Goal: Task Accomplishment & Management: Complete application form

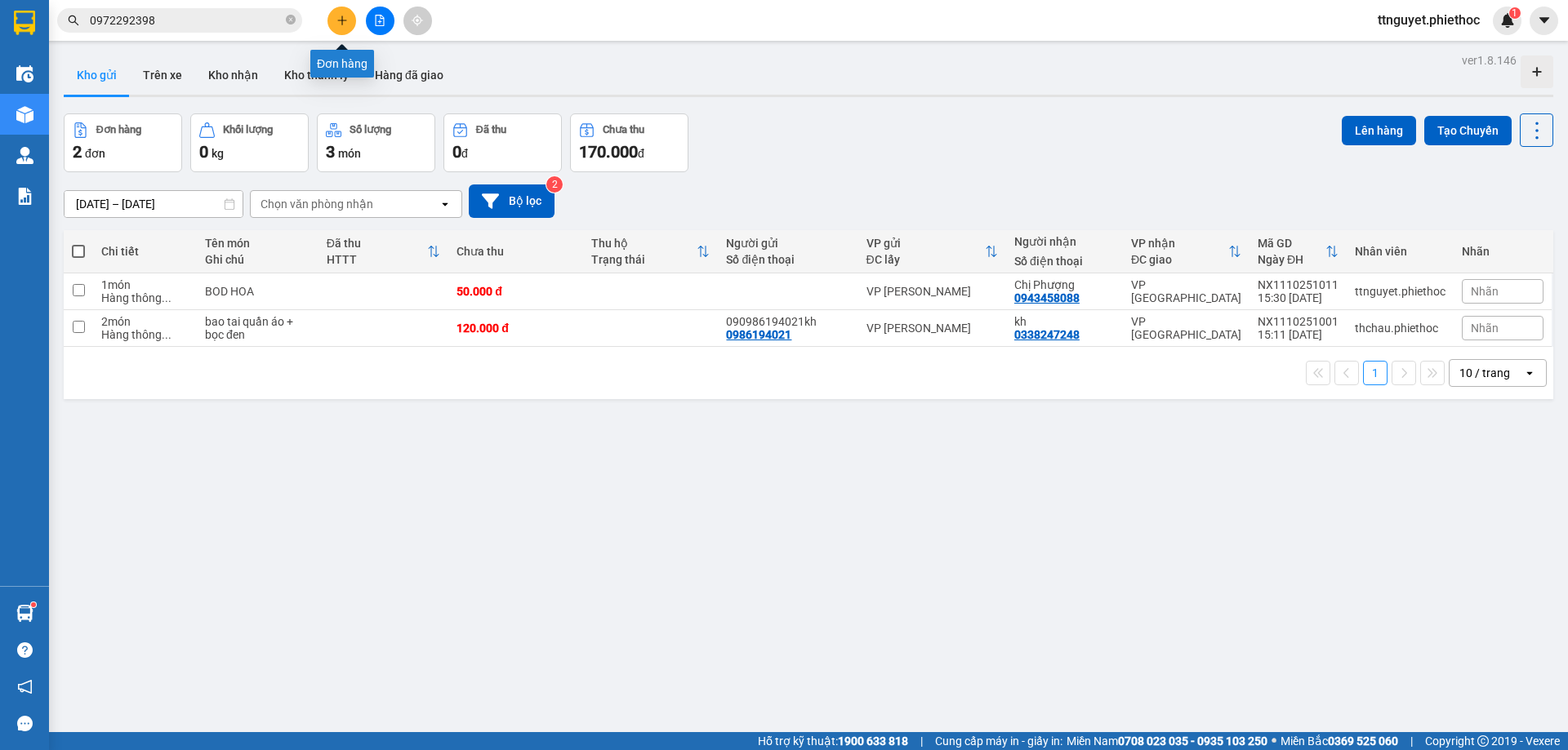
click at [346, 21] on icon "plus" at bounding box center [342, 20] width 11 height 11
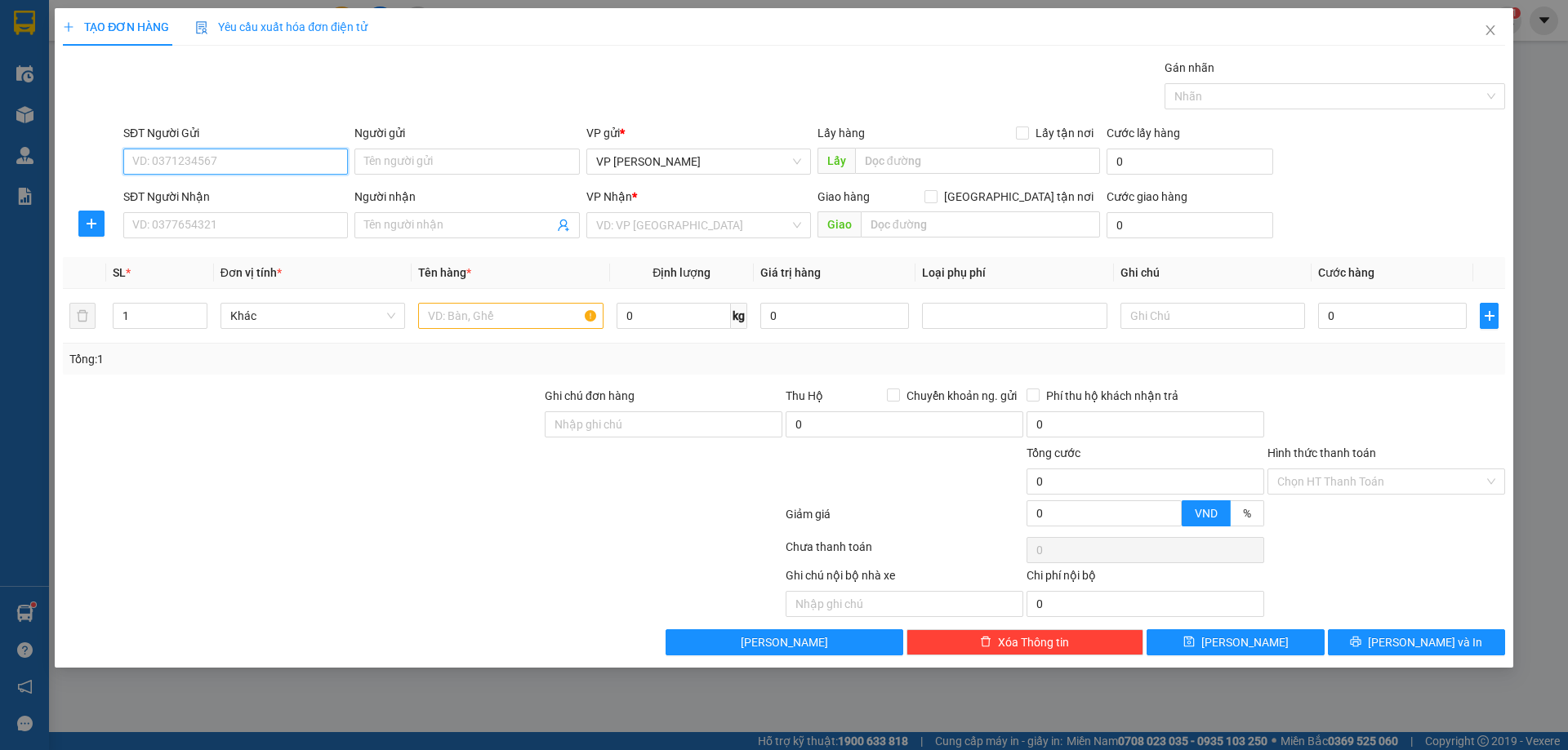
click at [203, 161] on input "SĐT Người Gửi" at bounding box center [236, 161] width 224 height 26
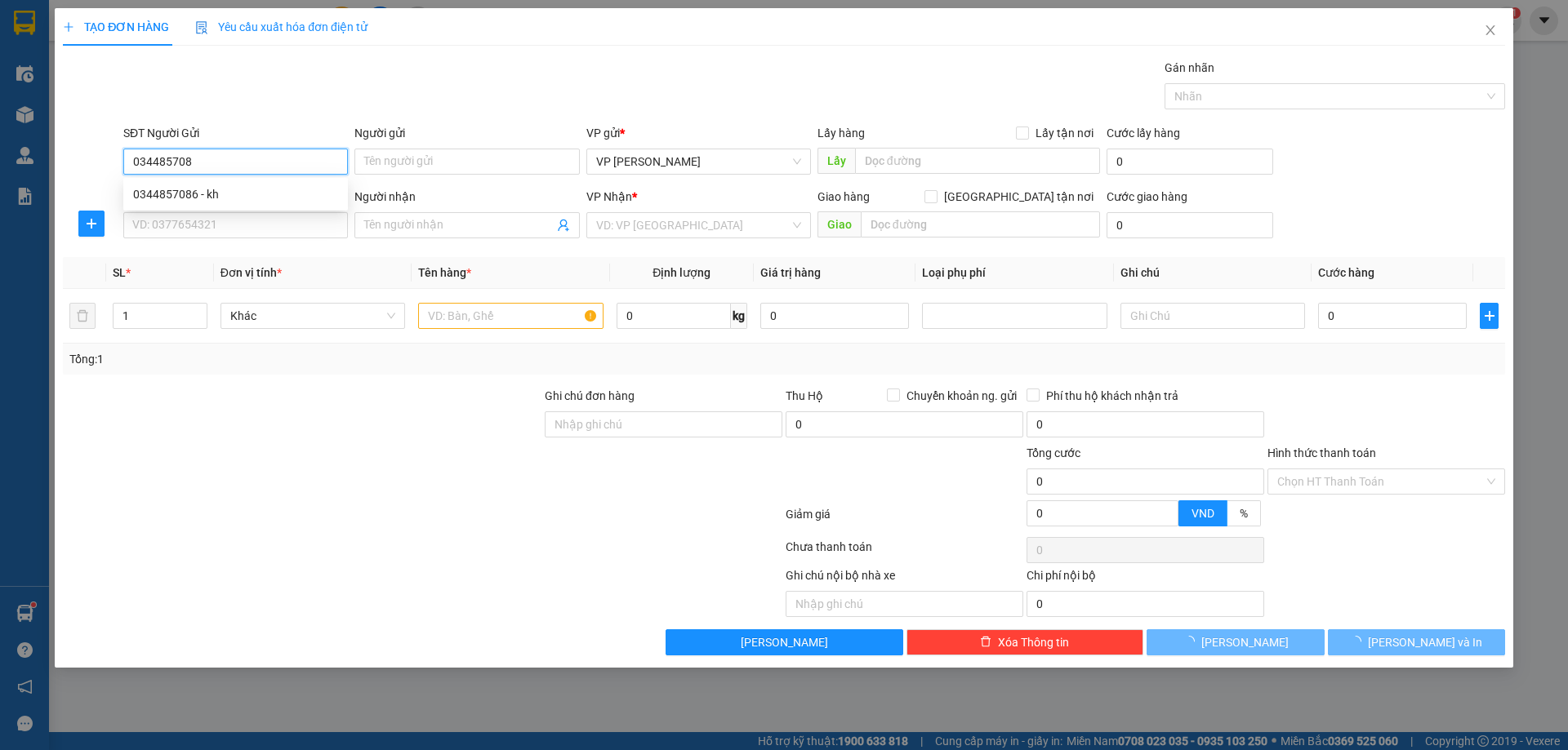
type input "0344857086"
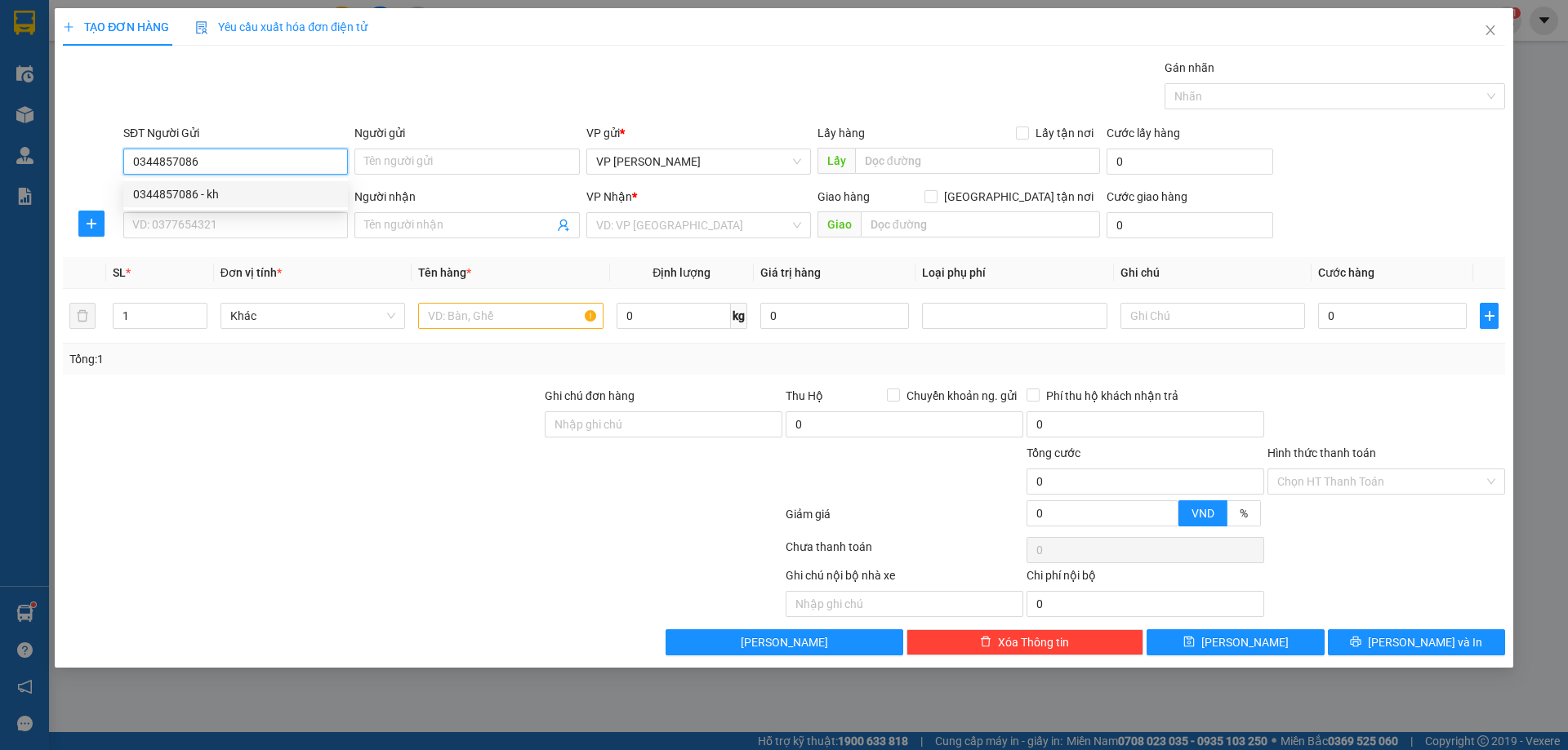
click at [214, 197] on div "0344857086 - kh" at bounding box center [236, 194] width 205 height 18
type input "kh"
type input "0344857086"
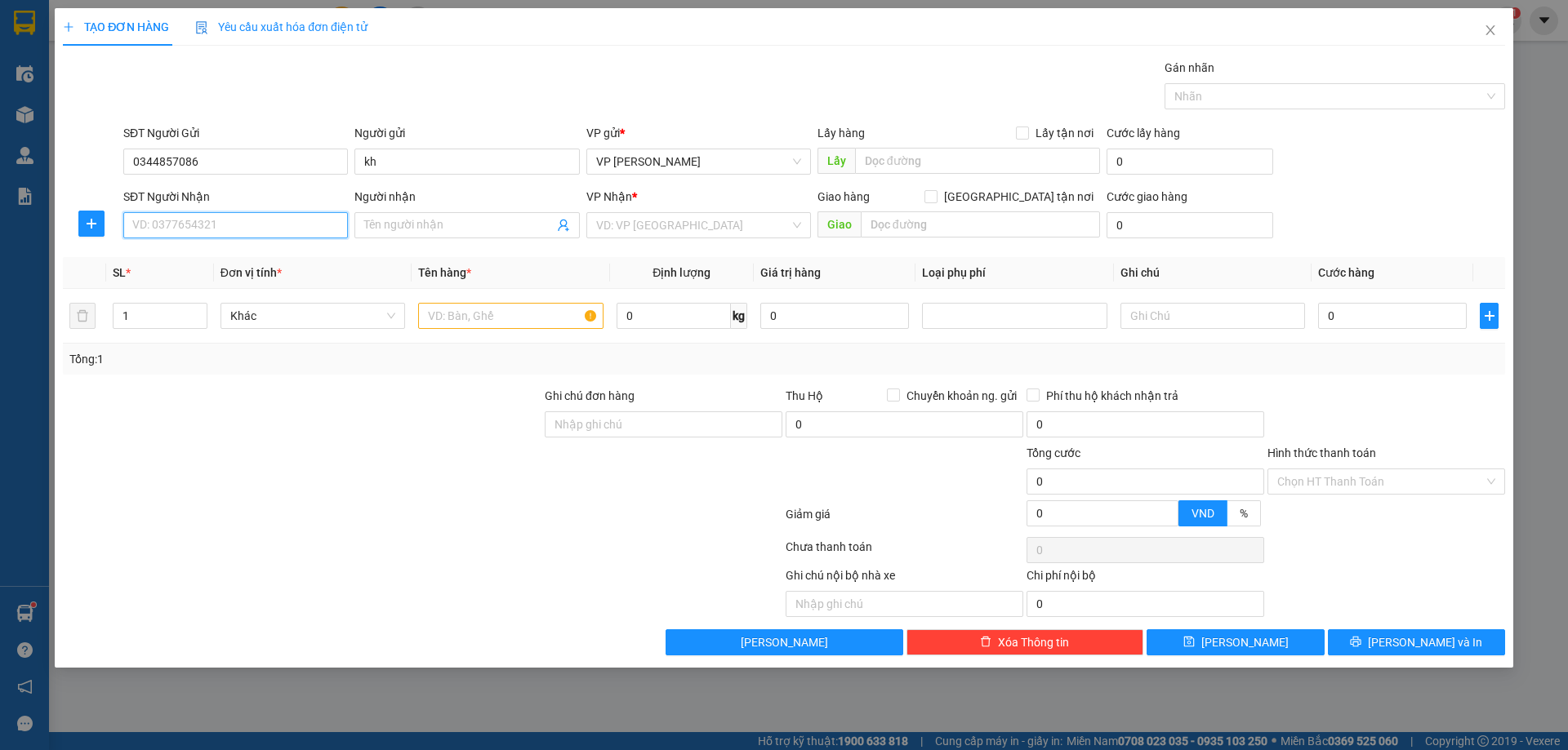
click at [248, 229] on input "SĐT Người Nhận" at bounding box center [236, 225] width 224 height 26
click at [179, 260] on div "0356317892 - trang" at bounding box center [236, 258] width 205 height 18
type input "0356317892"
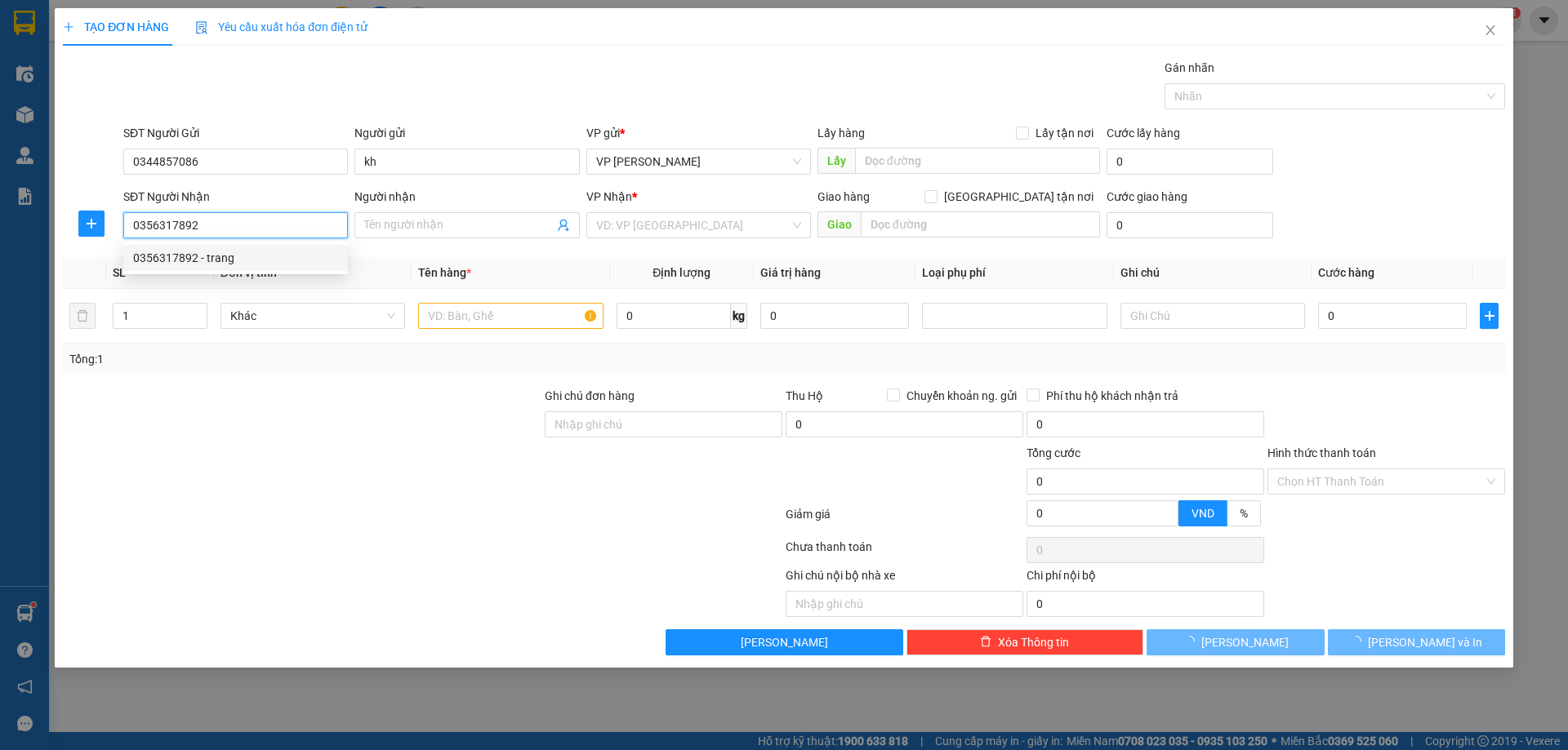
type input "trang"
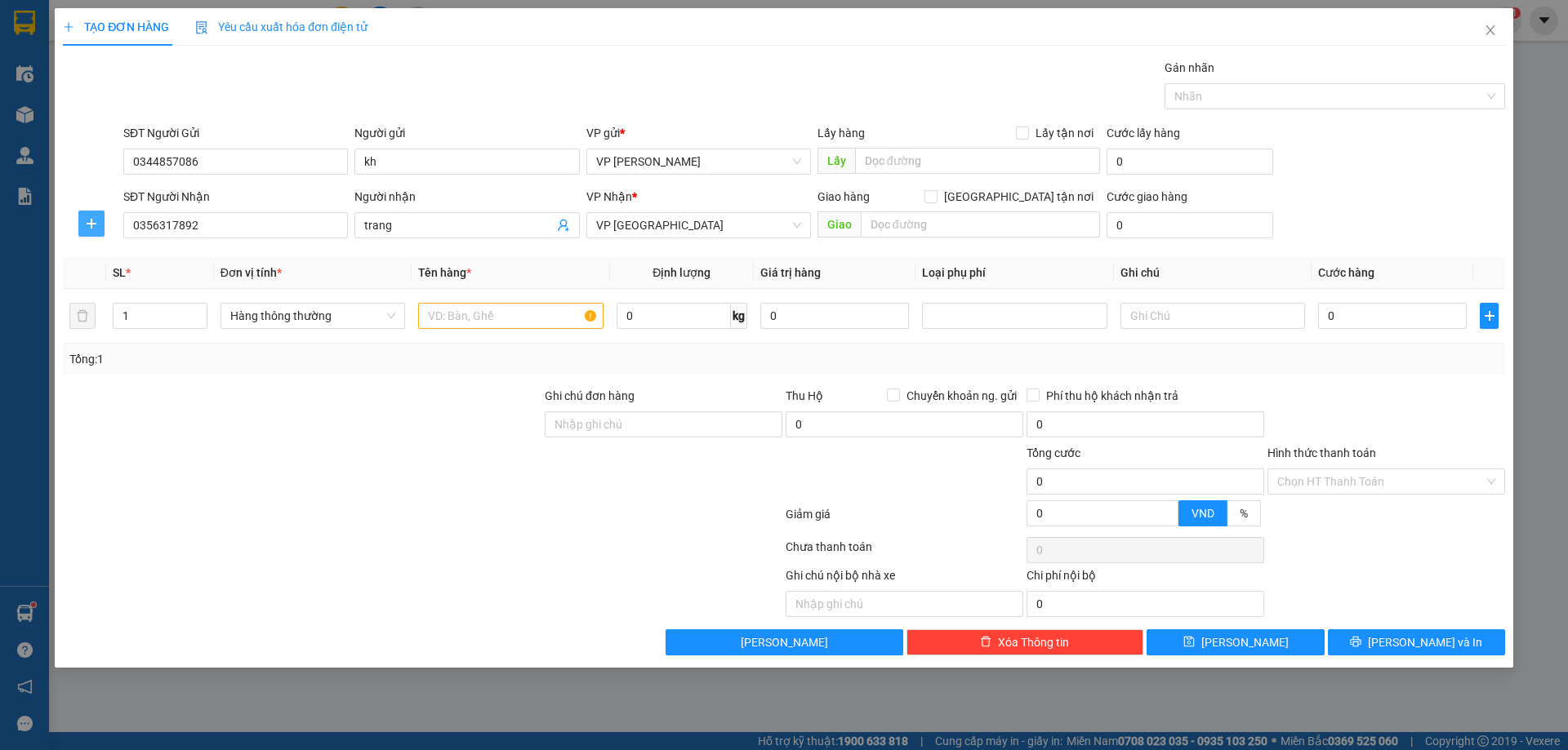
click at [83, 216] on button "button" at bounding box center [92, 223] width 26 height 26
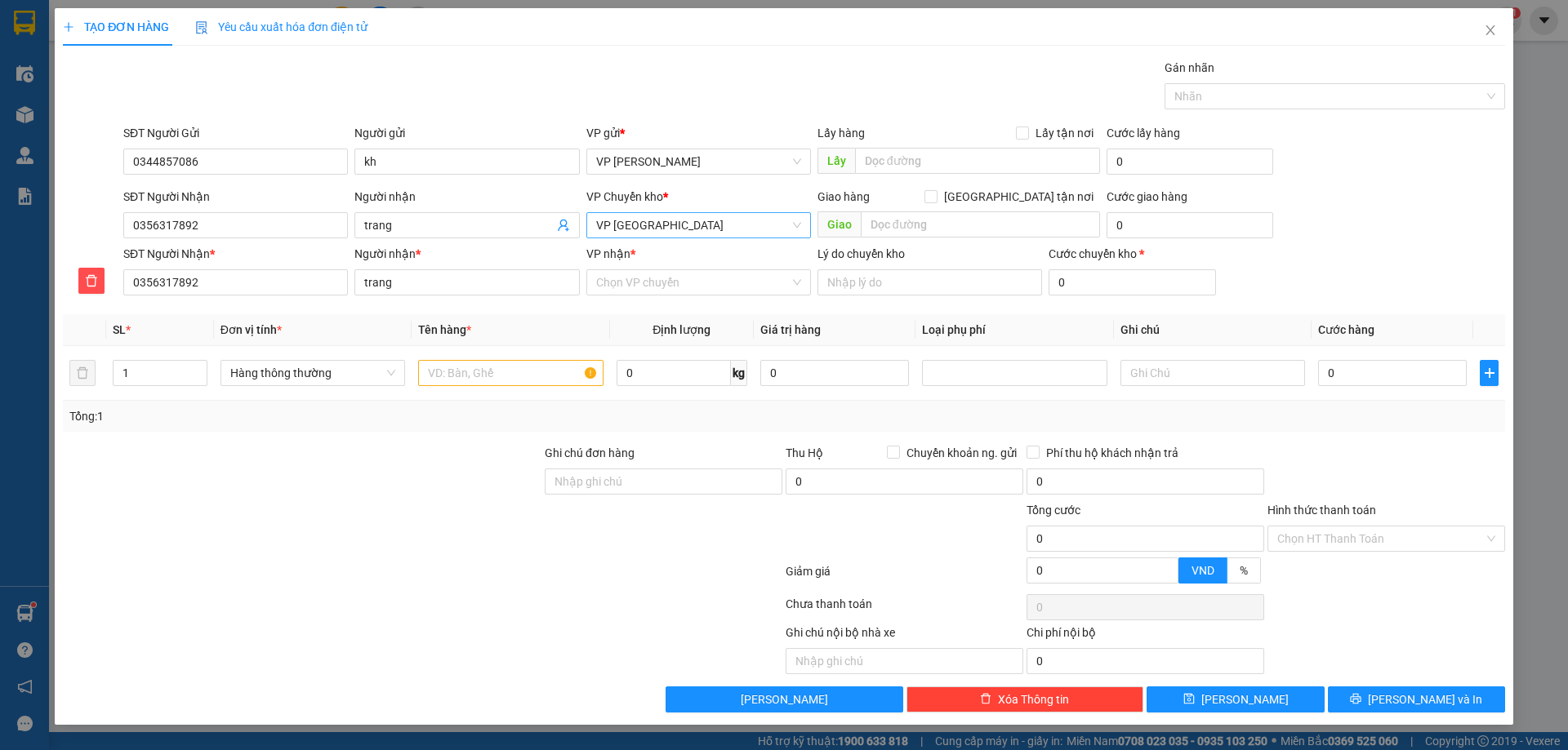
click at [685, 232] on span "VP [GEOGRAPHIC_DATA]" at bounding box center [698, 225] width 205 height 24
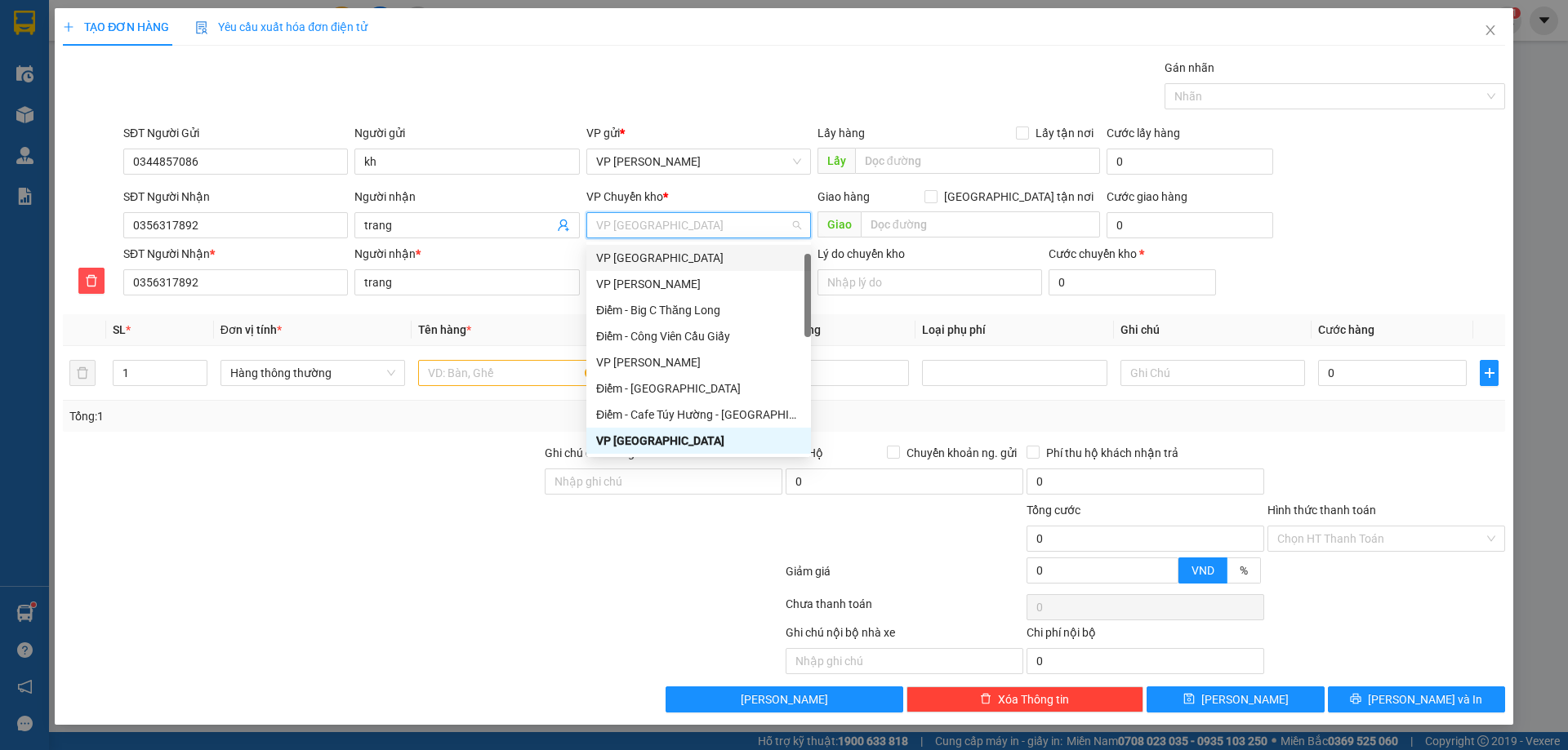
click at [674, 261] on div "VP [GEOGRAPHIC_DATA]" at bounding box center [698, 258] width 205 height 18
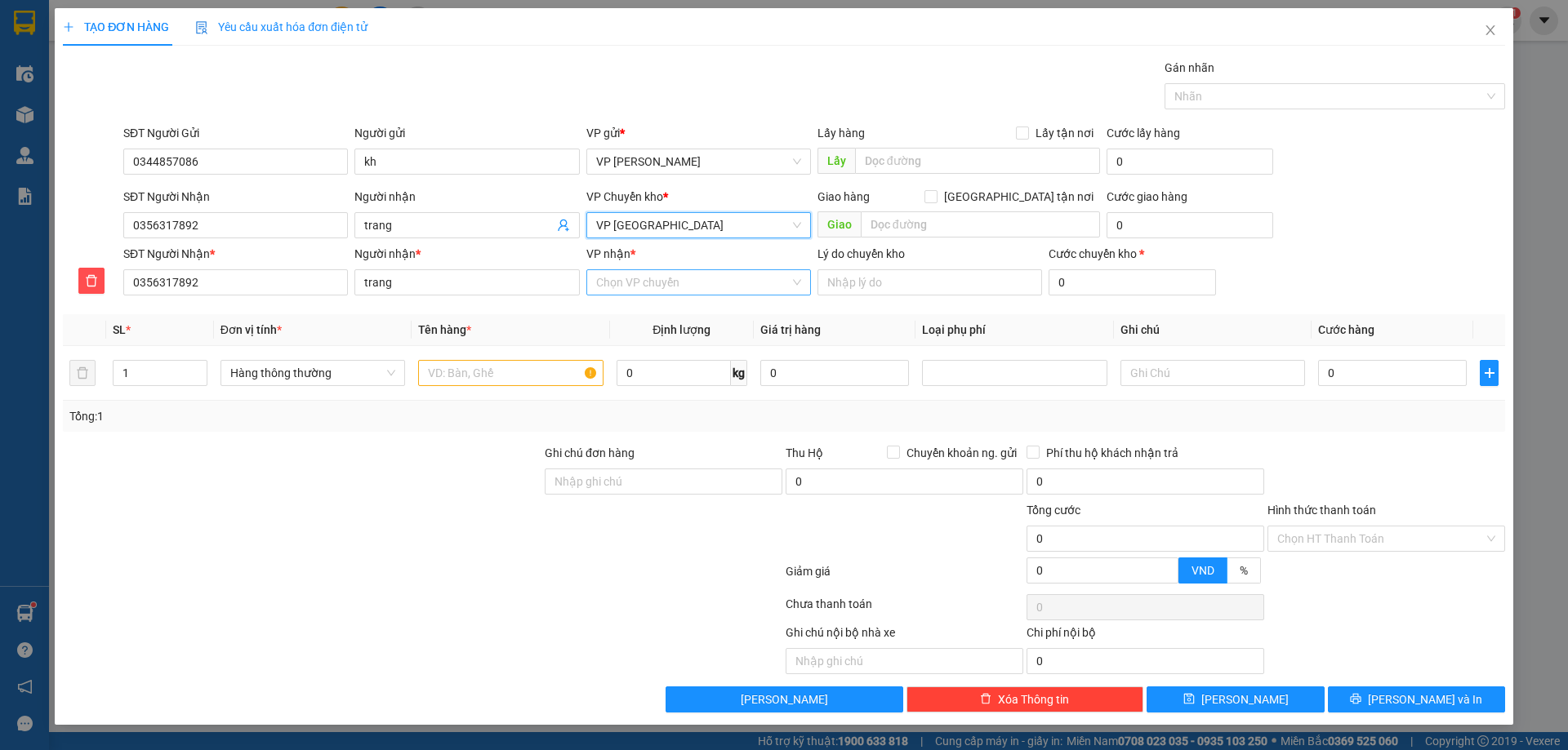
click at [671, 281] on input "VP nhận *" at bounding box center [693, 283] width 194 height 24
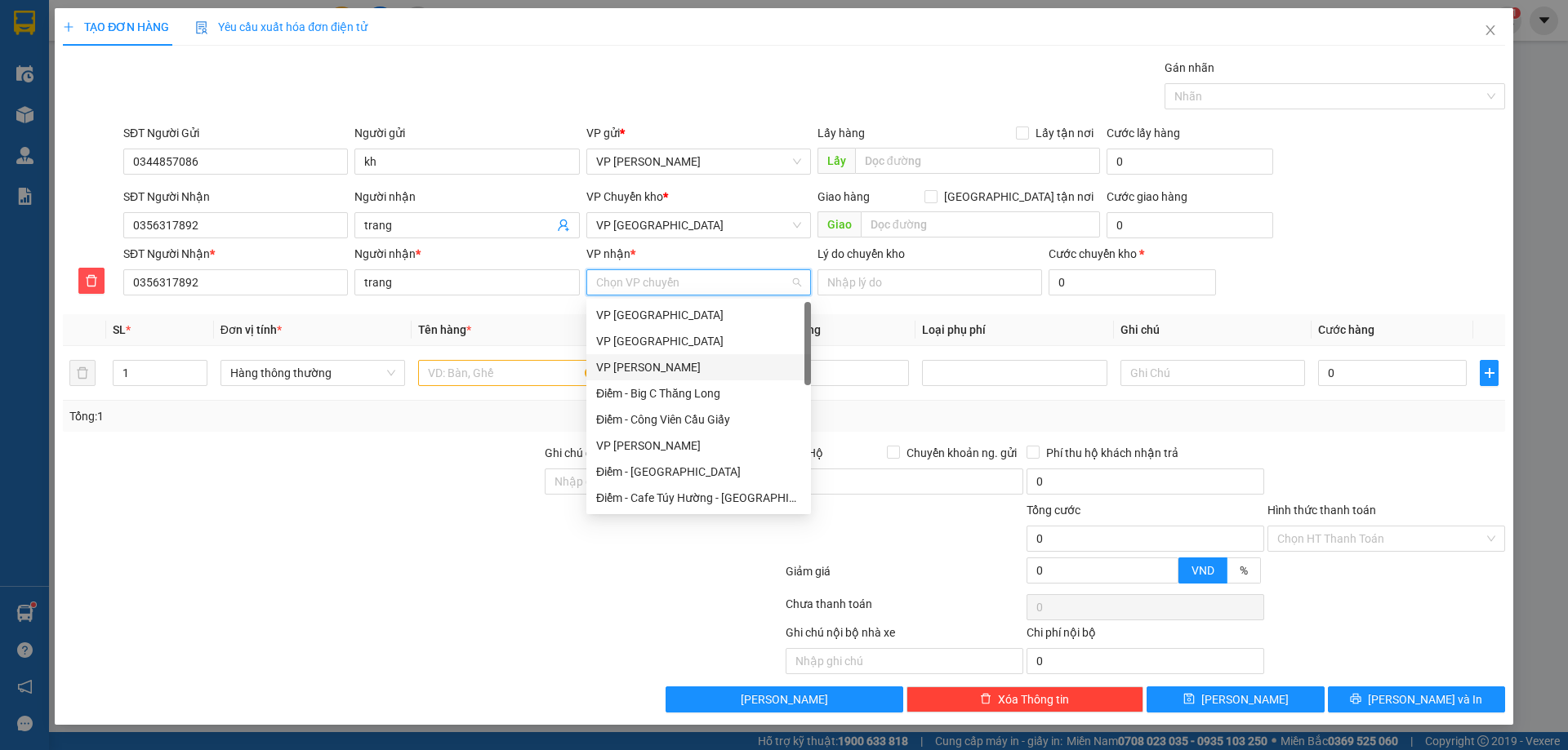
click at [658, 363] on div "VP [PERSON_NAME]" at bounding box center [698, 367] width 205 height 18
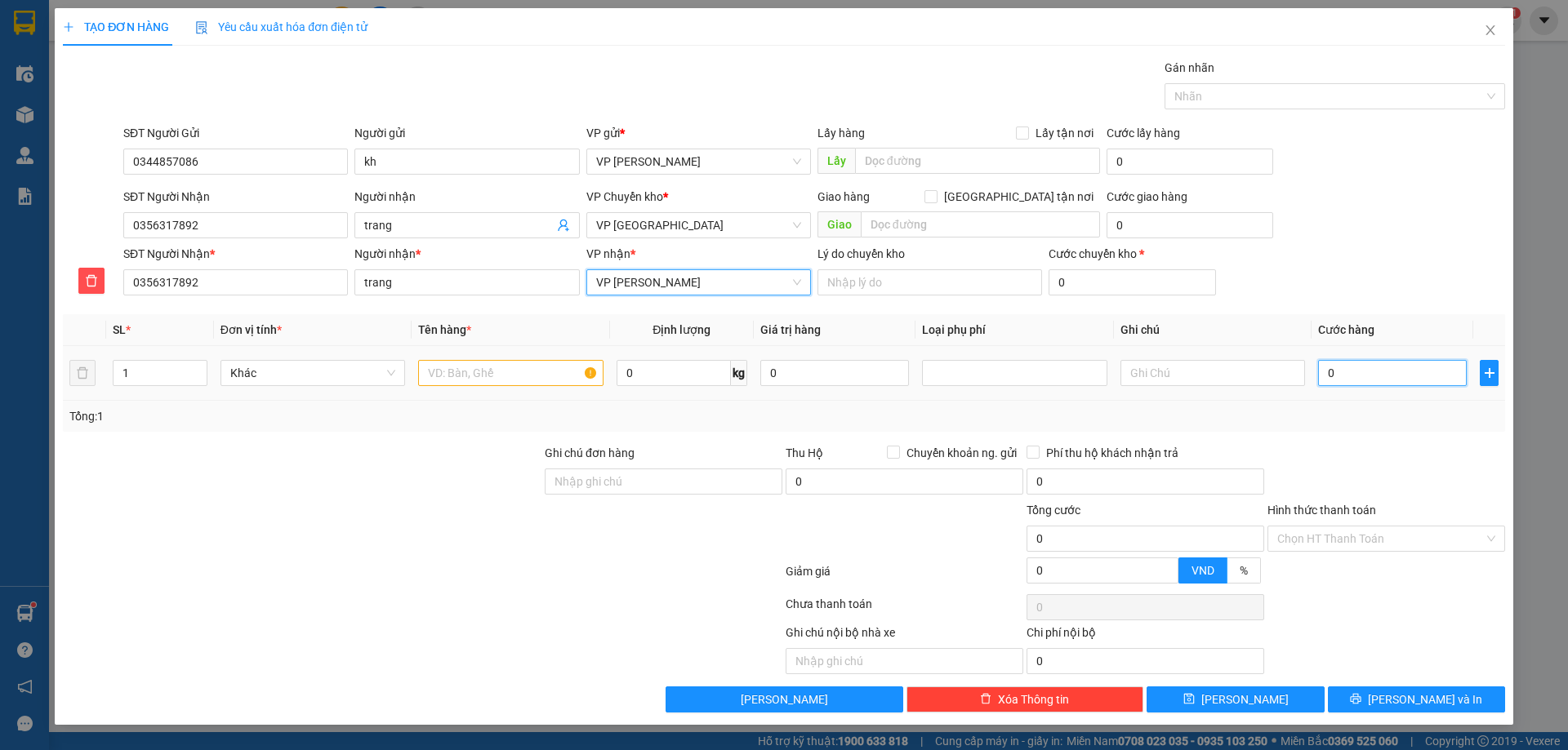
click at [1351, 373] on input "0" at bounding box center [1393, 373] width 148 height 26
type input "04"
type input "4"
type input "040"
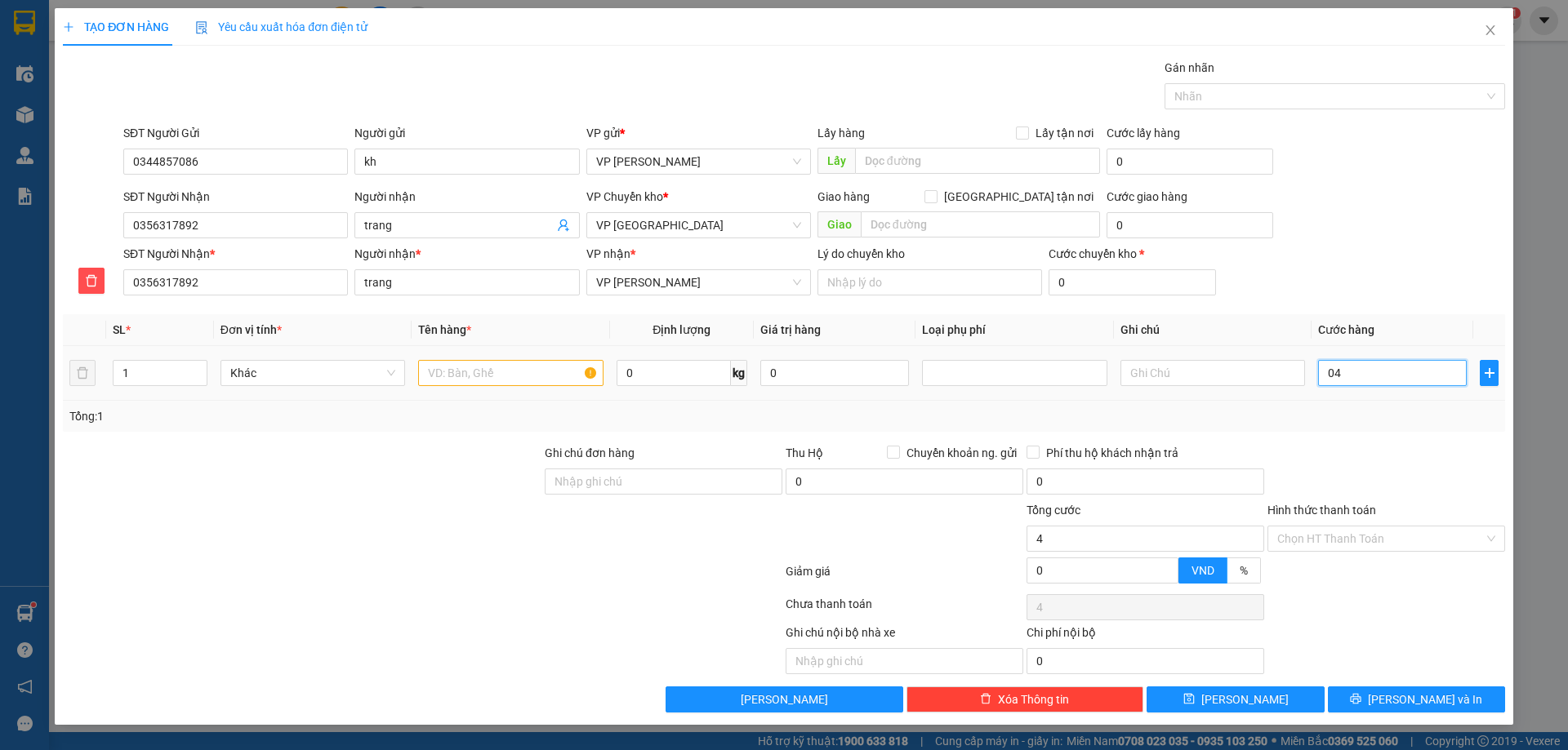
type input "40"
type input "40.000"
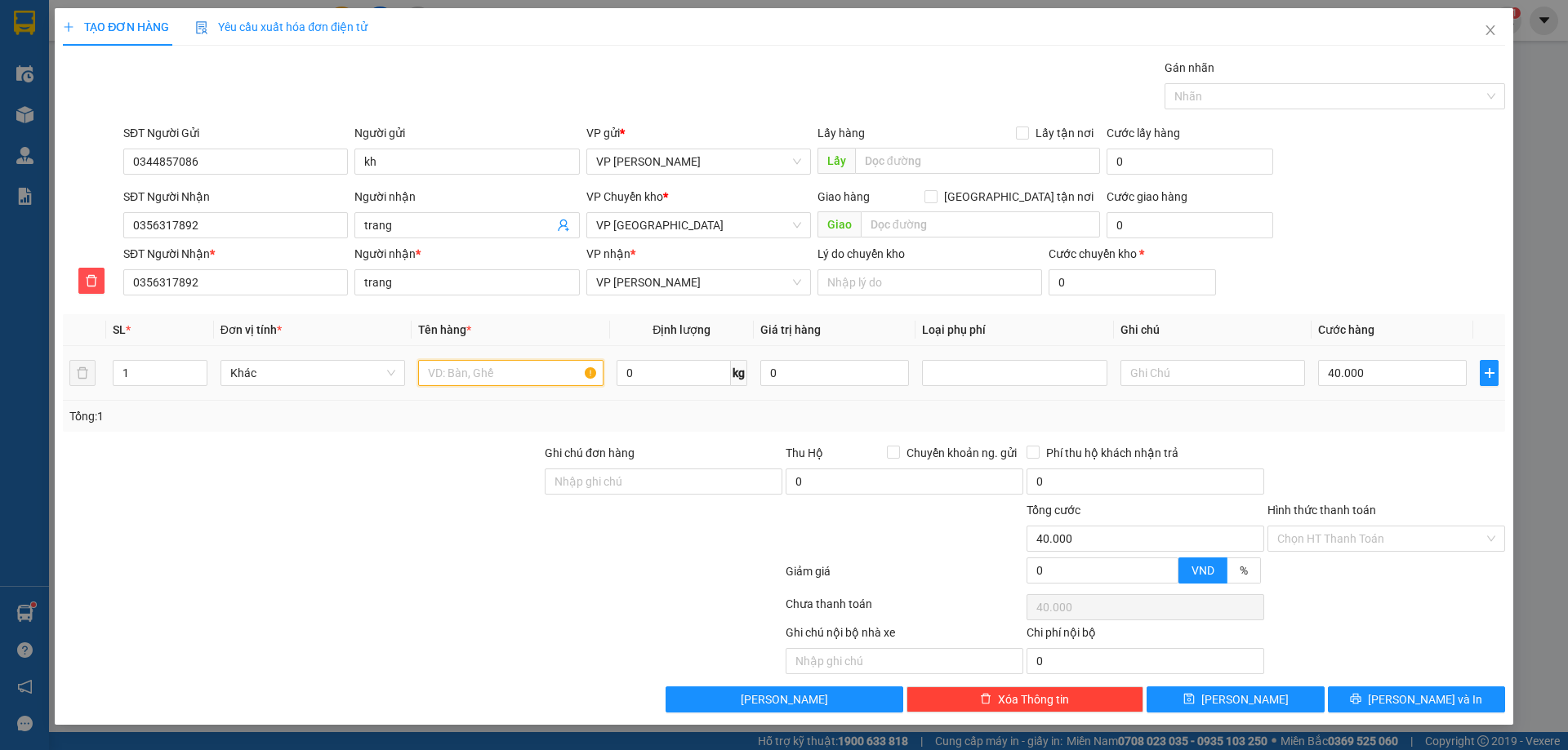
click at [498, 372] on input "text" at bounding box center [510, 373] width 185 height 26
type input "t"
type input "Y"
type input "t"
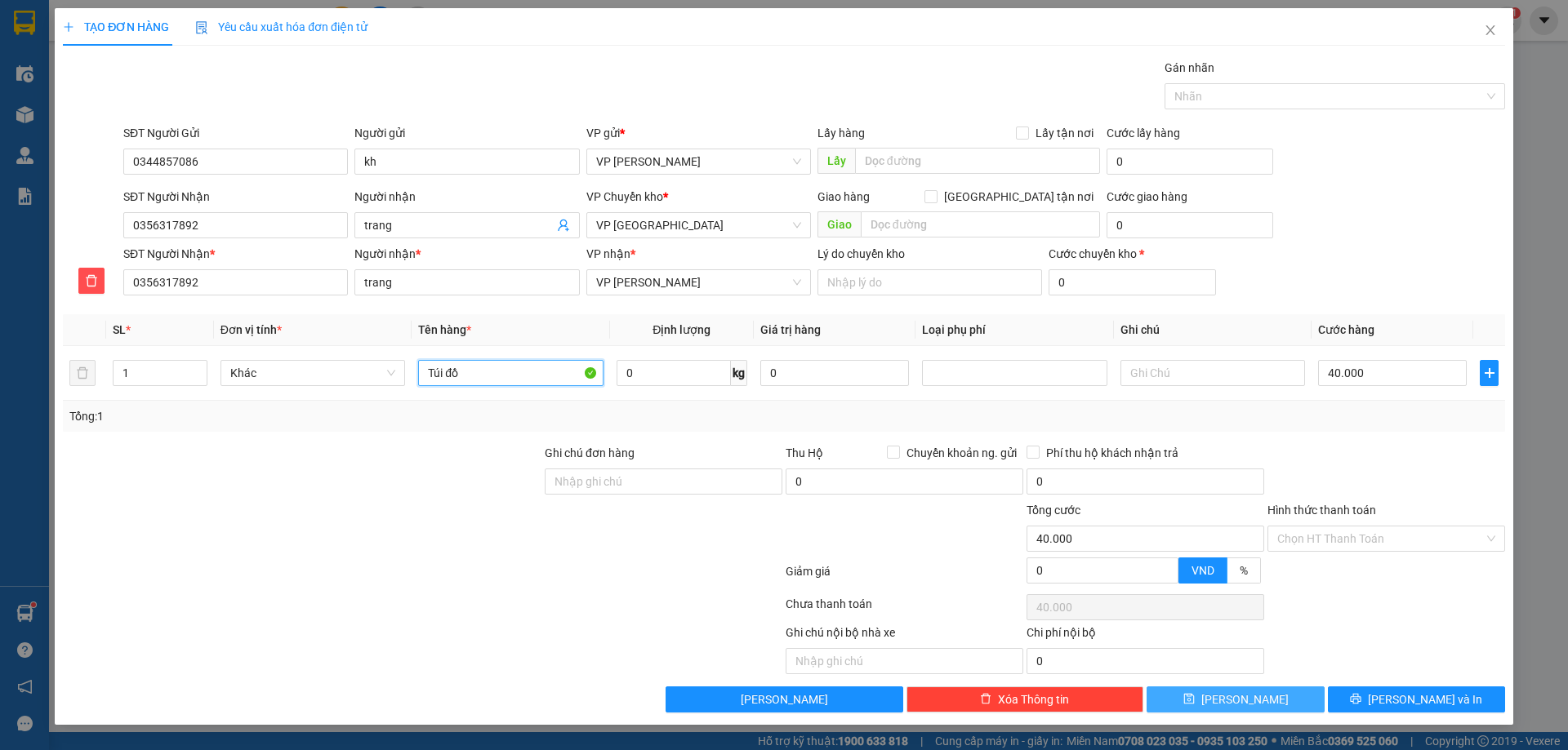
type input "Túi đồ"
click at [1232, 702] on button "[PERSON_NAME]" at bounding box center [1235, 700] width 177 height 26
click at [675, 276] on span "VP [PERSON_NAME]" at bounding box center [698, 283] width 205 height 24
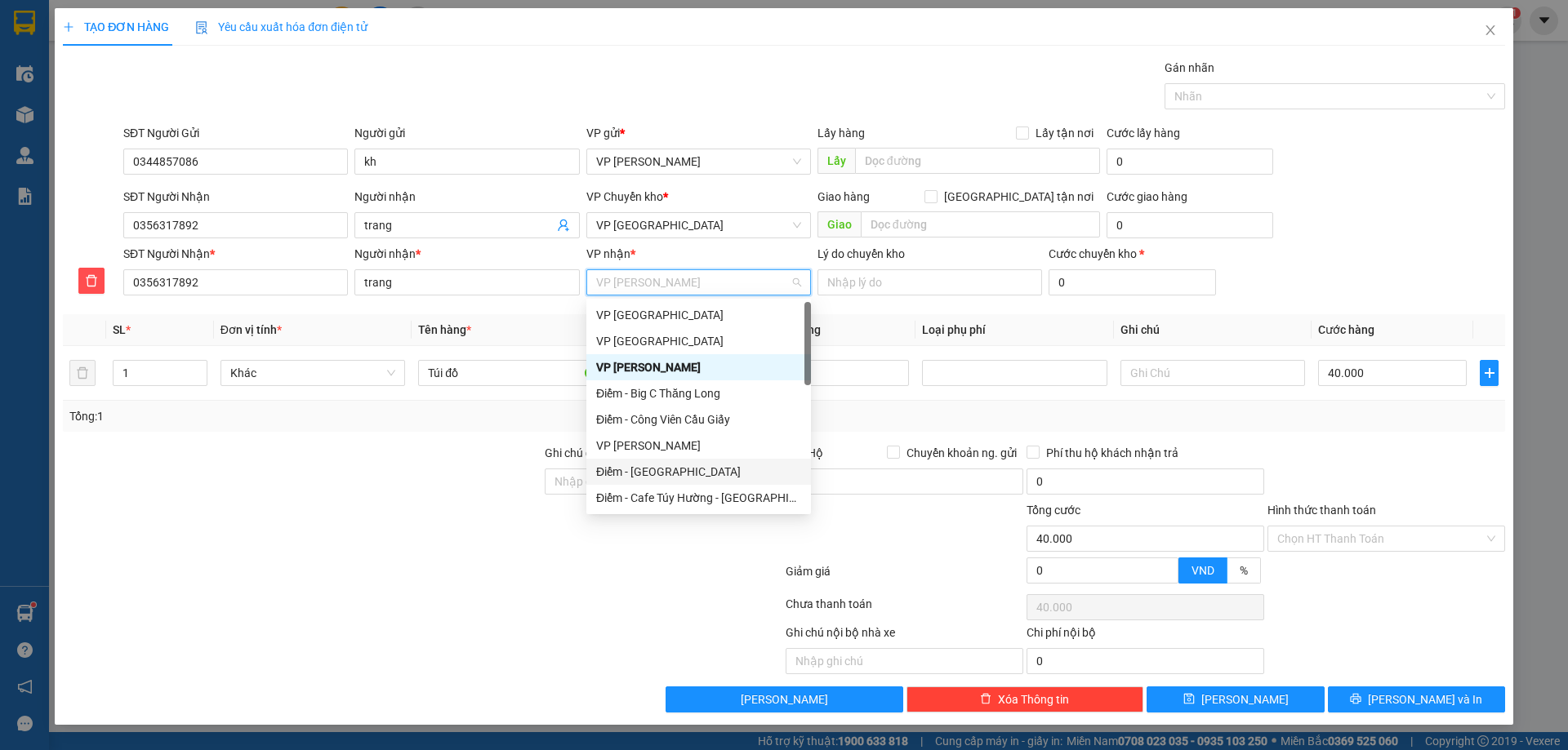
scroll to position [82, 0]
click at [667, 439] on div "VP [GEOGRAPHIC_DATA]" at bounding box center [698, 442] width 205 height 18
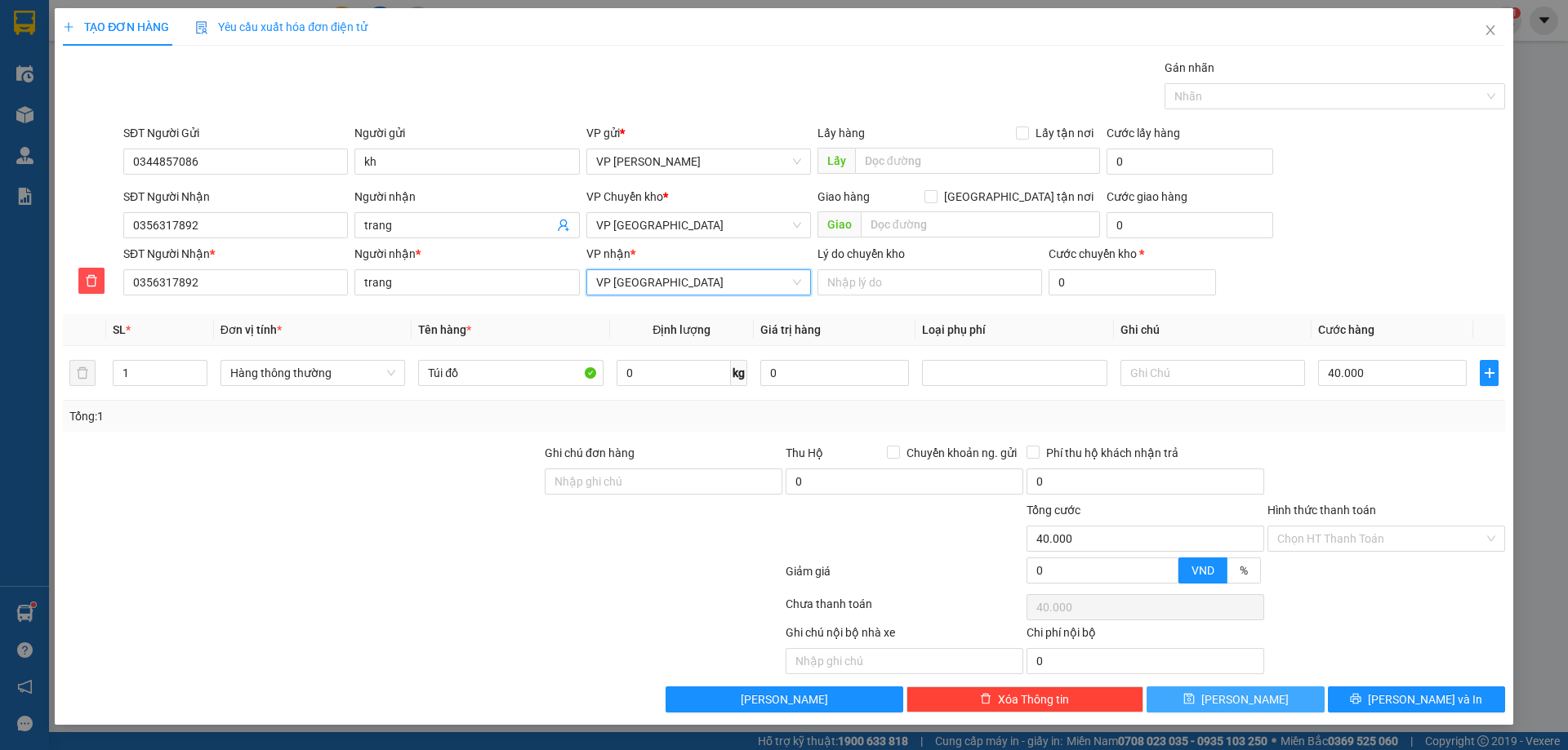
click at [1195, 703] on icon "save" at bounding box center [1189, 699] width 11 height 11
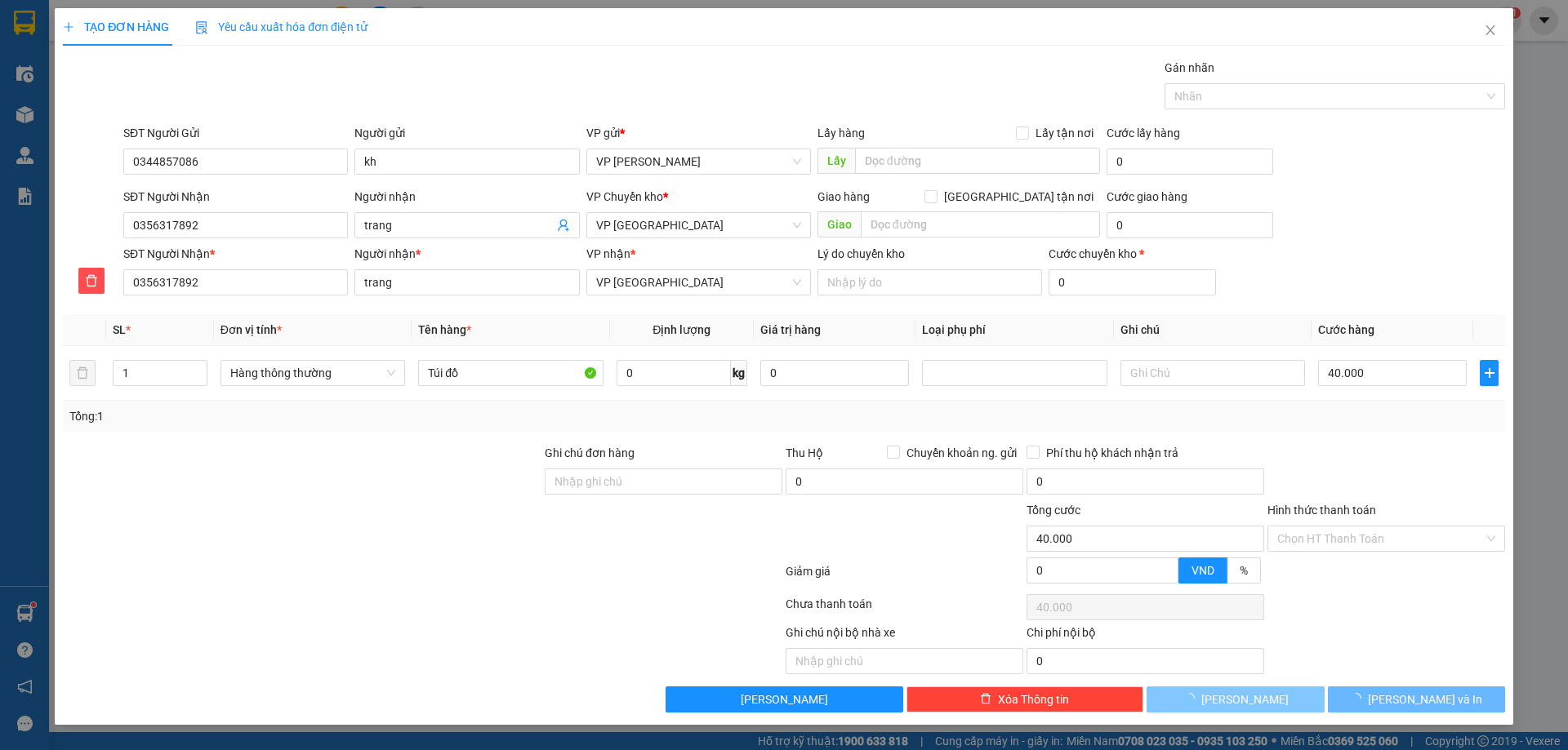
type input "0"
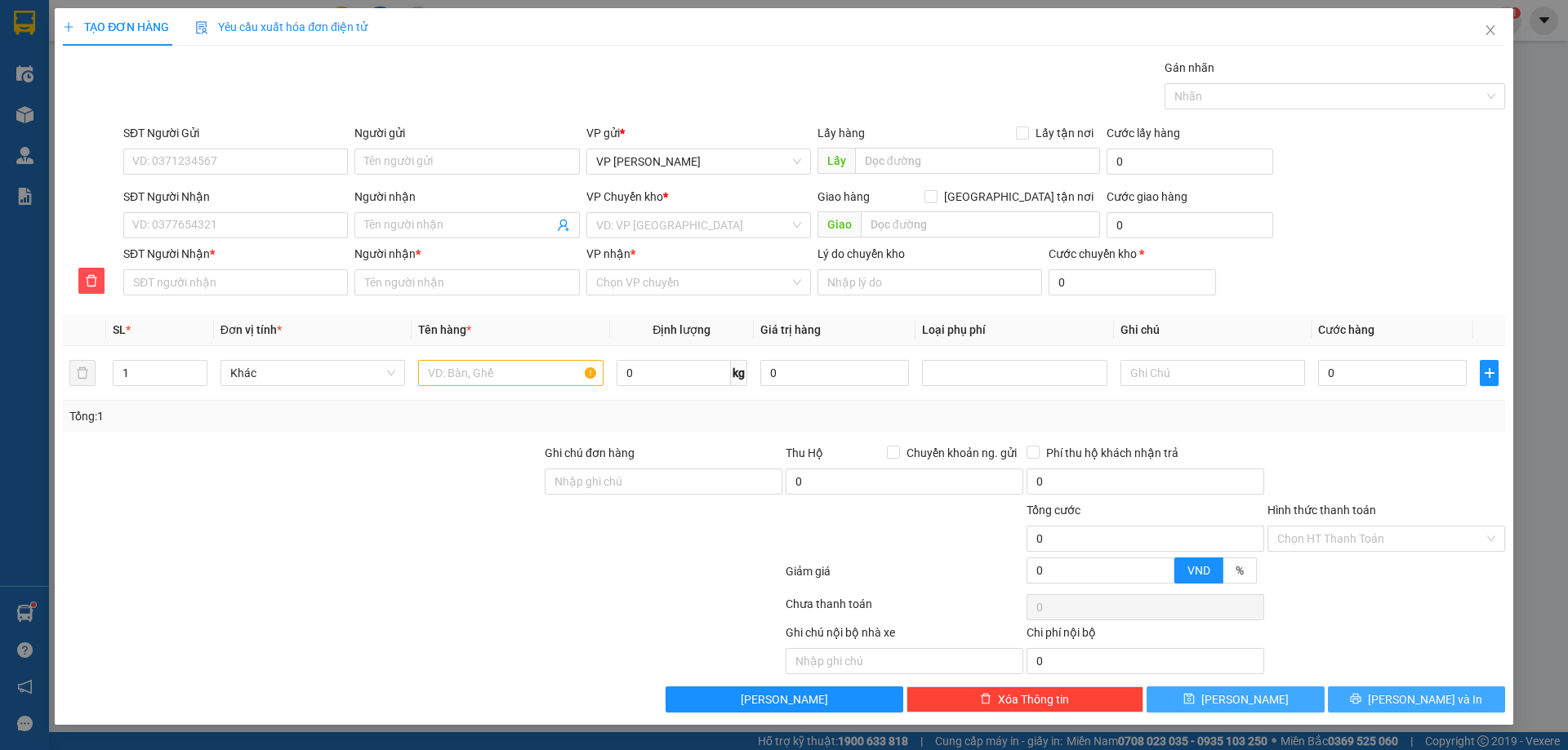
click at [1364, 695] on button "[PERSON_NAME] và In" at bounding box center [1416, 700] width 177 height 26
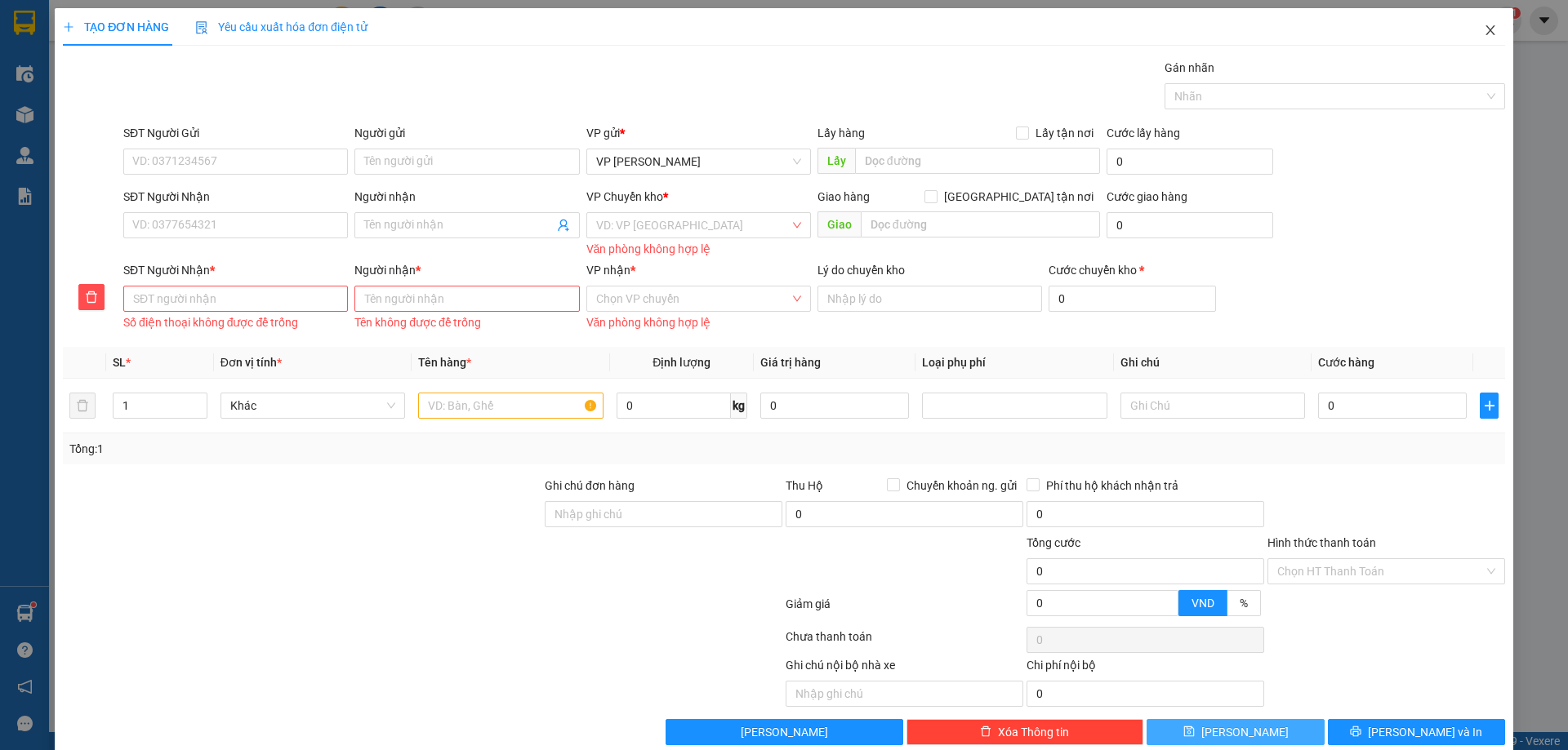
click at [1484, 32] on icon "close" at bounding box center [1490, 31] width 13 height 13
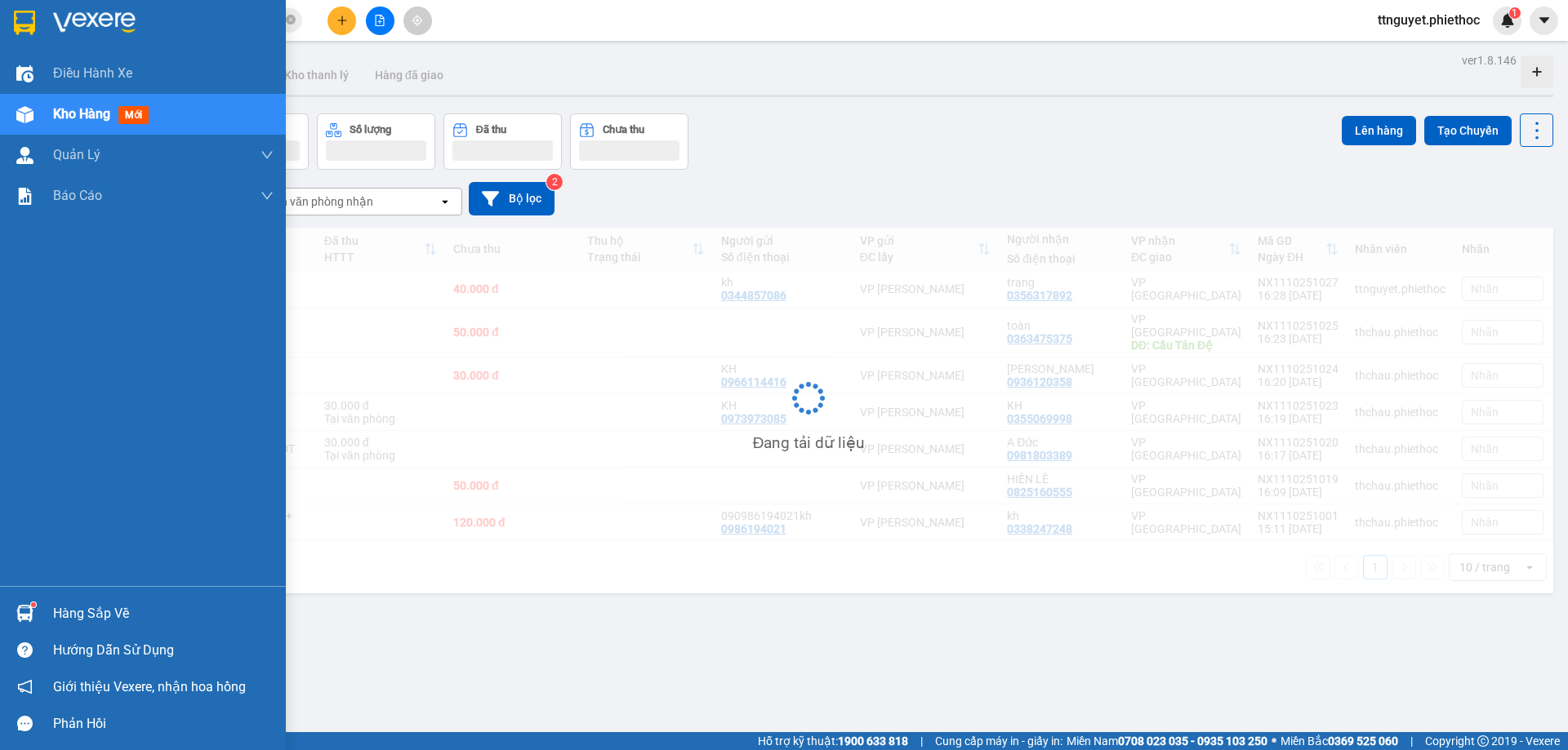
click at [56, 108] on span "Kho hàng" at bounding box center [82, 114] width 57 height 16
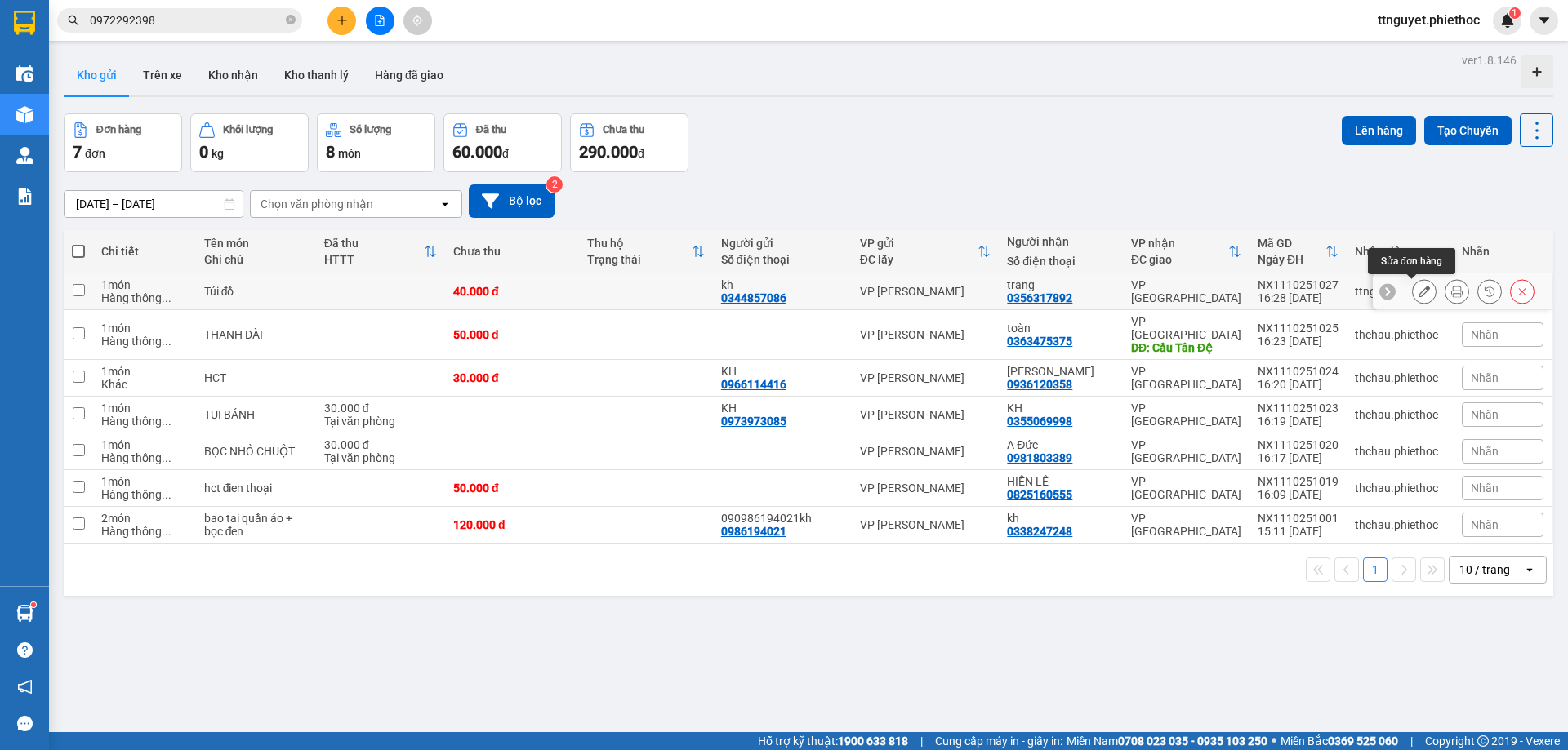
click at [1419, 291] on icon at bounding box center [1424, 291] width 11 height 11
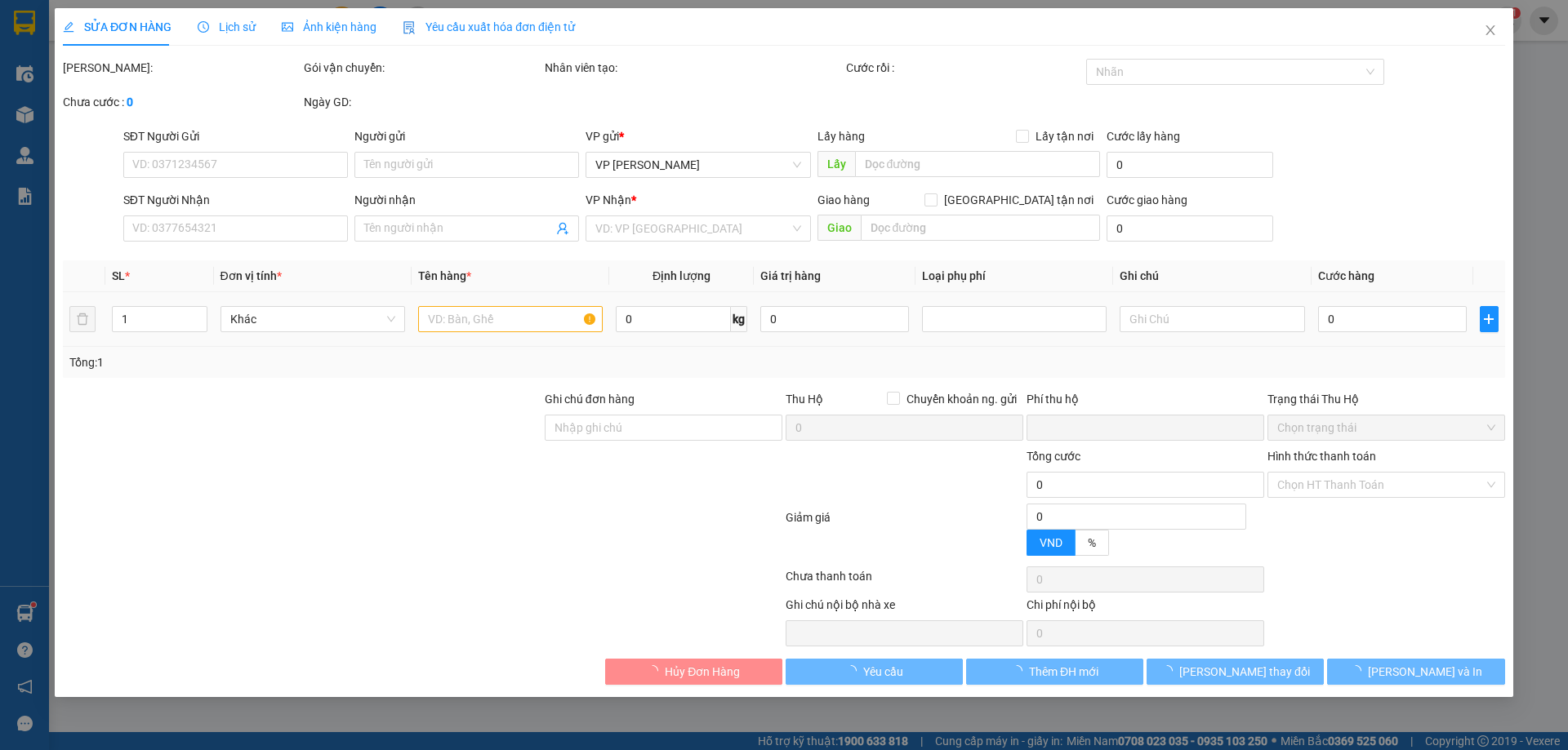
type input "0344857086"
type input "kh"
type input "0356317892"
type input "trang"
type input "0"
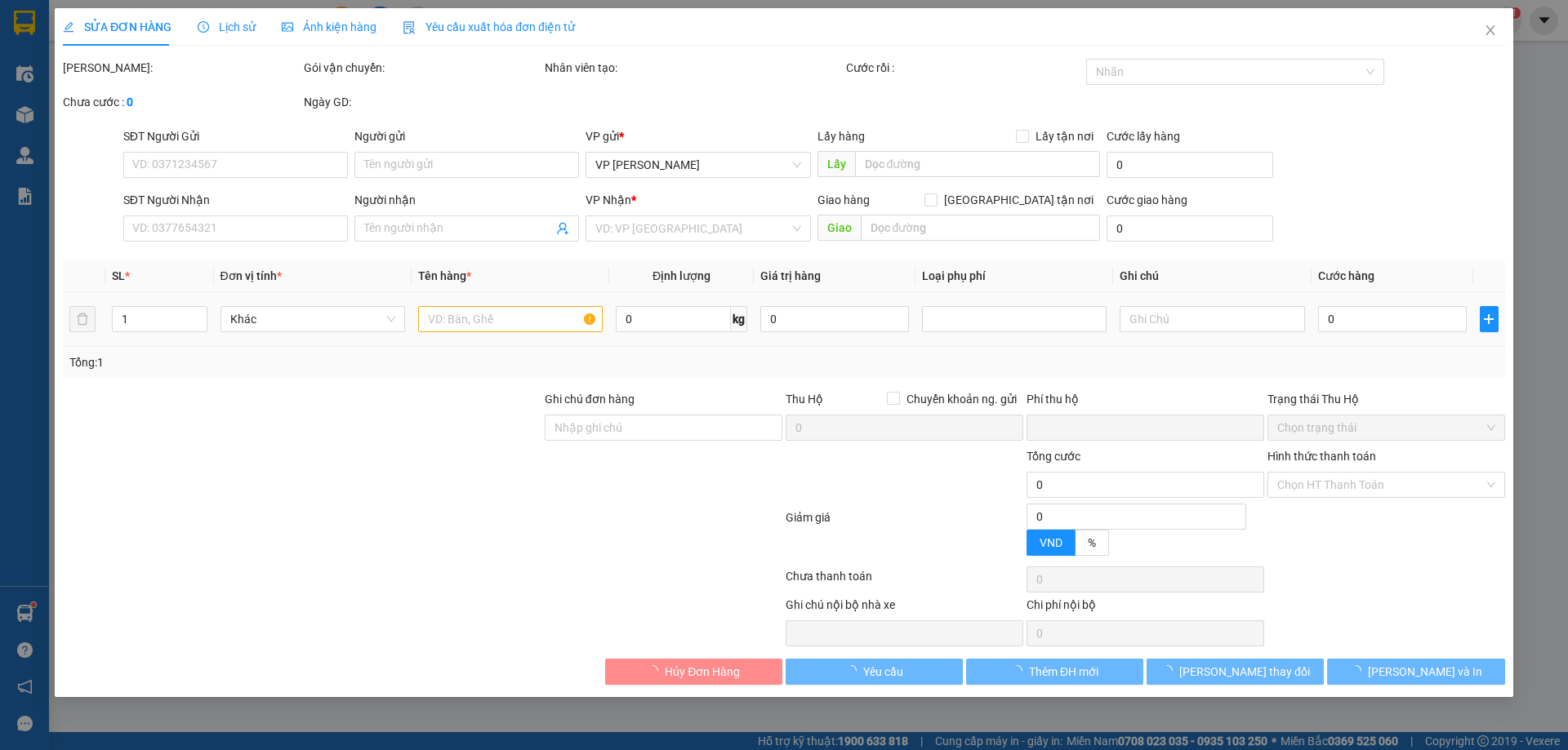
type input "40.000"
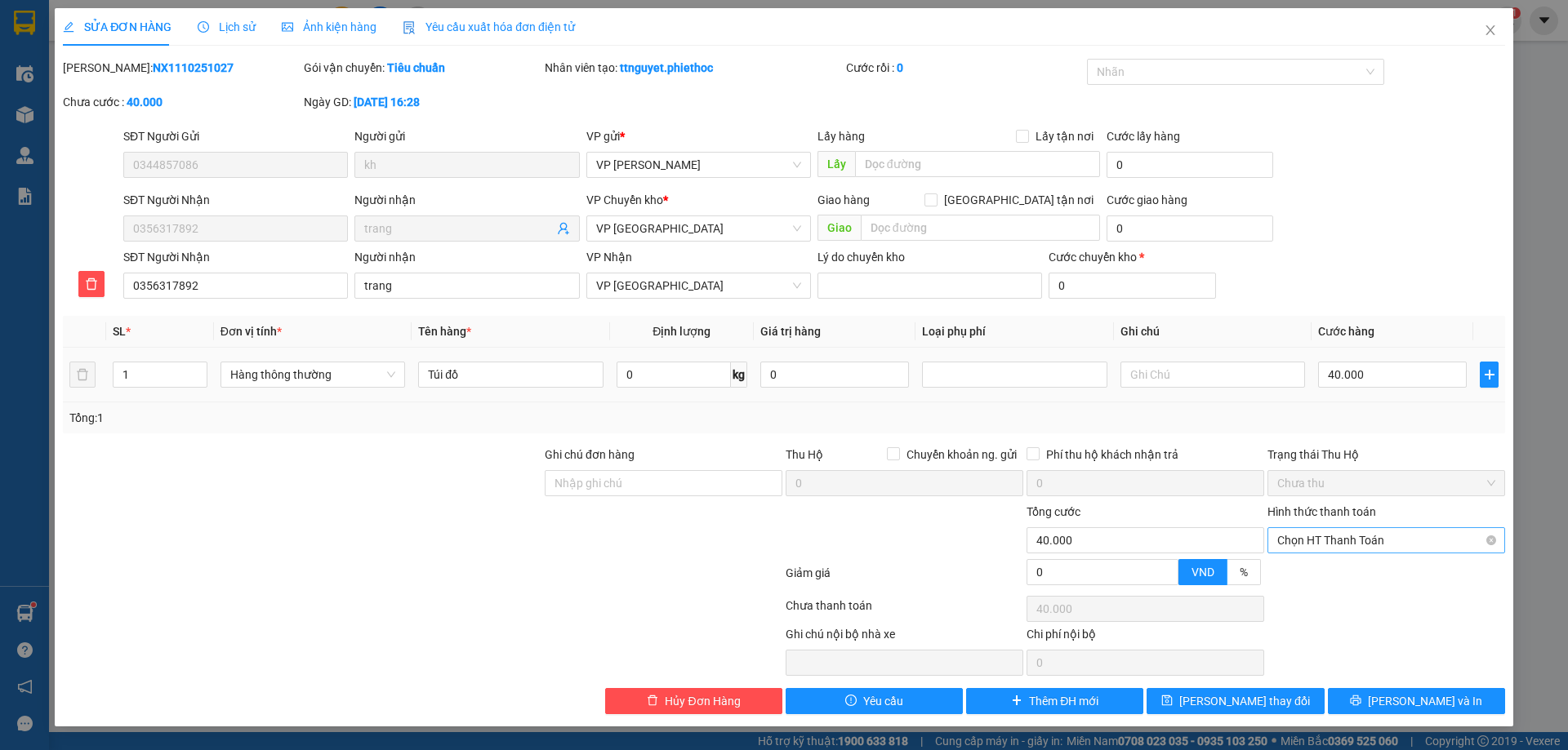
click at [1355, 539] on span "Chọn HT Thanh Toán" at bounding box center [1386, 540] width 218 height 24
click at [1341, 578] on div "Tại văn phòng" at bounding box center [1386, 573] width 218 height 18
type input "0"
click at [1281, 703] on button "[PERSON_NAME] thay đổi" at bounding box center [1235, 702] width 177 height 26
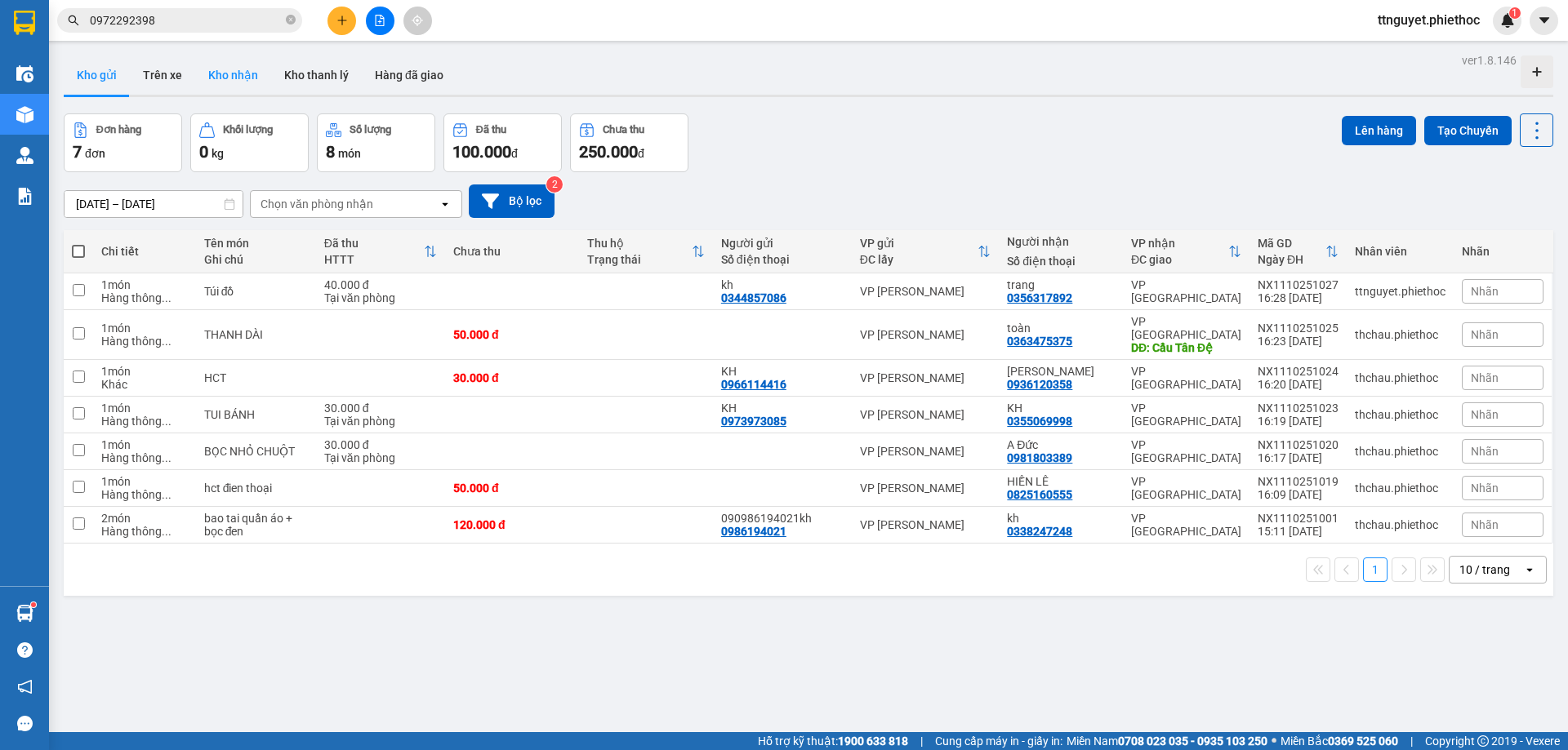
click at [208, 73] on button "Kho nhận" at bounding box center [234, 75] width 76 height 39
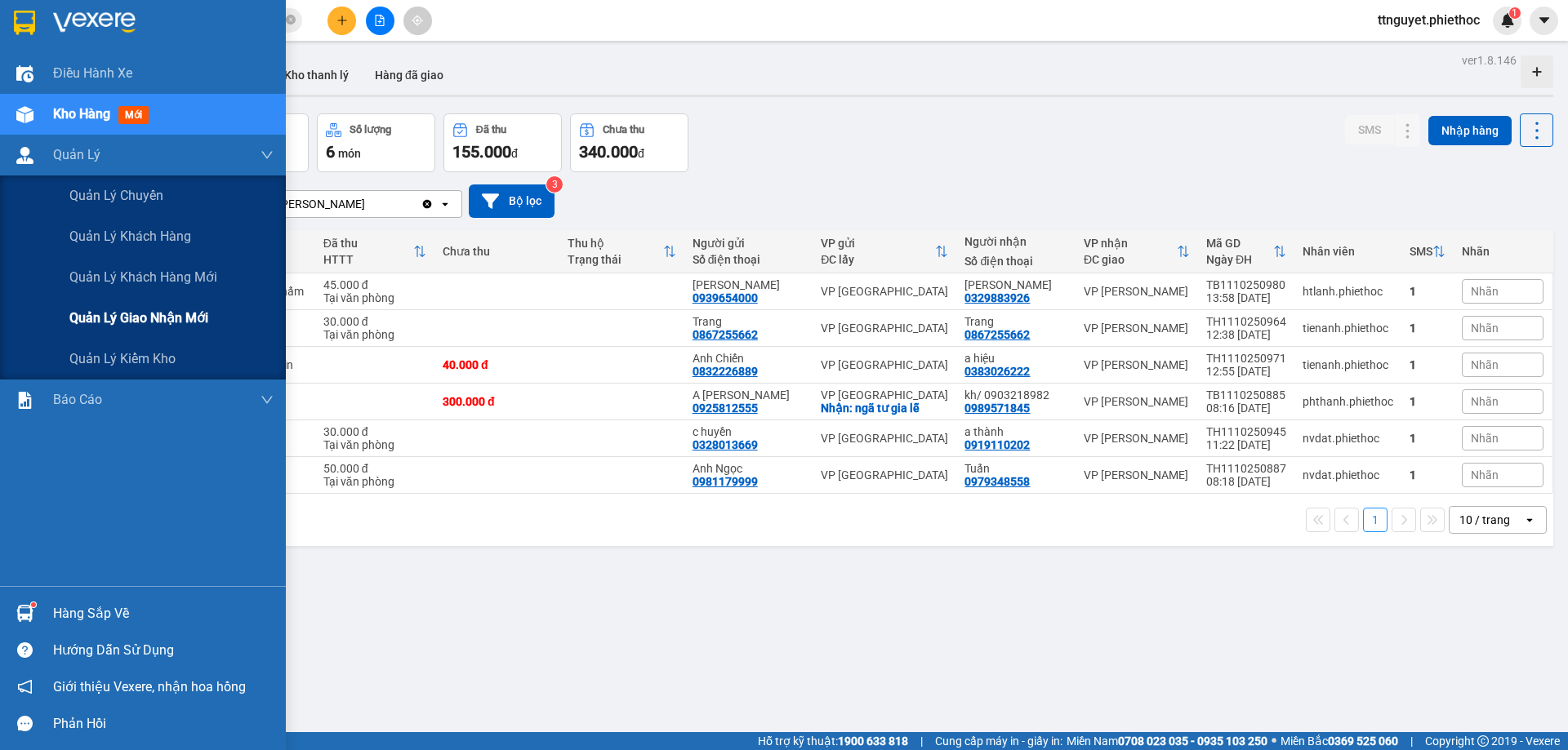
click at [62, 322] on div "Quản lý giao nhận mới" at bounding box center [143, 319] width 286 height 41
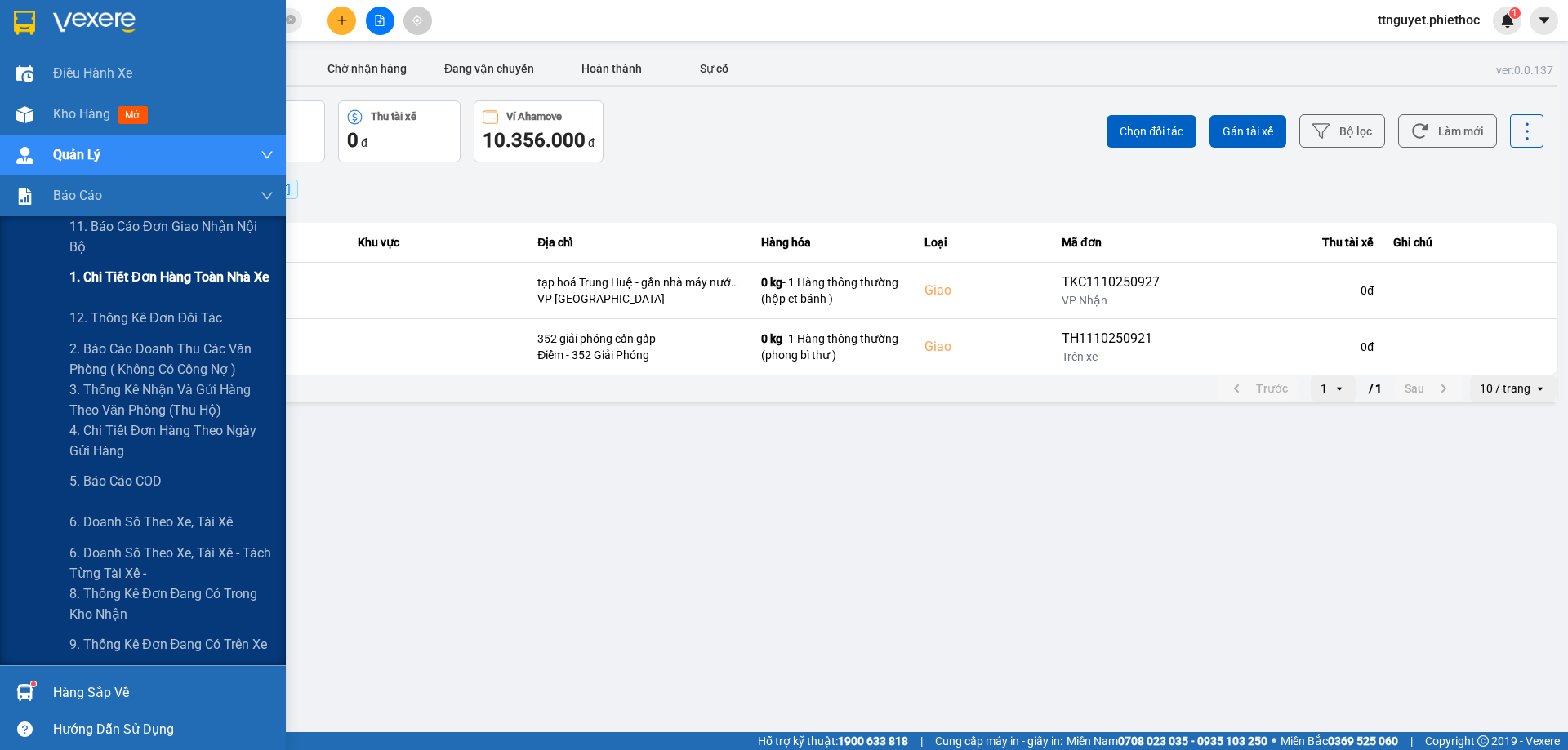
click at [141, 281] on span "1. Chi tiết đơn hàng toàn nhà xe" at bounding box center [170, 277] width 200 height 20
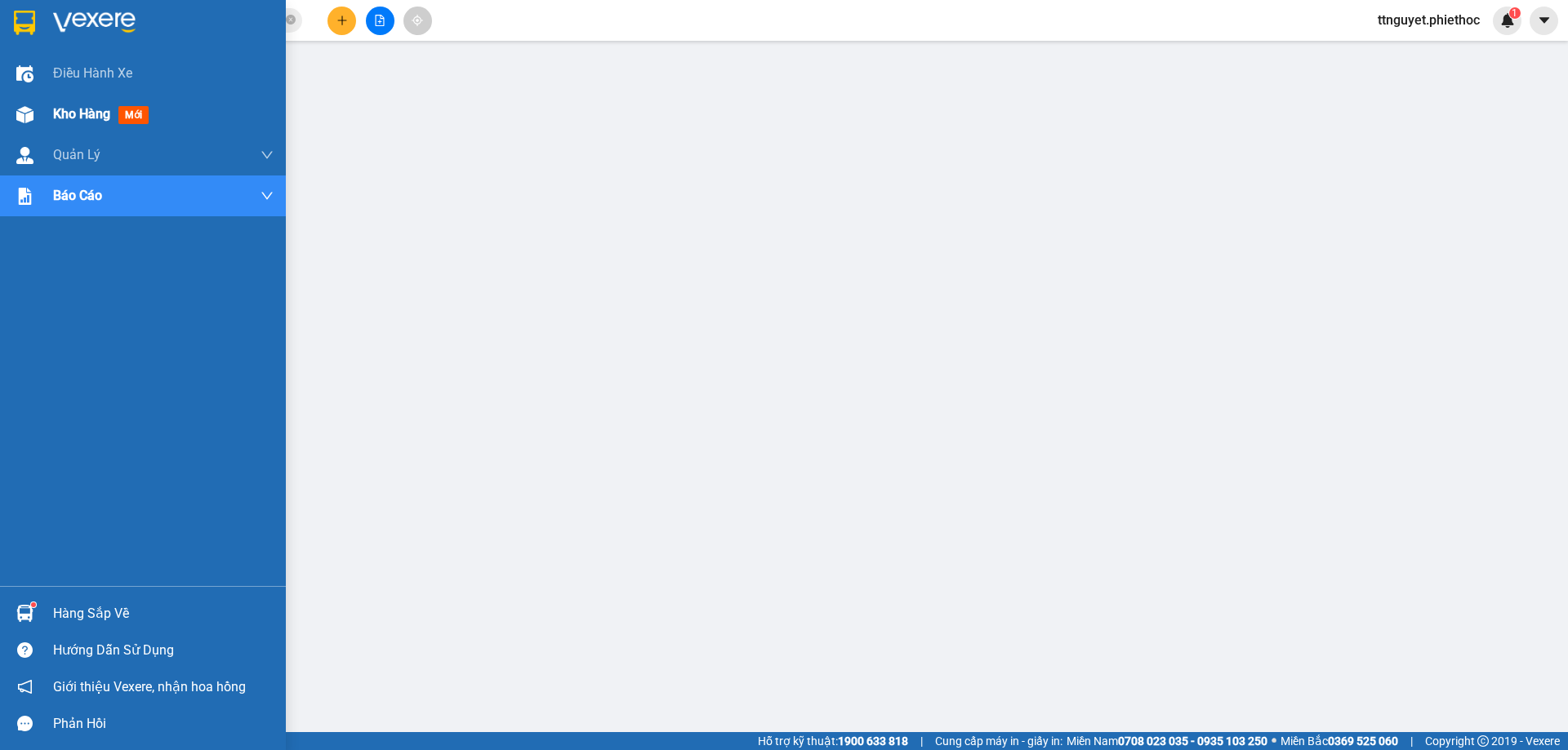
click at [45, 117] on div "Kho hàng mới" at bounding box center [143, 114] width 286 height 41
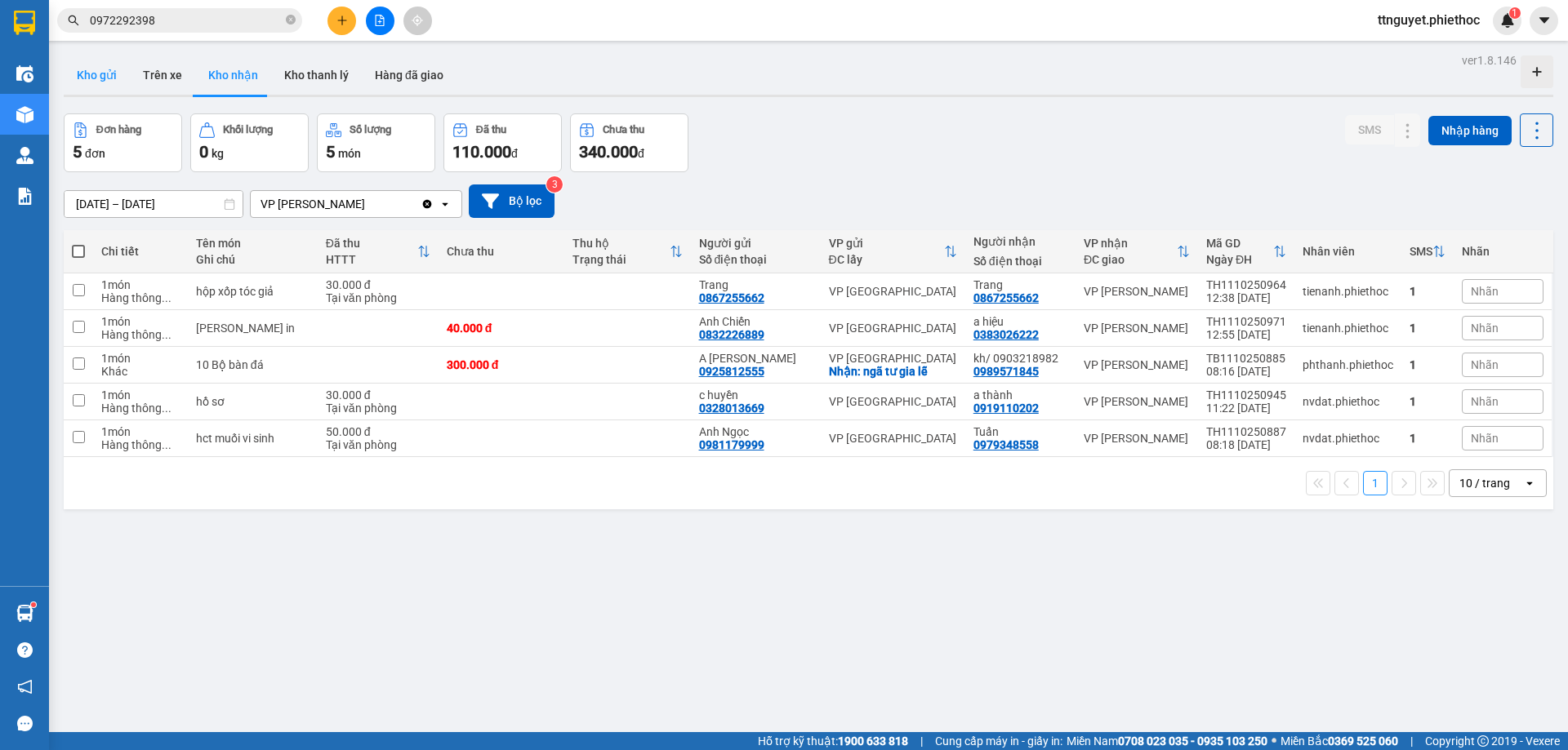
click at [103, 72] on button "Kho gửi" at bounding box center [96, 75] width 66 height 39
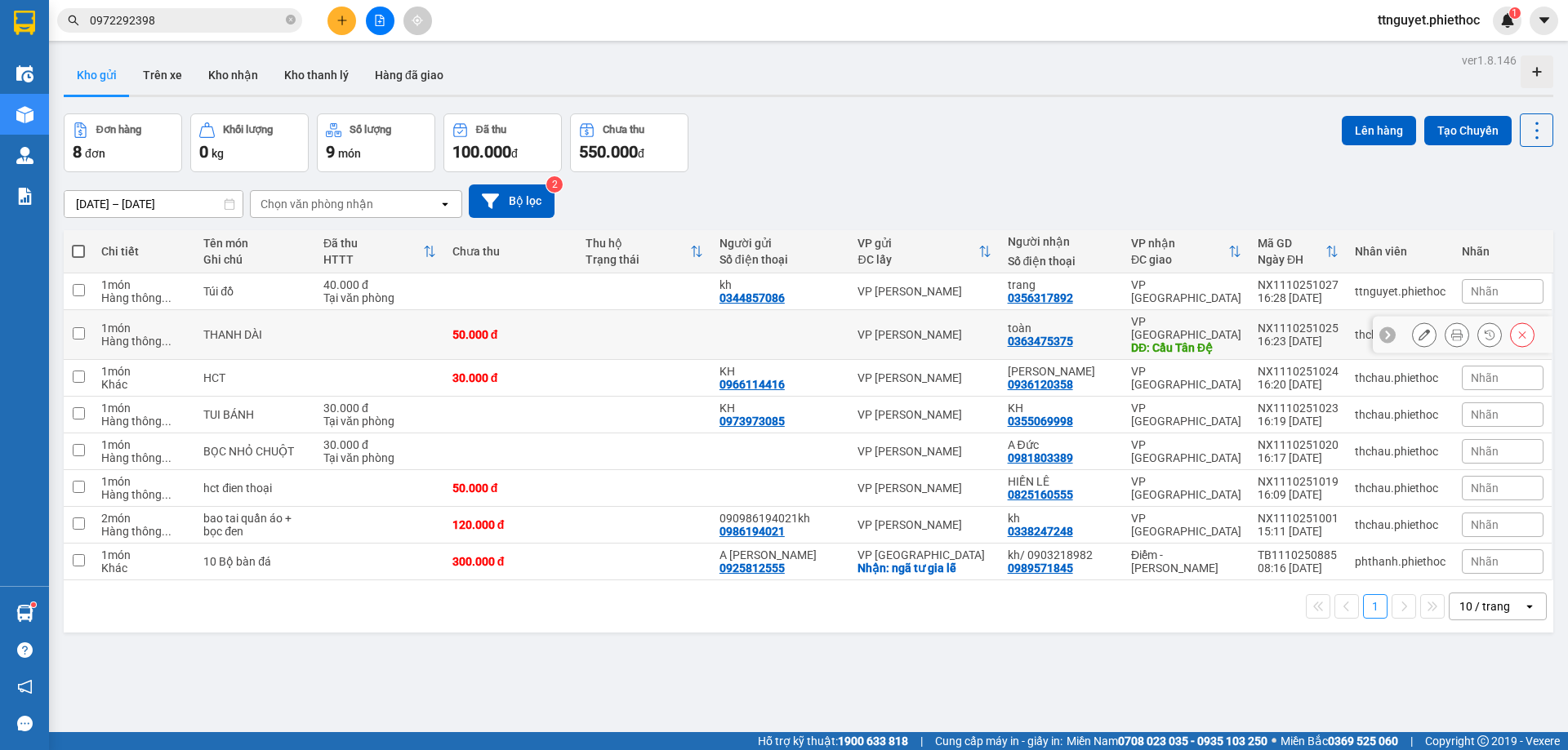
click at [168, 337] on span "..." at bounding box center [166, 341] width 10 height 13
checkbox input "true"
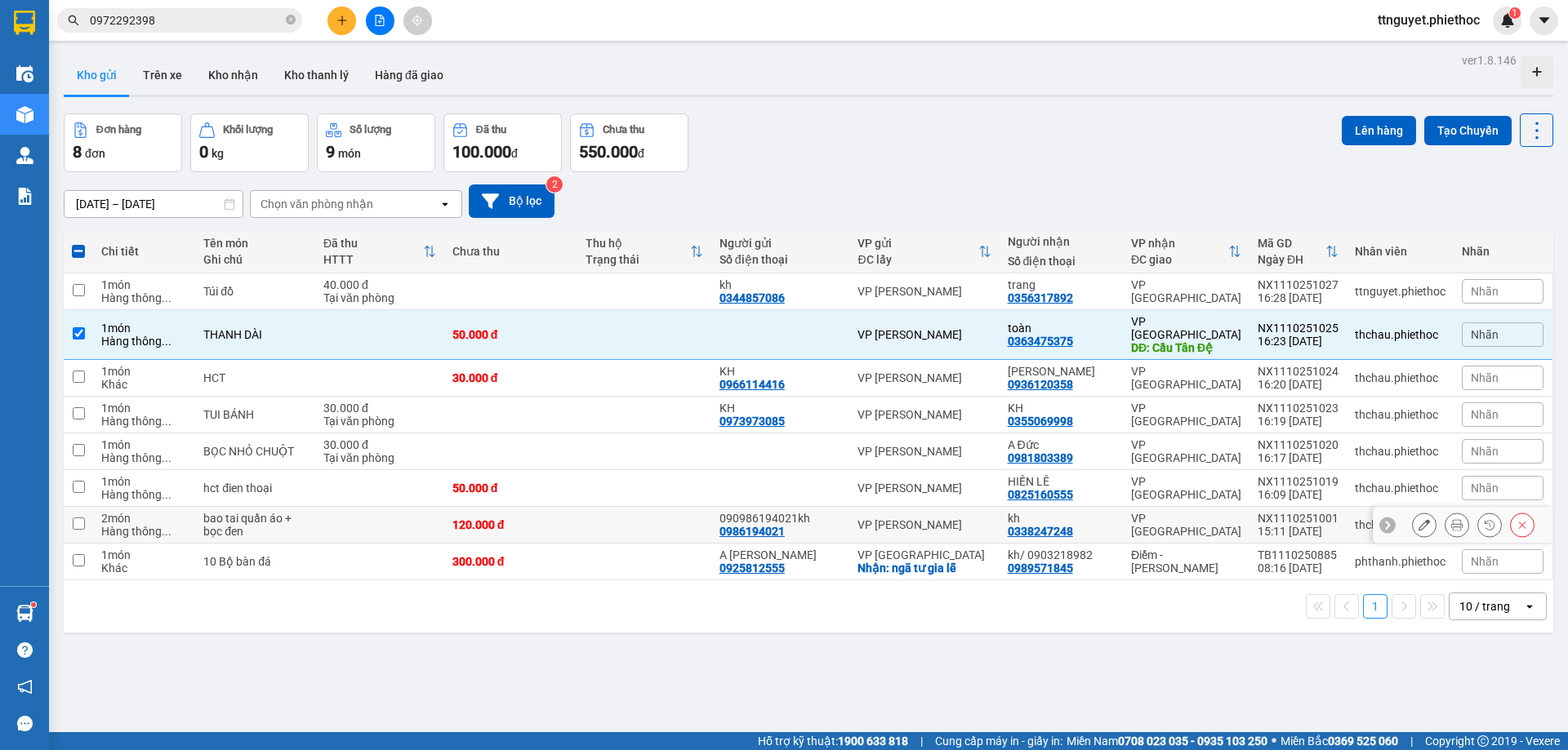
click at [200, 512] on td "bao tai quần áo + bọc đen" at bounding box center [255, 526] width 120 height 37
checkbox input "true"
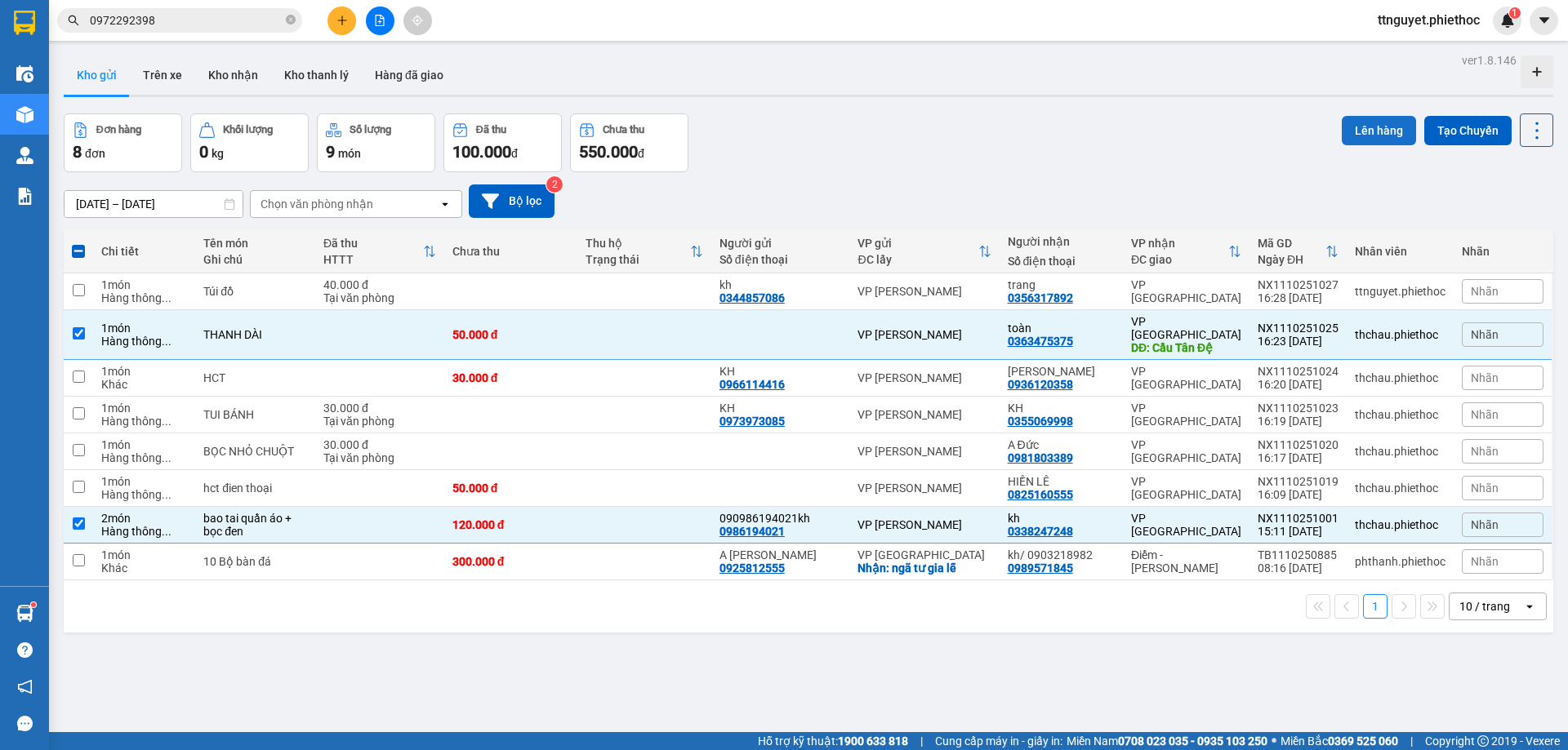
click at [1372, 130] on button "Lên hàng" at bounding box center [1379, 131] width 74 height 30
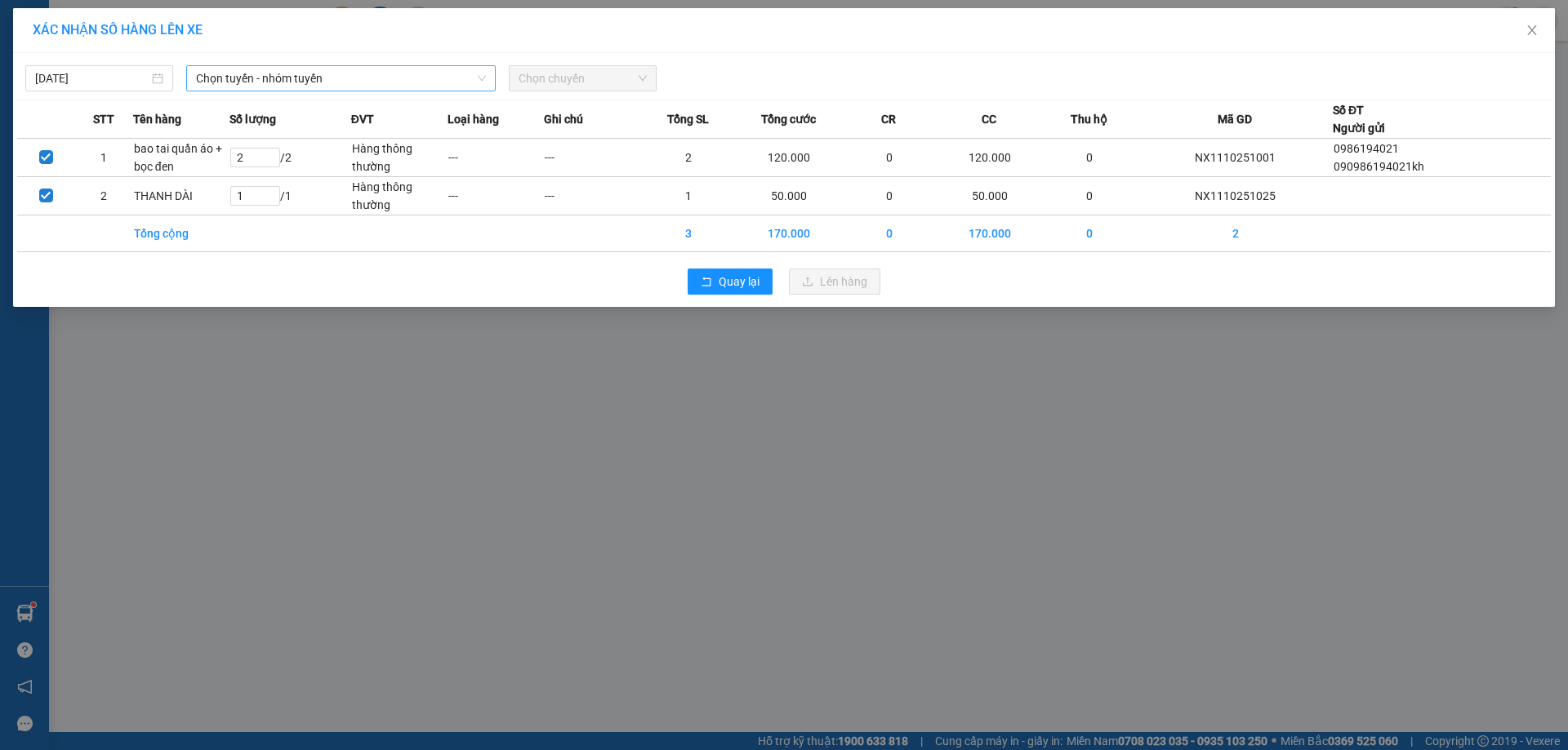
click at [229, 74] on span "Chọn tuyến - nhóm tuyến" at bounding box center [340, 78] width 290 height 24
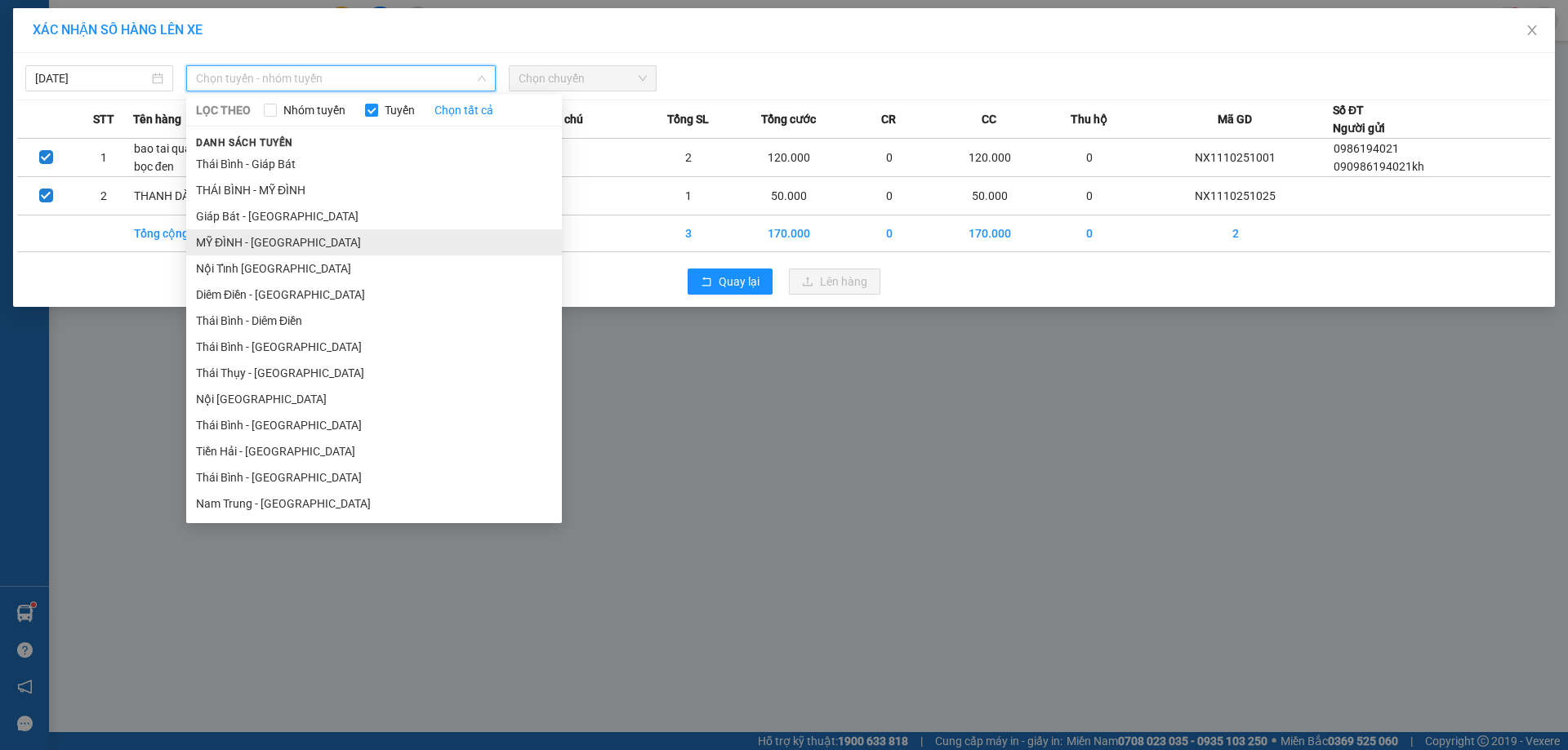
click at [210, 236] on li "MỸ ĐÌNH - [GEOGRAPHIC_DATA]" at bounding box center [374, 243] width 376 height 26
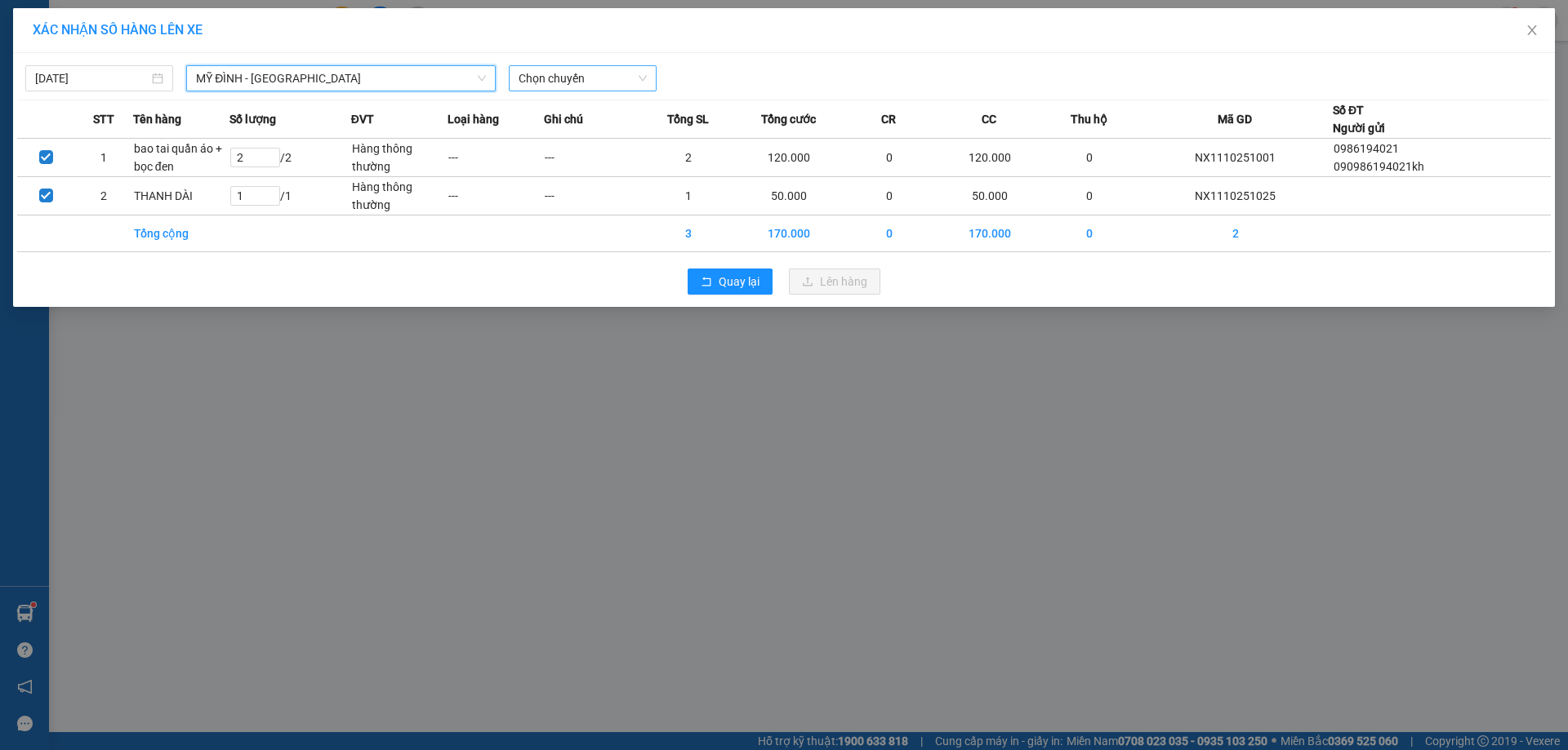
click at [565, 81] on span "Chọn chuyến" at bounding box center [582, 78] width 128 height 24
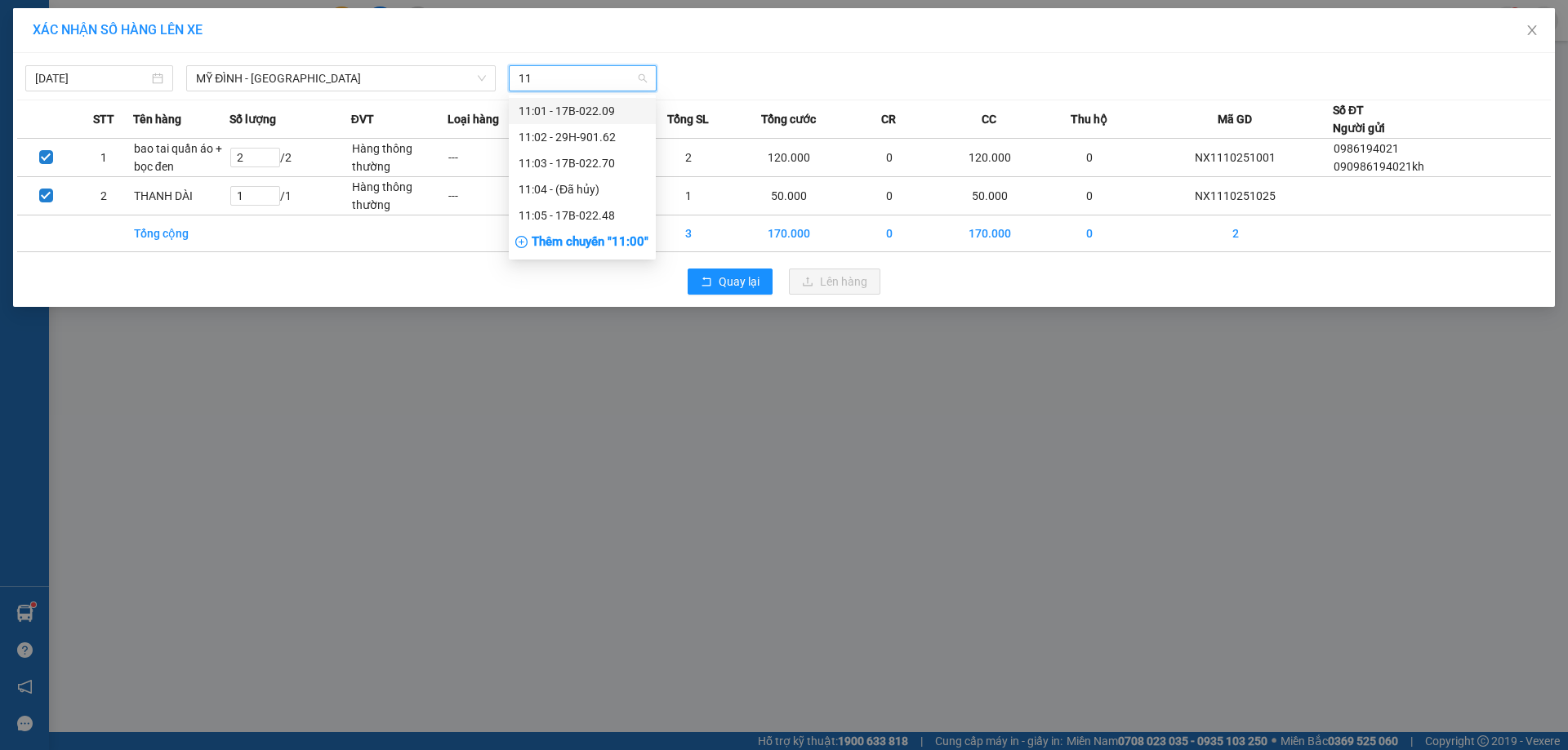
type input "1"
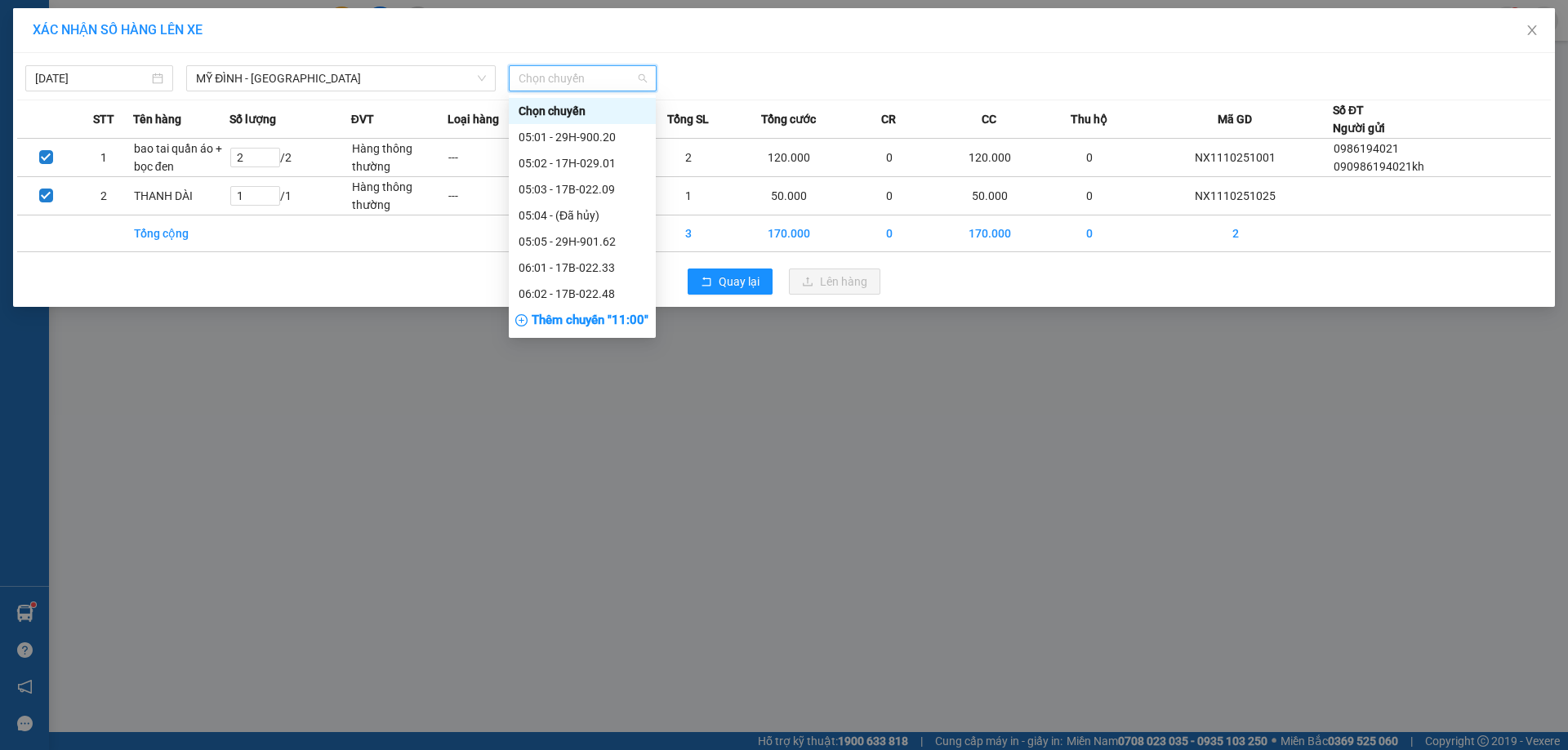
click at [346, 374] on div "XÁC NHẬN SỐ HÀNG LÊN XE [DATE] MỸ ĐÌNH - [GEOGRAPHIC_DATA] LỌC THEO Nhóm tuyến …" at bounding box center [784, 375] width 1568 height 750
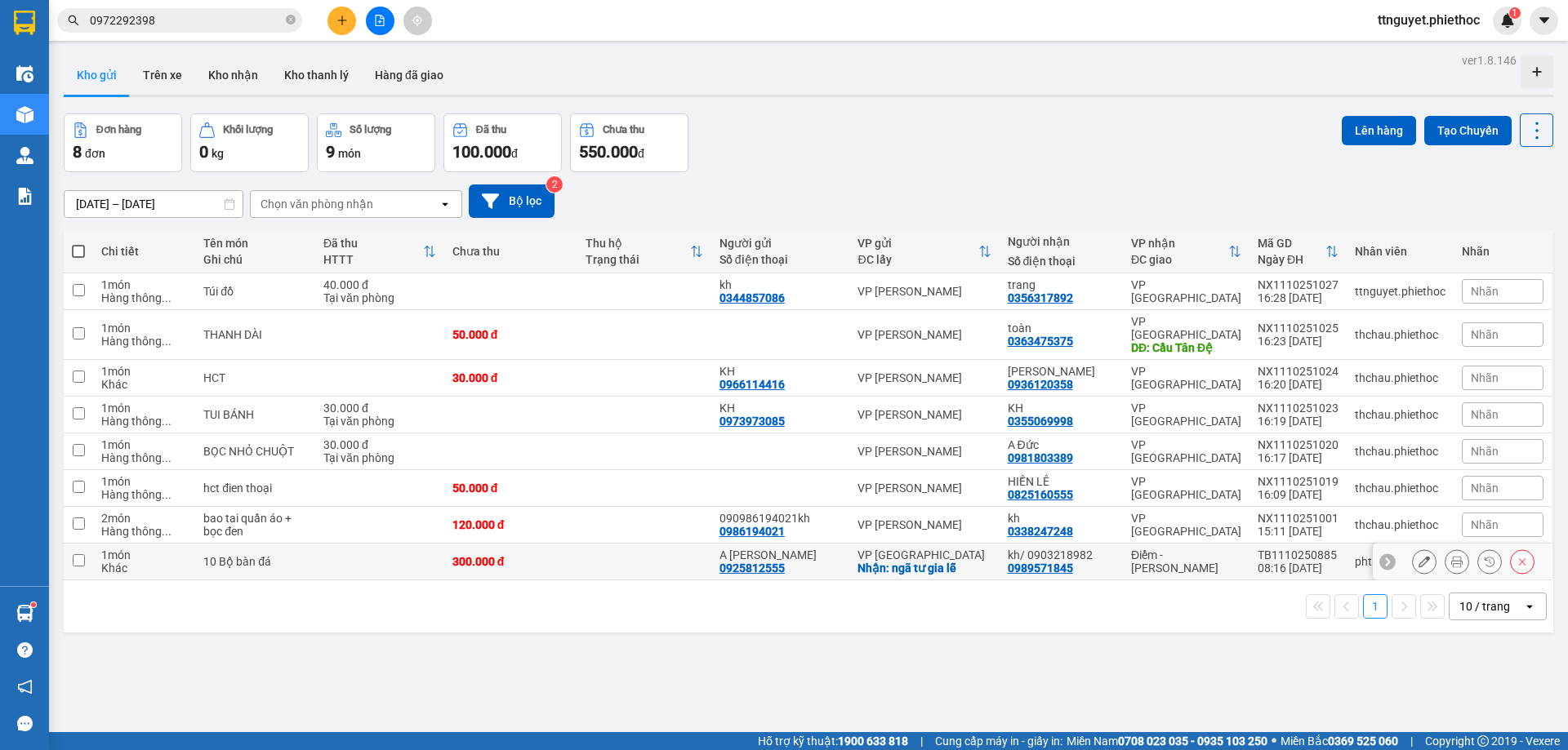
click at [171, 562] on div "Khác" at bounding box center [144, 568] width 85 height 13
checkbox input "true"
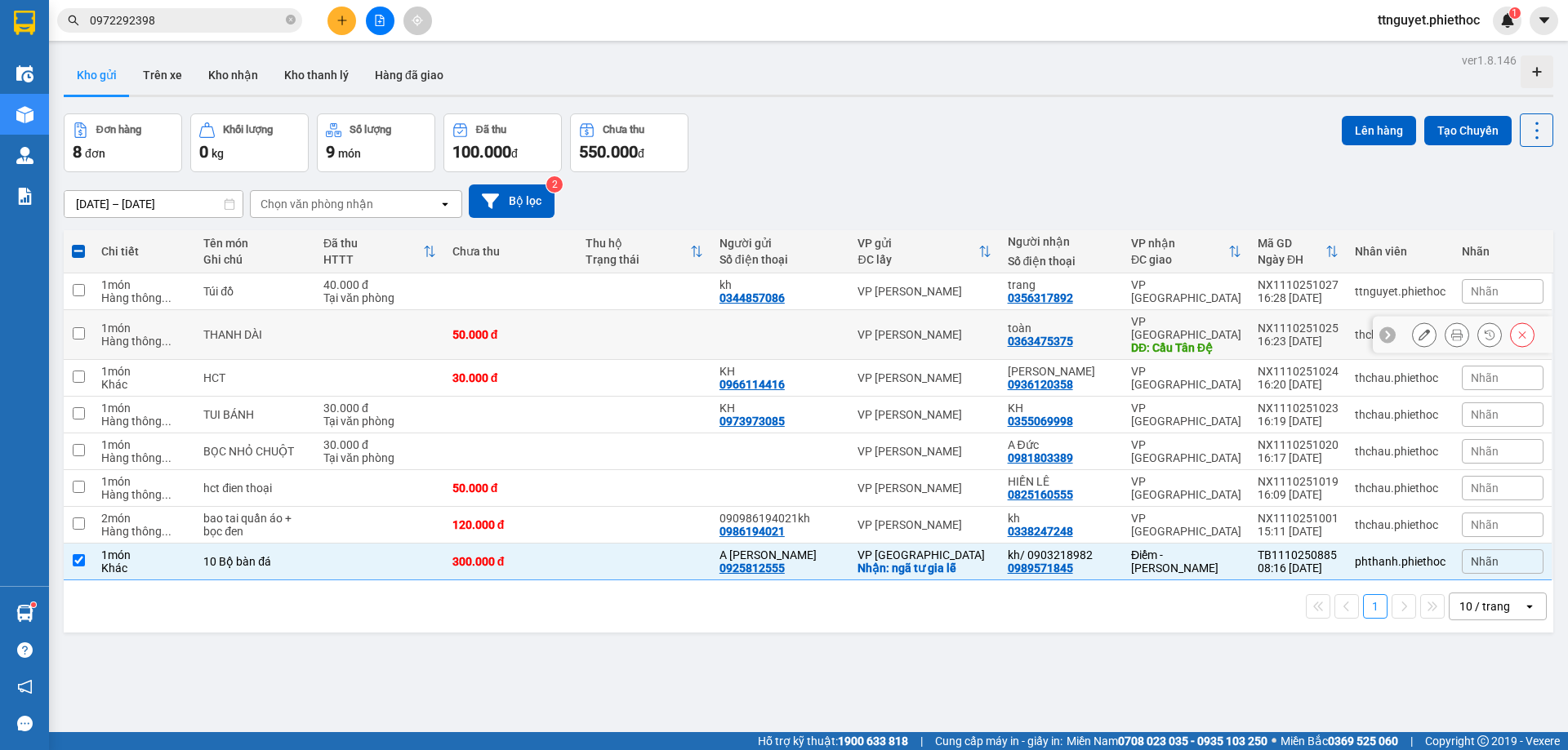
click at [129, 335] on div "Hàng thông ..." at bounding box center [144, 341] width 85 height 13
checkbox input "true"
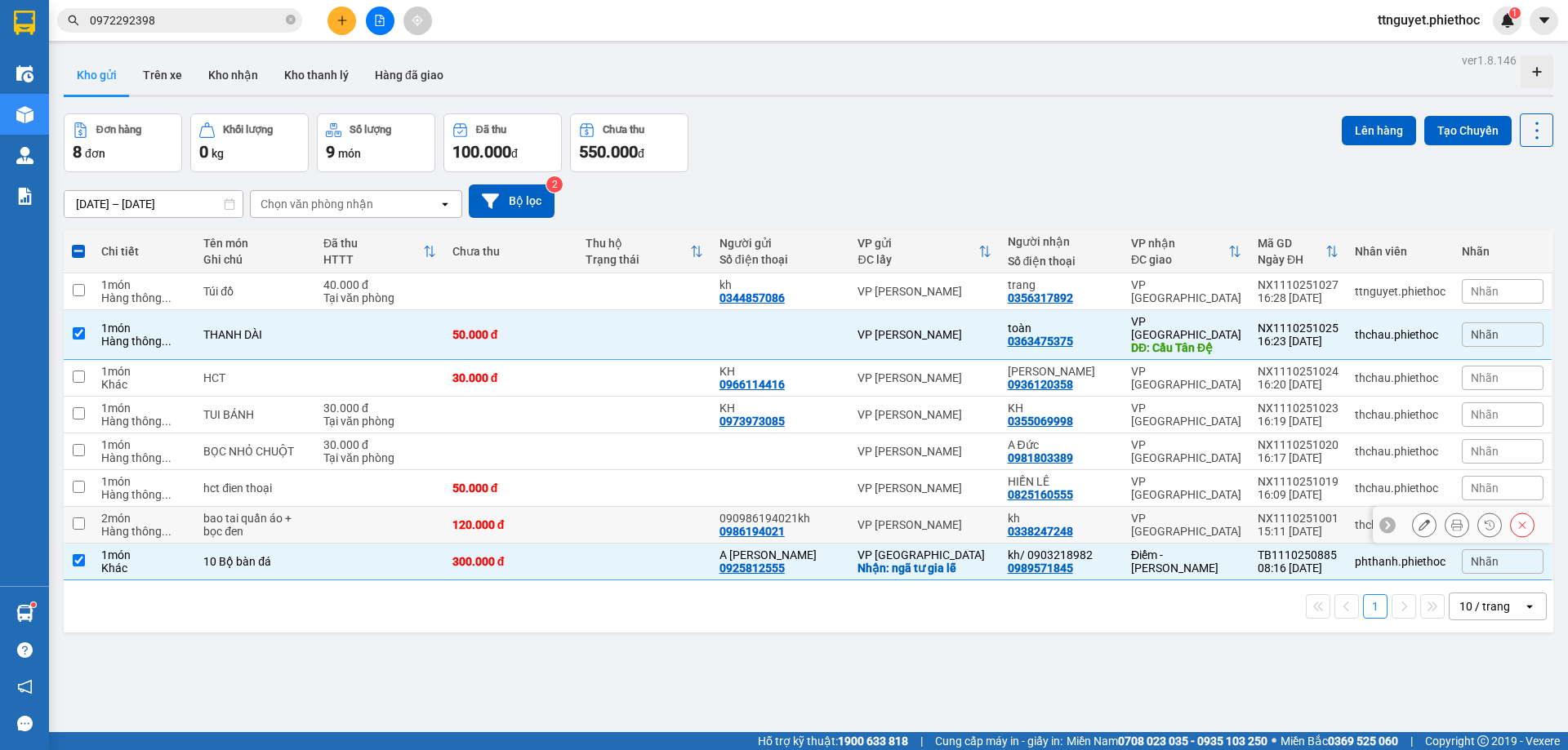
click at [133, 512] on div "2 món" at bounding box center [144, 518] width 85 height 13
checkbox input "true"
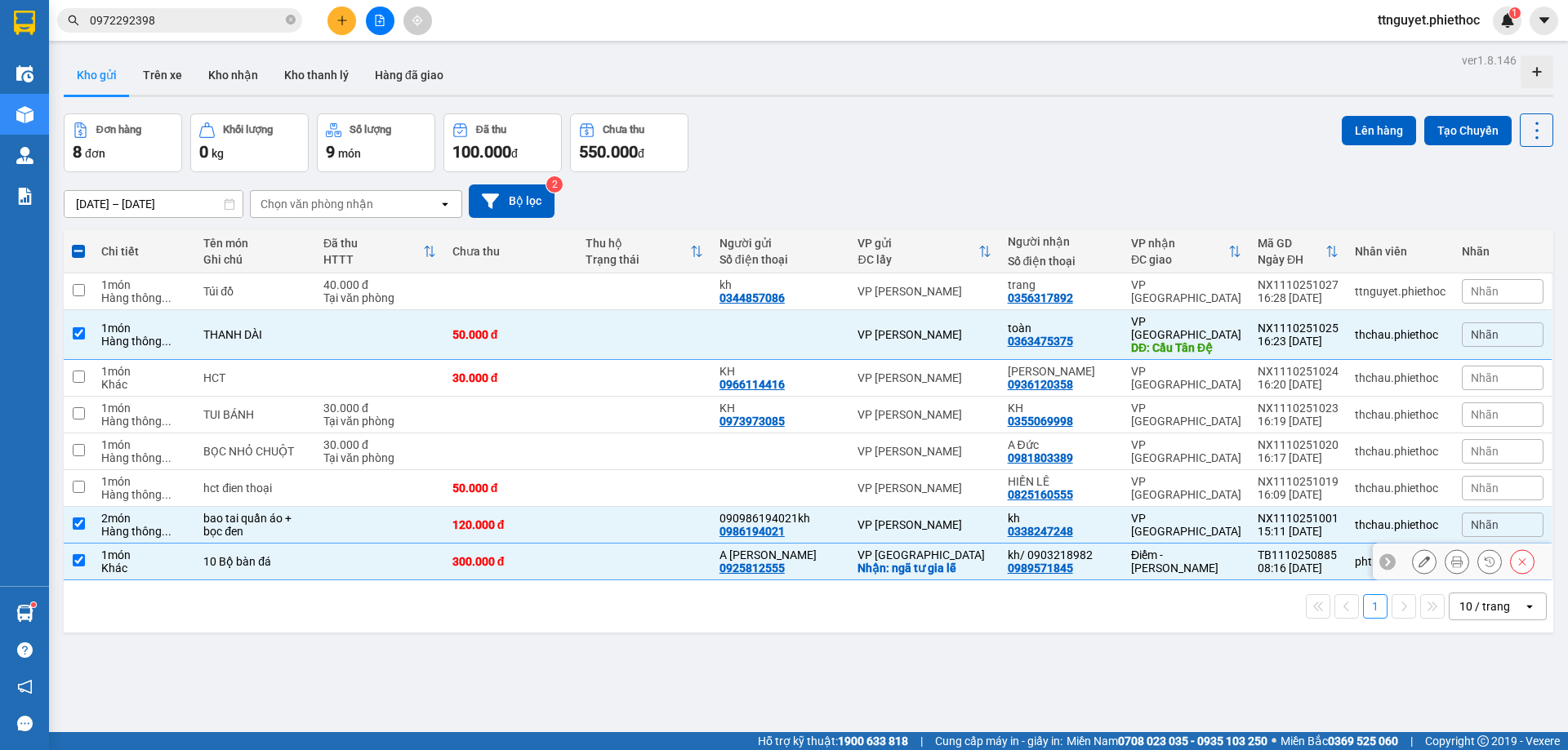
click at [95, 552] on td "1 món Khác" at bounding box center [144, 563] width 102 height 37
checkbox input "false"
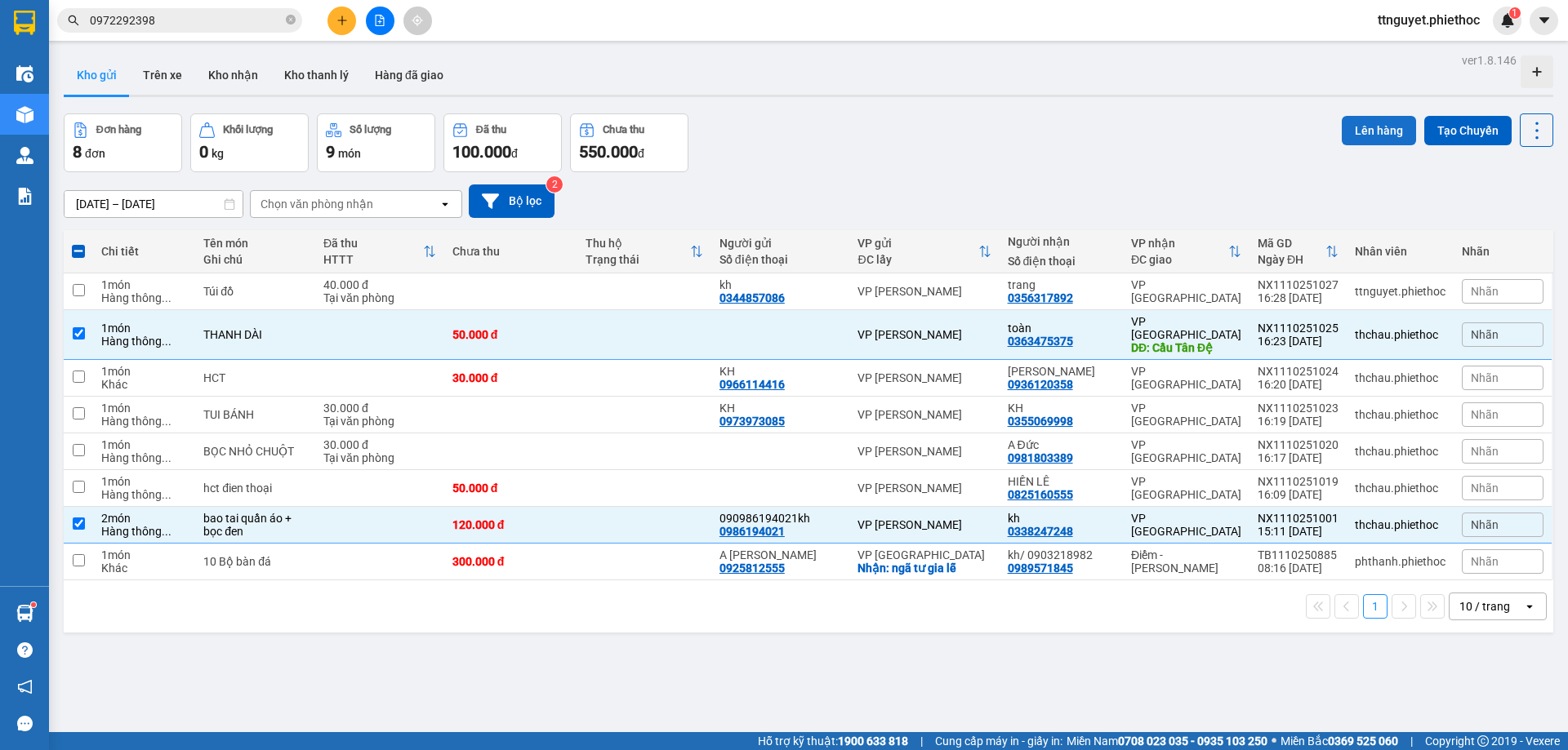
click at [1378, 126] on button "Lên hàng" at bounding box center [1379, 131] width 74 height 30
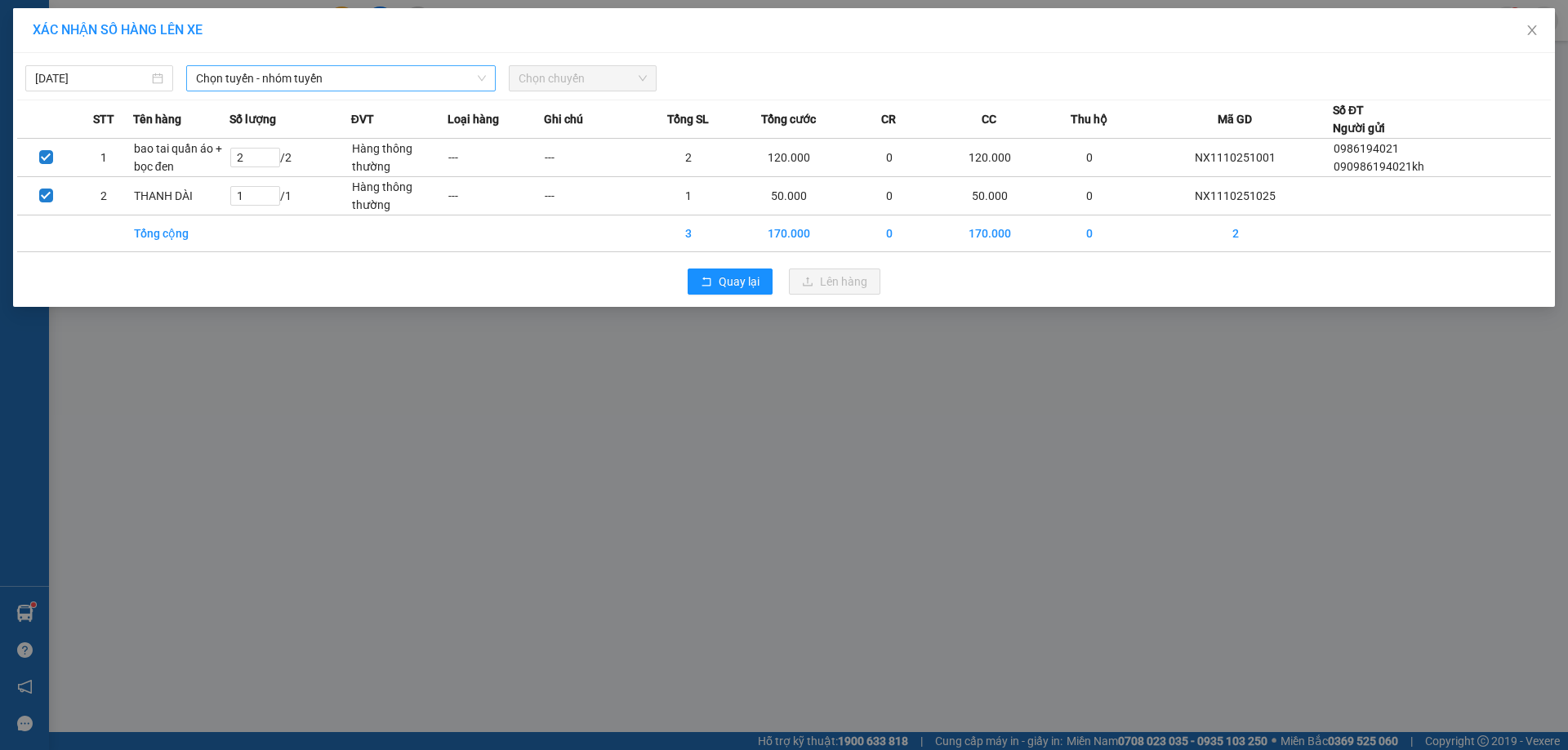
click at [239, 76] on span "Chọn tuyến - nhóm tuyến" at bounding box center [340, 78] width 290 height 24
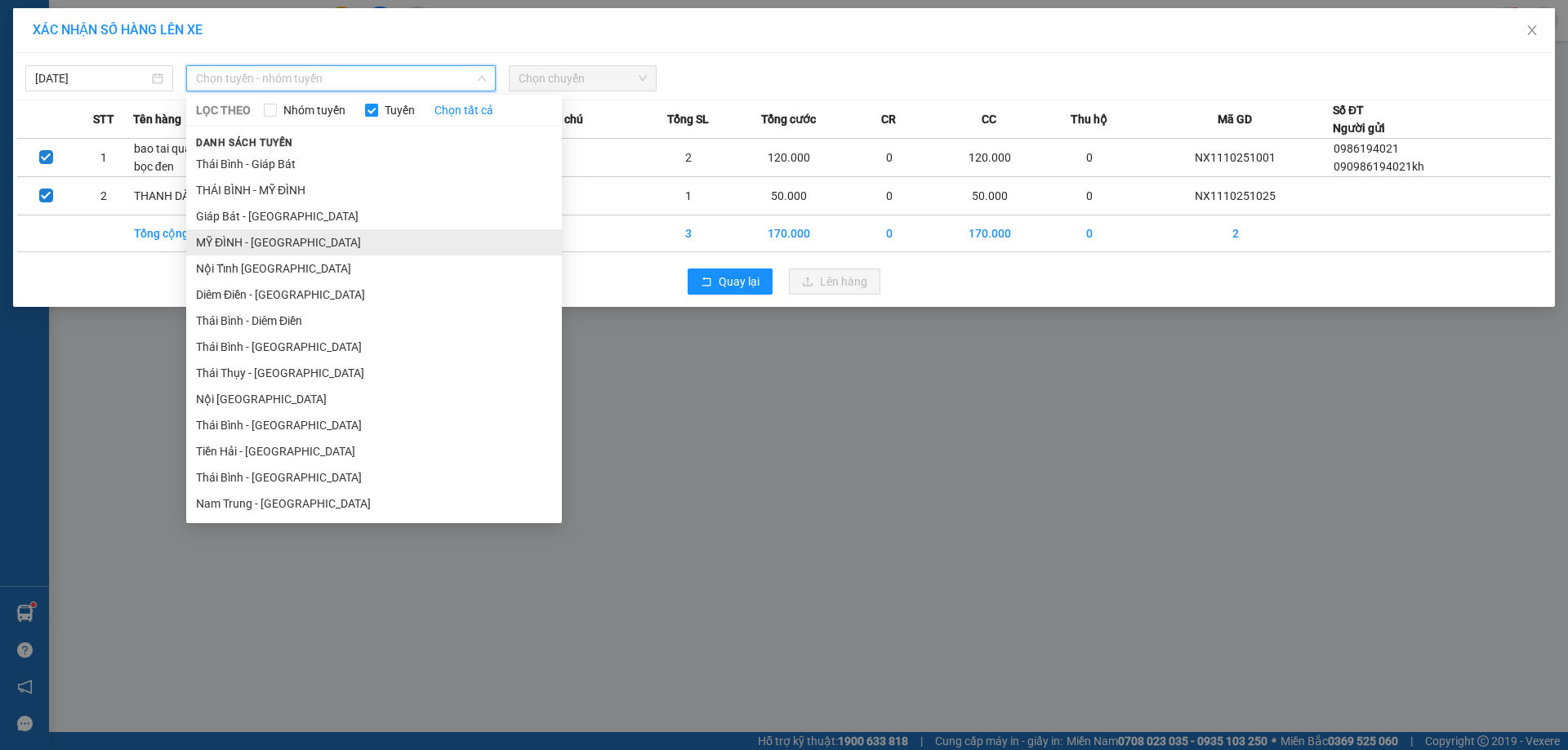
click at [213, 243] on li "MỸ ĐÌNH - [GEOGRAPHIC_DATA]" at bounding box center [374, 243] width 376 height 26
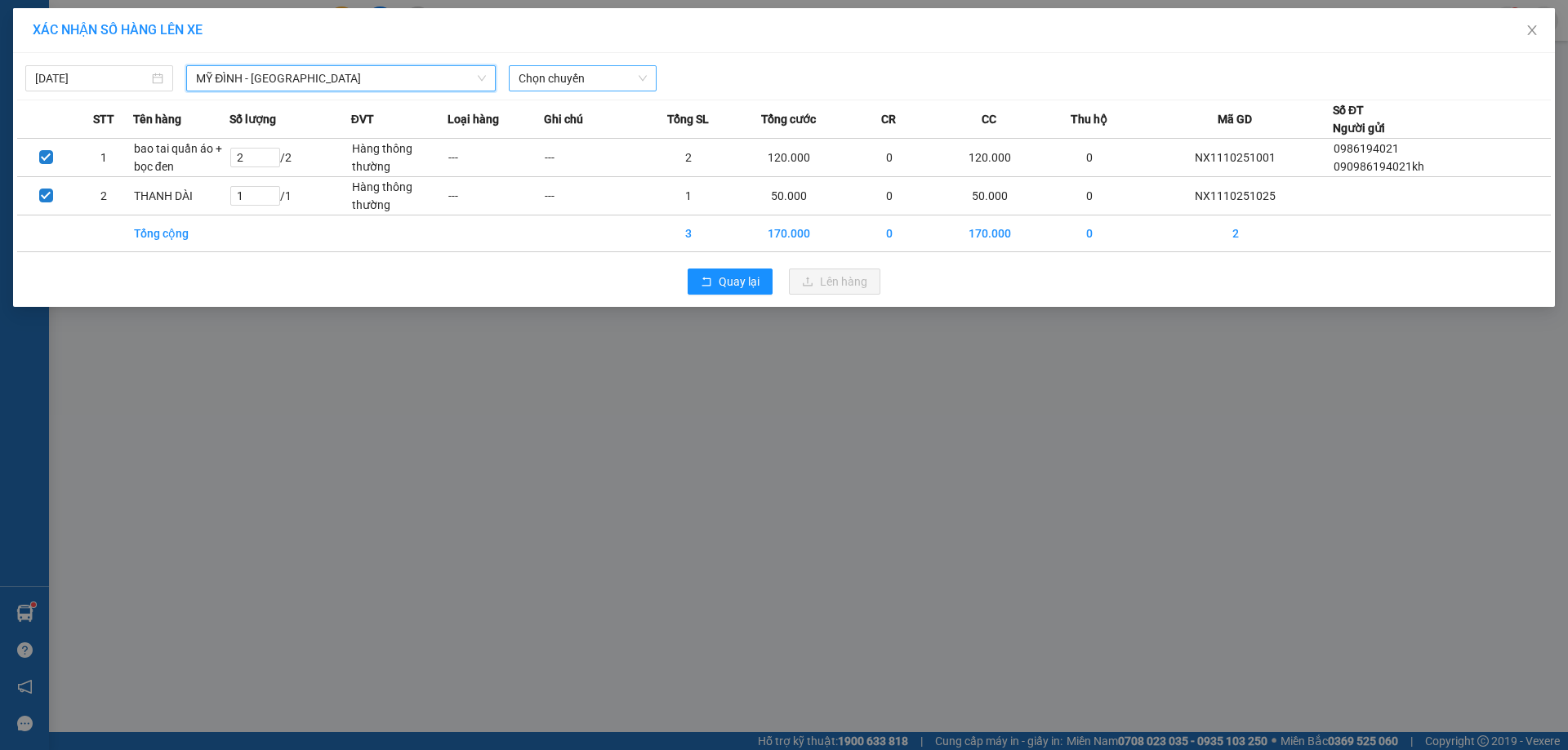
click at [566, 75] on span "Chọn chuyến" at bounding box center [582, 78] width 128 height 24
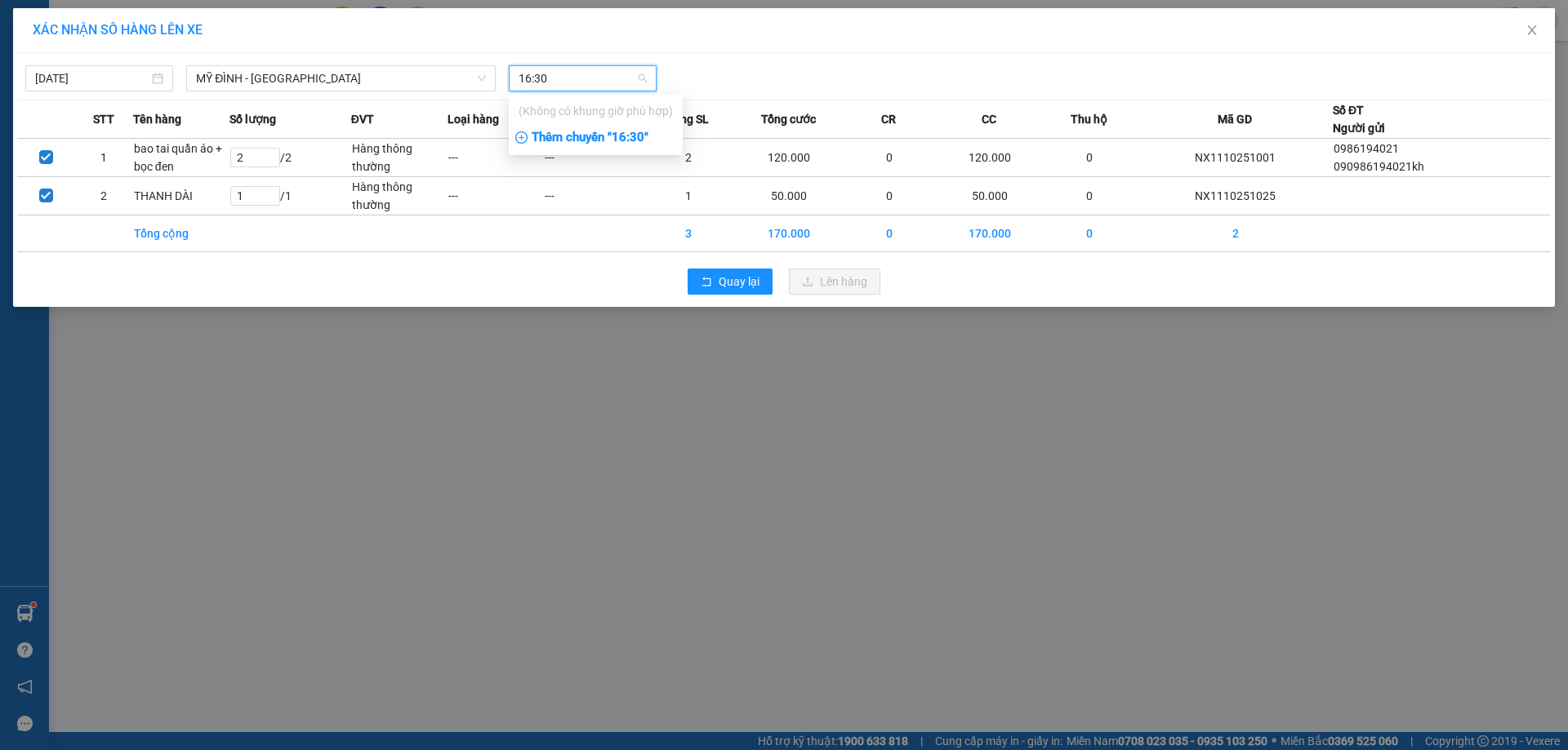
type input "16:30"
click at [577, 141] on div "Thêm chuyến " 16:30 "" at bounding box center [596, 138] width 174 height 28
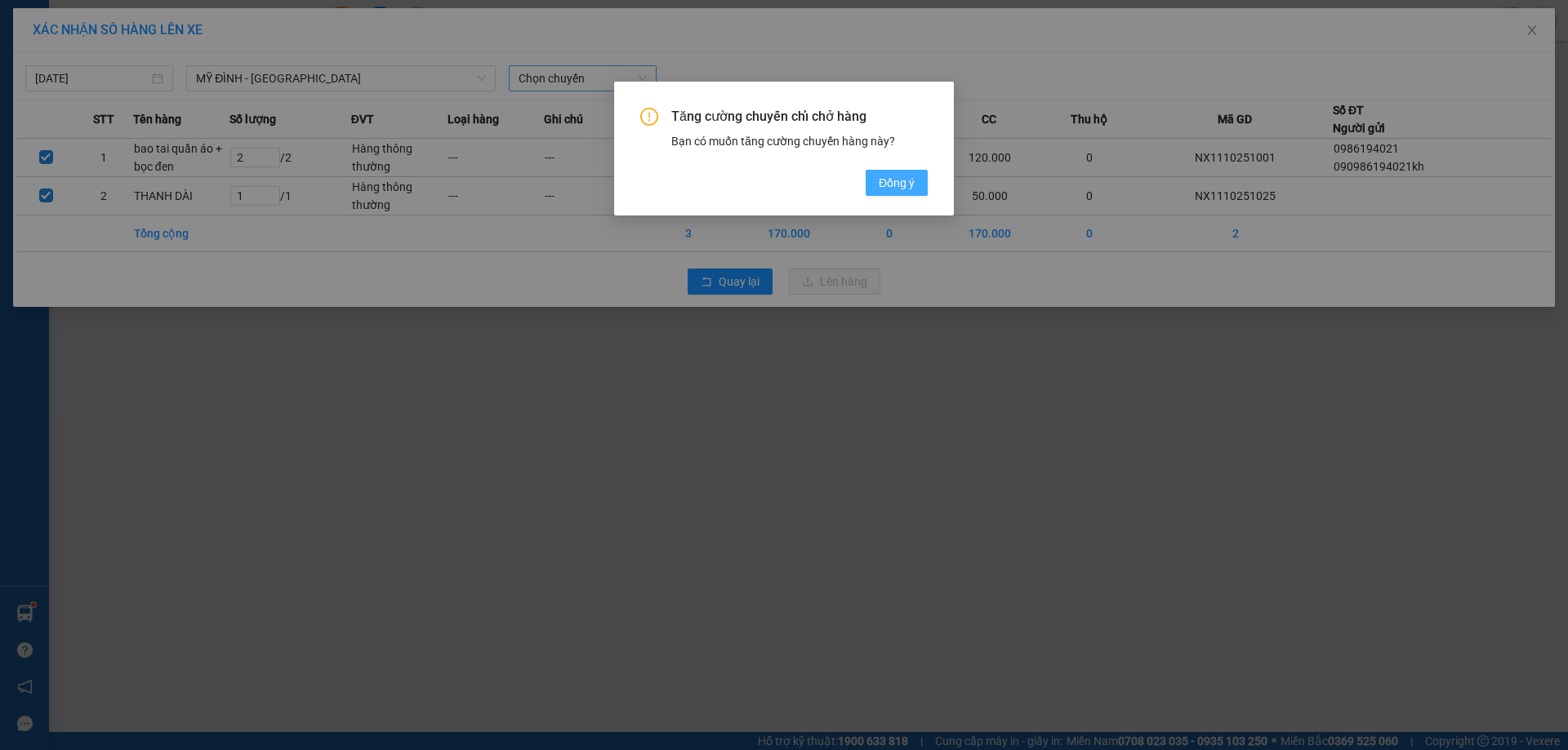
click at [898, 176] on span "Đồng ý" at bounding box center [897, 183] width 36 height 18
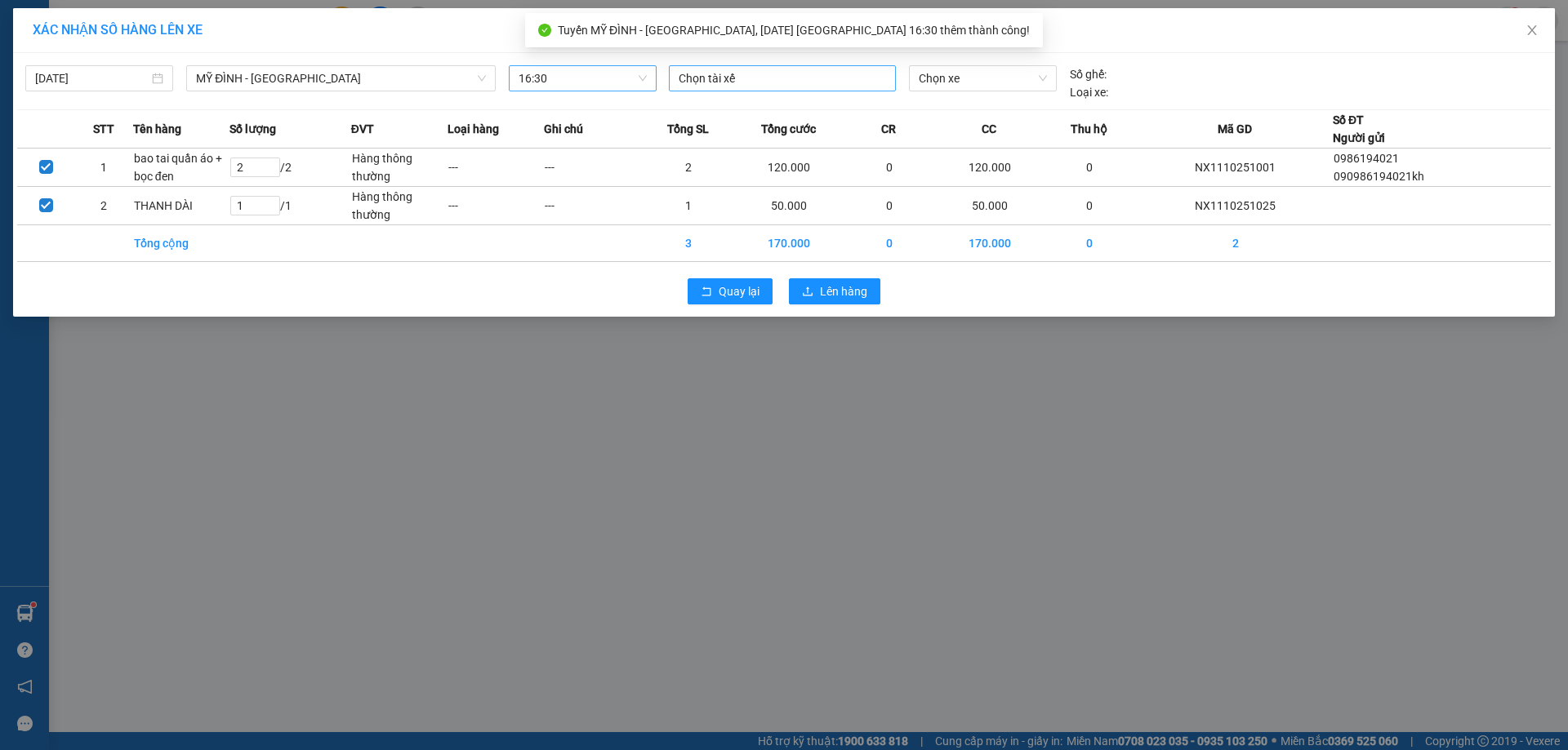
click at [755, 84] on div at bounding box center [783, 78] width 219 height 19
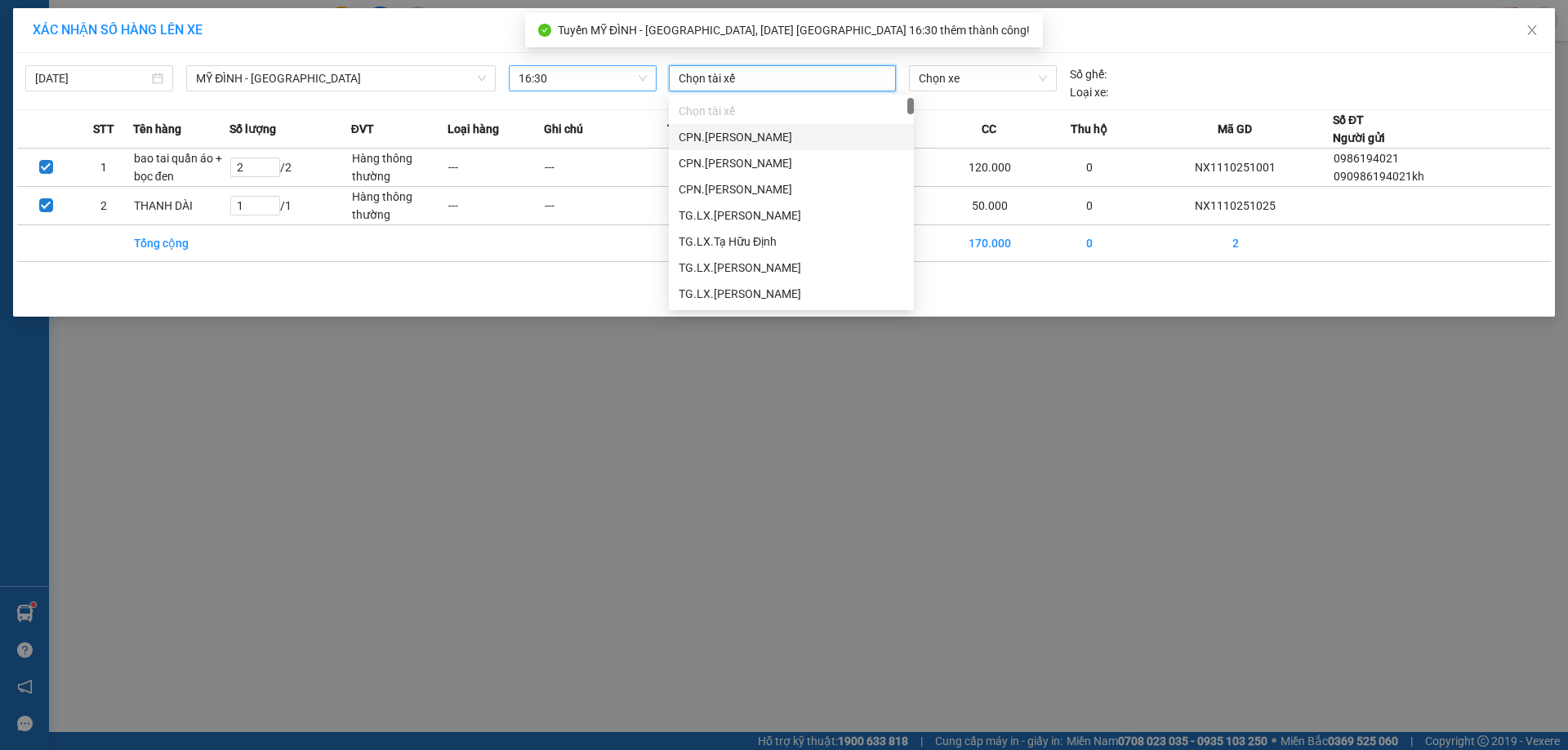
type input "d"
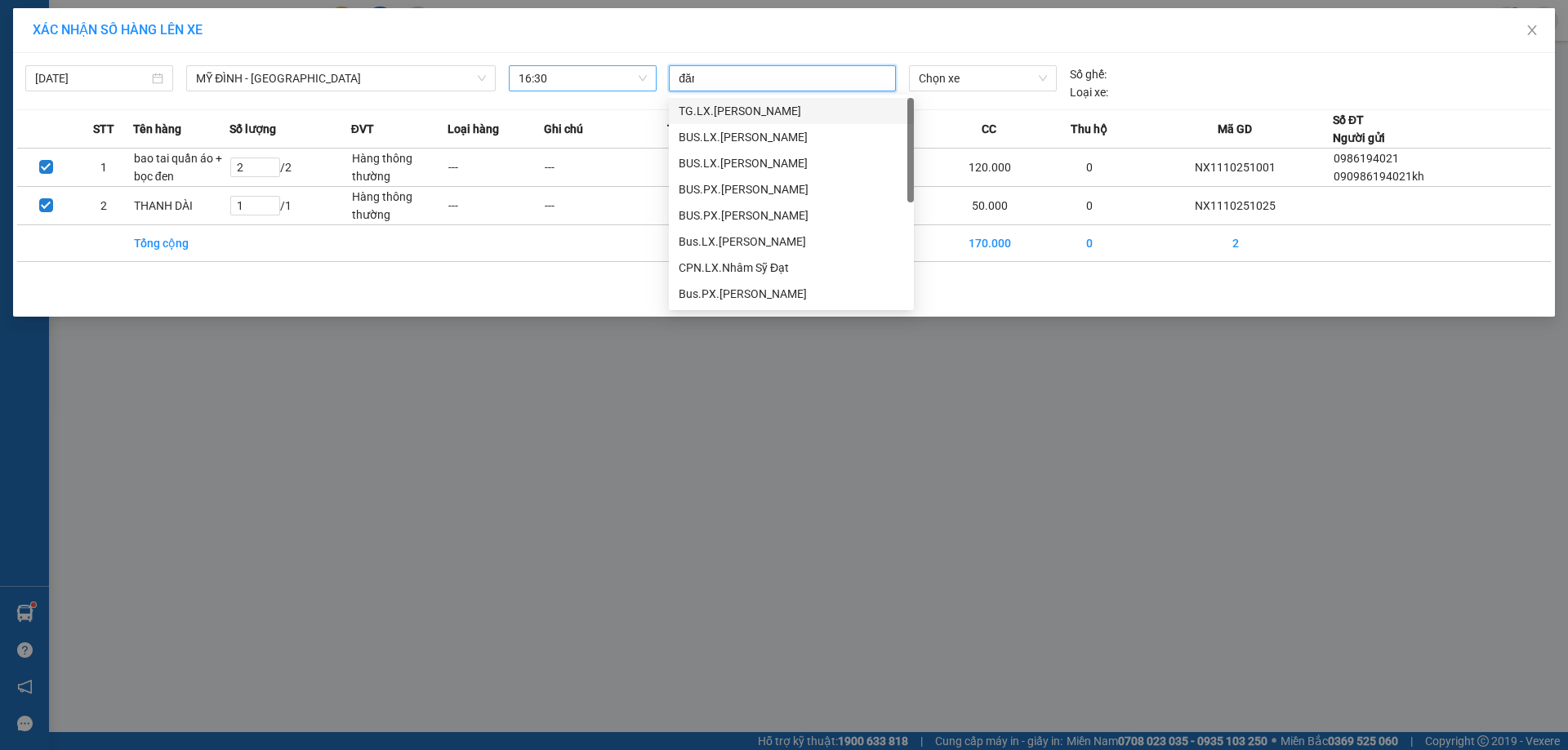
type input "đăng"
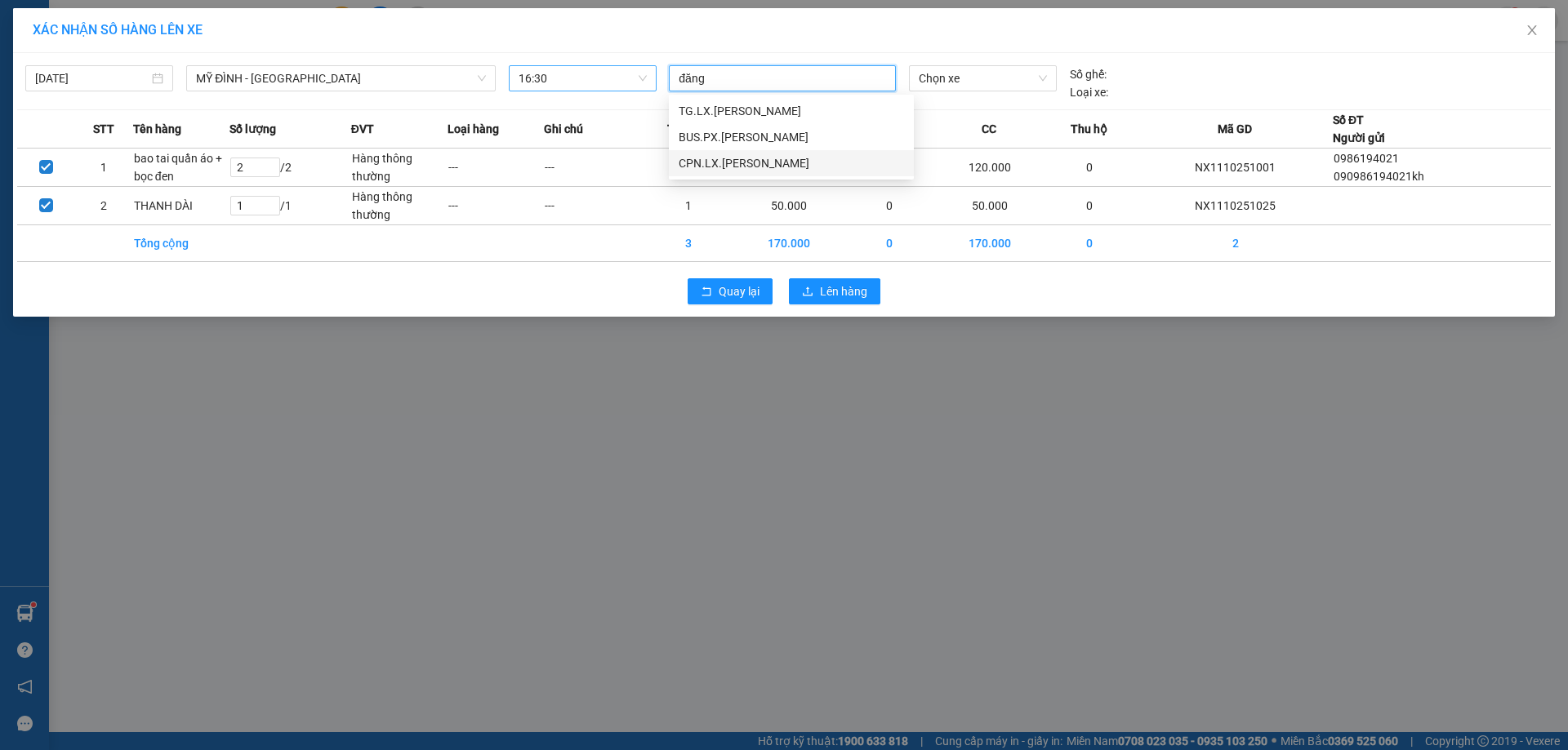
click at [718, 165] on div "CPN.LX.[PERSON_NAME]" at bounding box center [791, 162] width 225 height 18
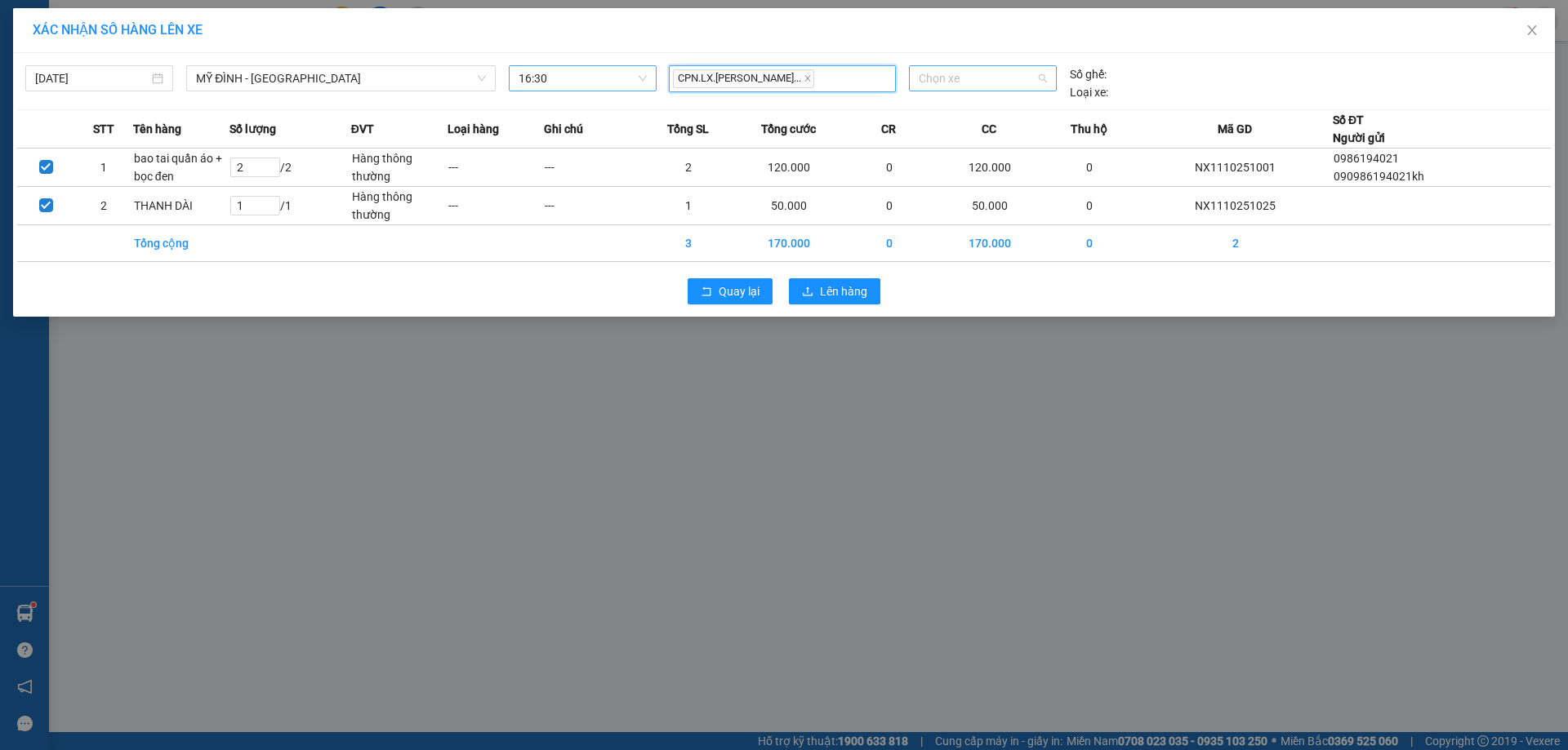
click at [961, 79] on span "Chọn xe" at bounding box center [982, 78] width 127 height 24
type input "11552"
click at [955, 113] on div "29D-115.52" at bounding box center [982, 110] width 127 height 18
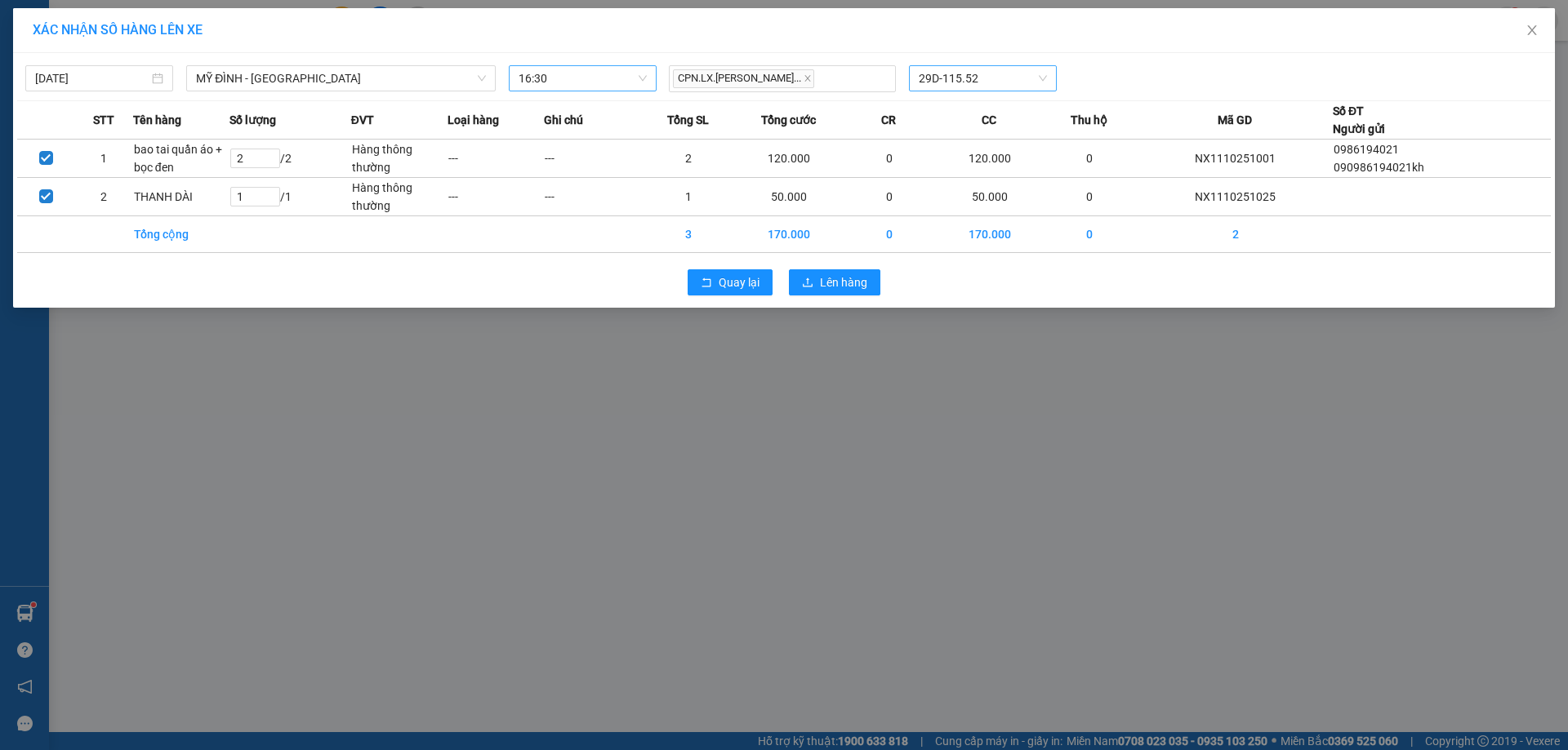
click at [835, 268] on div "Quay lại Lên hàng" at bounding box center [784, 283] width 1534 height 43
click at [830, 293] on button "Lên hàng" at bounding box center [835, 283] width 92 height 26
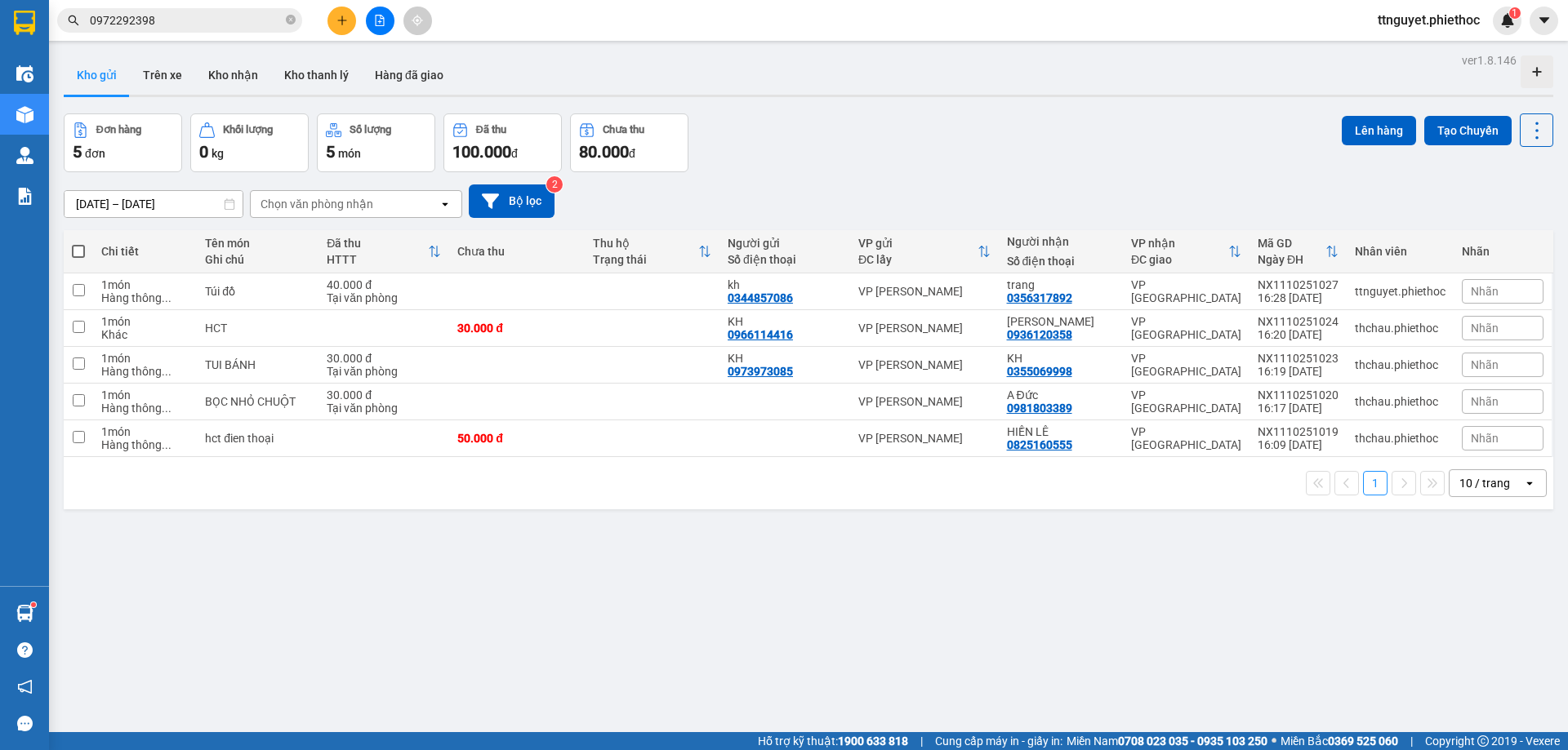
click at [339, 26] on button at bounding box center [341, 20] width 29 height 29
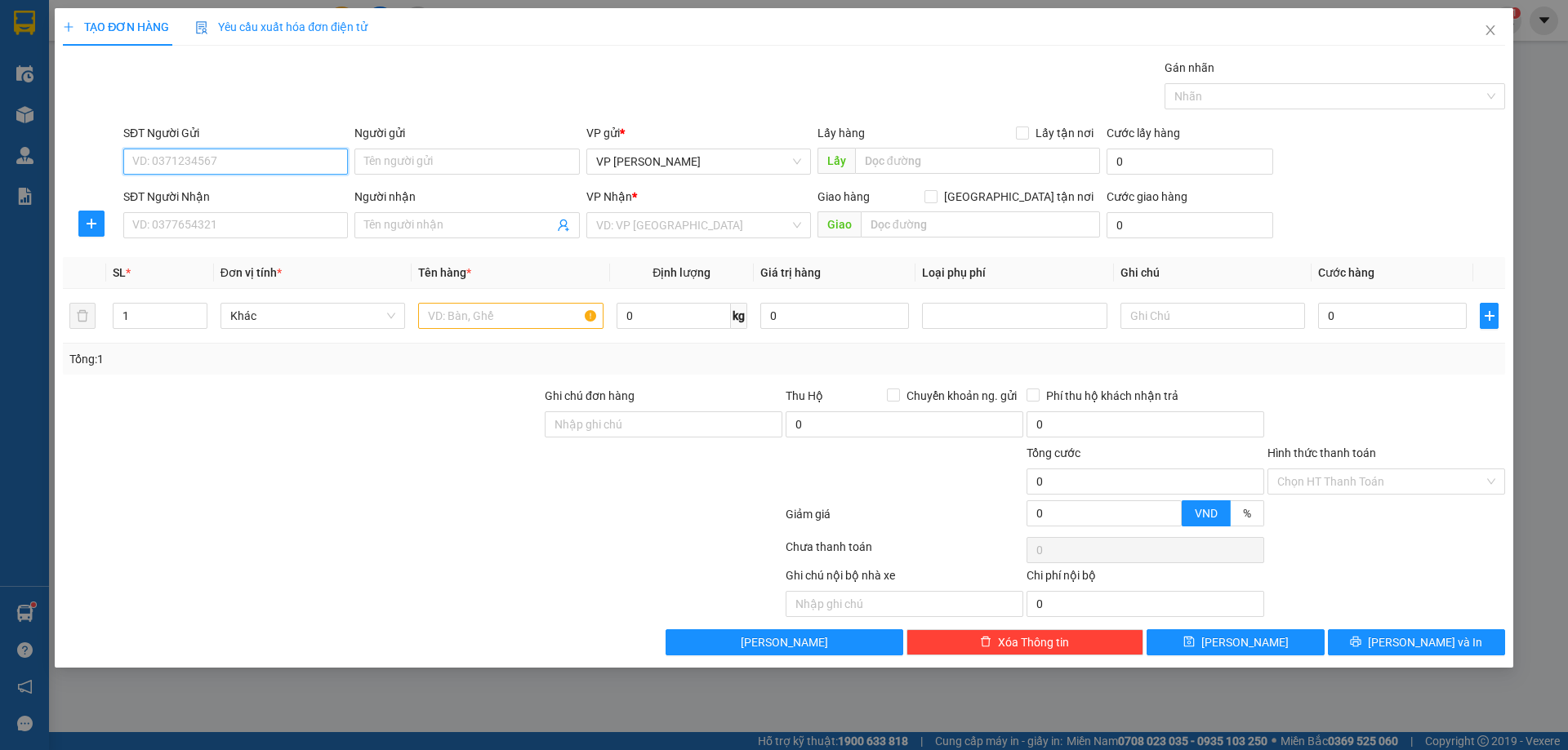
click at [274, 170] on input "SĐT Người Gửi" at bounding box center [236, 161] width 224 height 26
type input "0979668704"
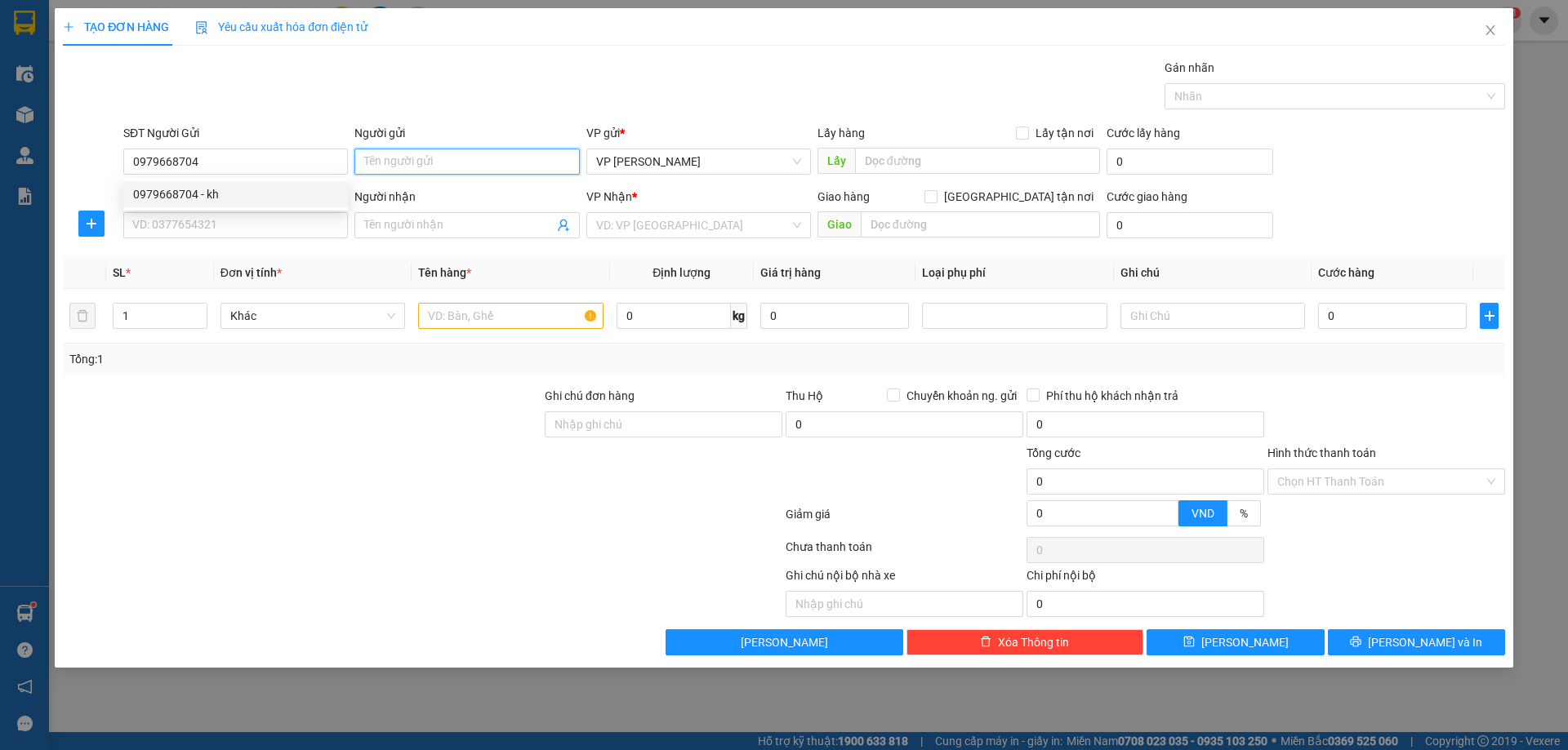
click at [414, 161] on input "Người gửi" at bounding box center [466, 161] width 224 height 26
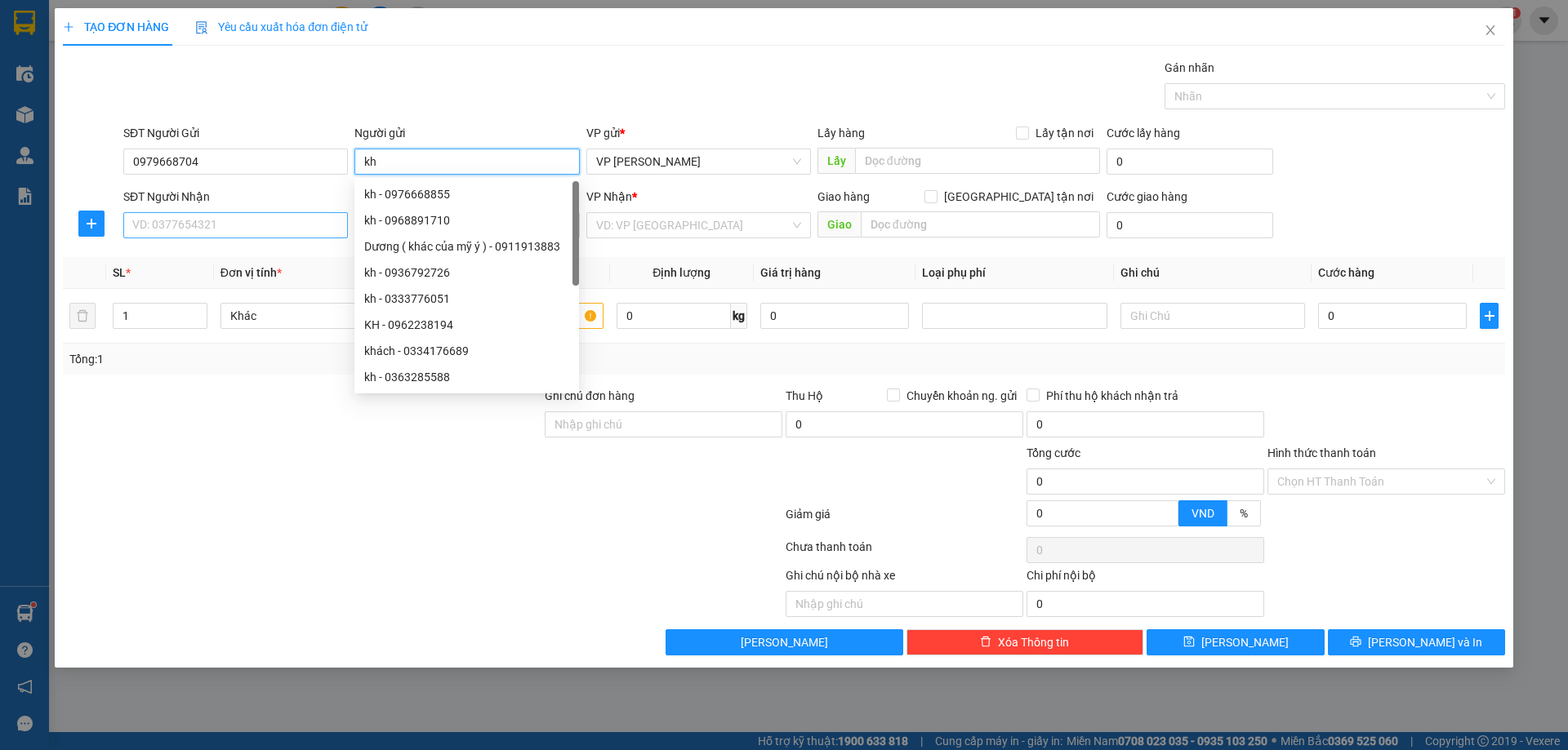
type input "kh"
click at [239, 231] on input "SĐT Người Nhận" at bounding box center [236, 225] width 224 height 26
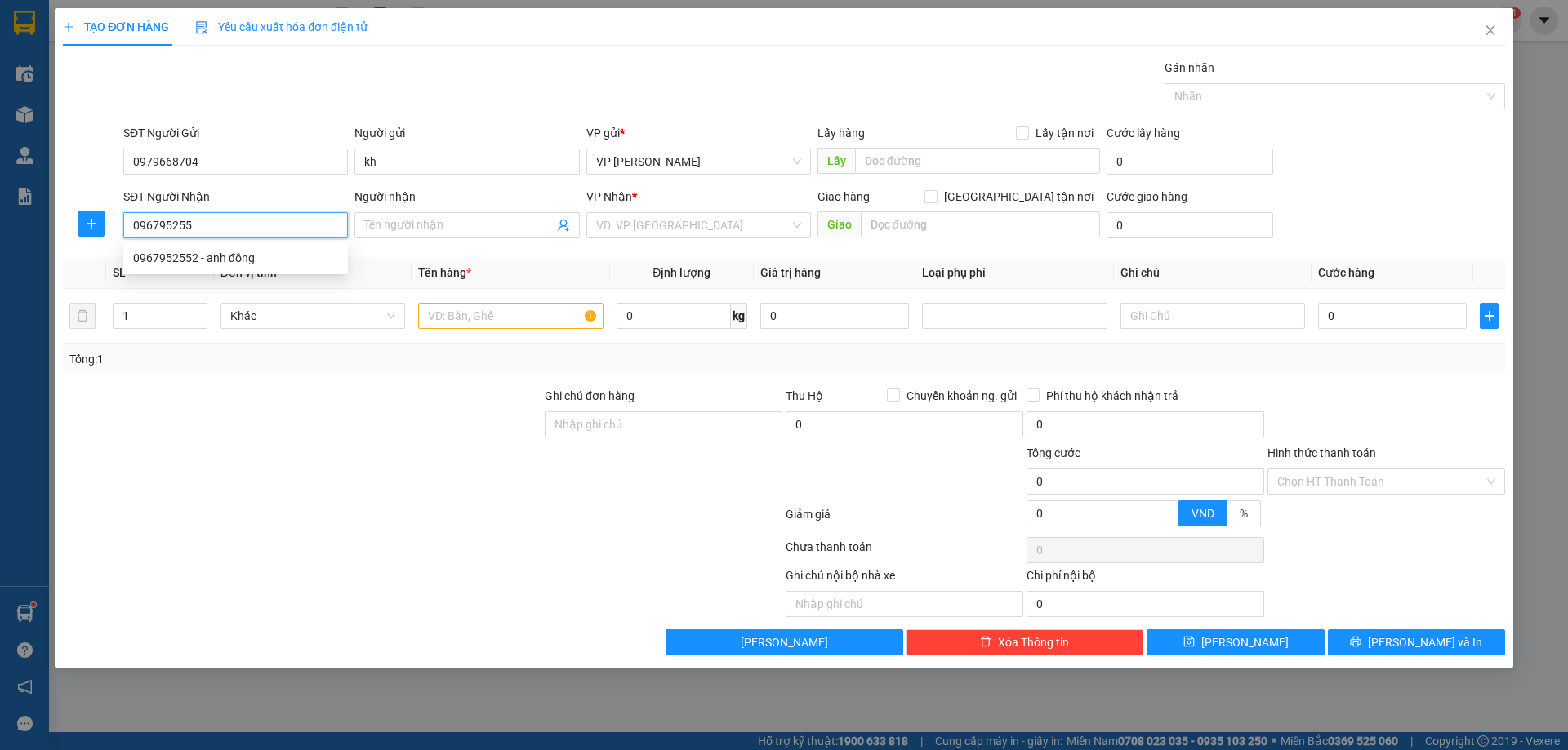
type input "0967952552"
click at [226, 260] on div "0967952552 - anh đông" at bounding box center [236, 258] width 205 height 18
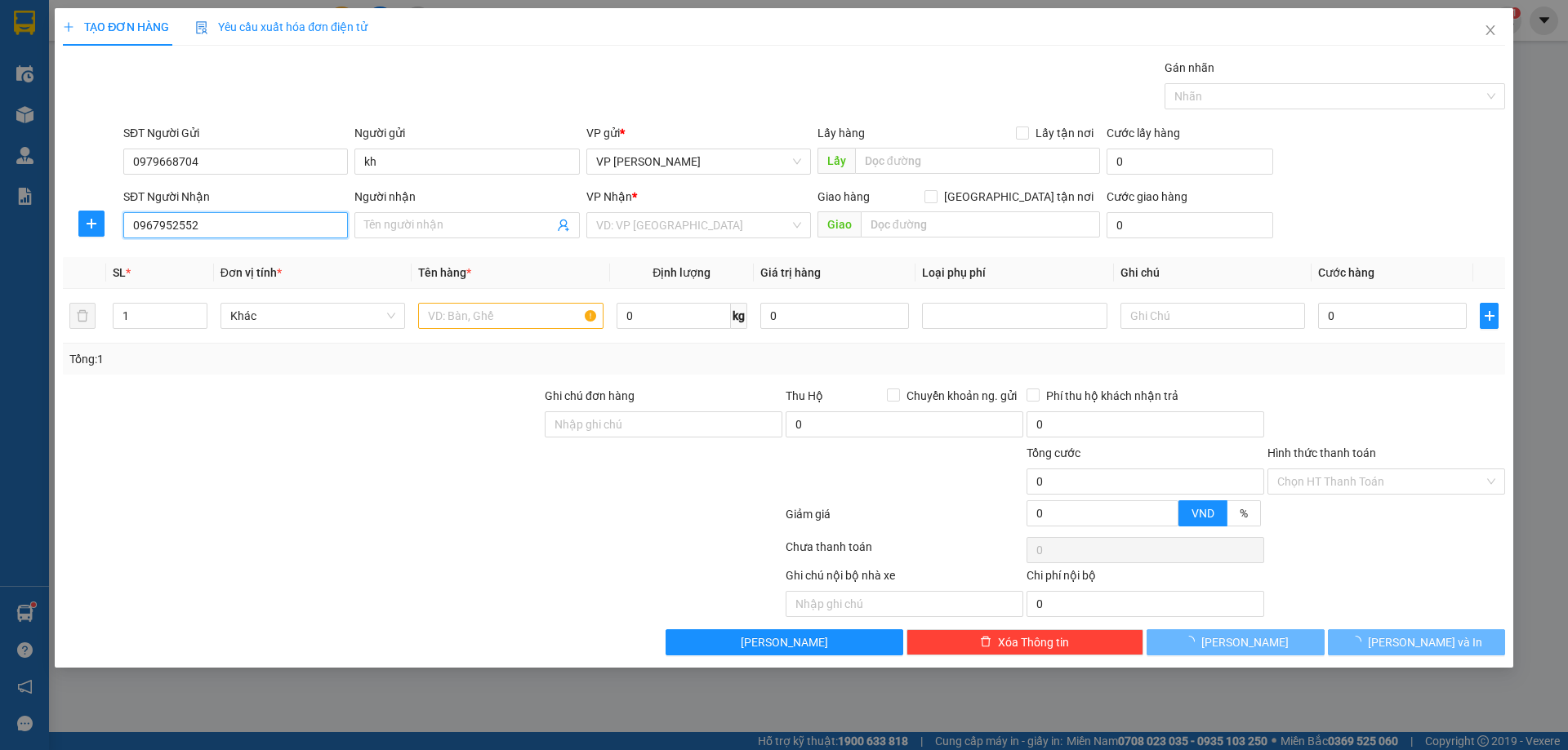
type input "anh đông"
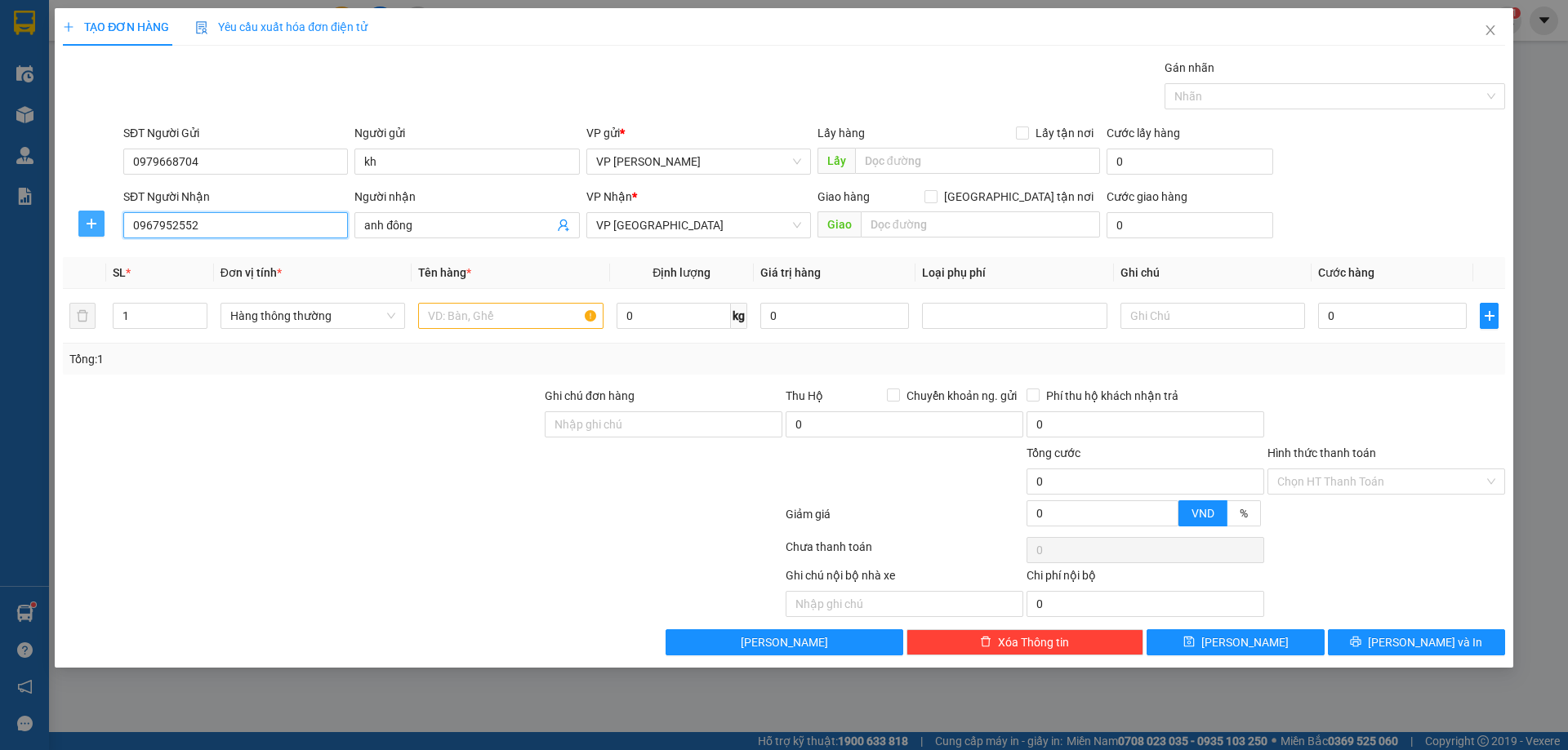
type input "0967952552"
click at [89, 224] on icon "plus" at bounding box center [92, 223] width 13 height 13
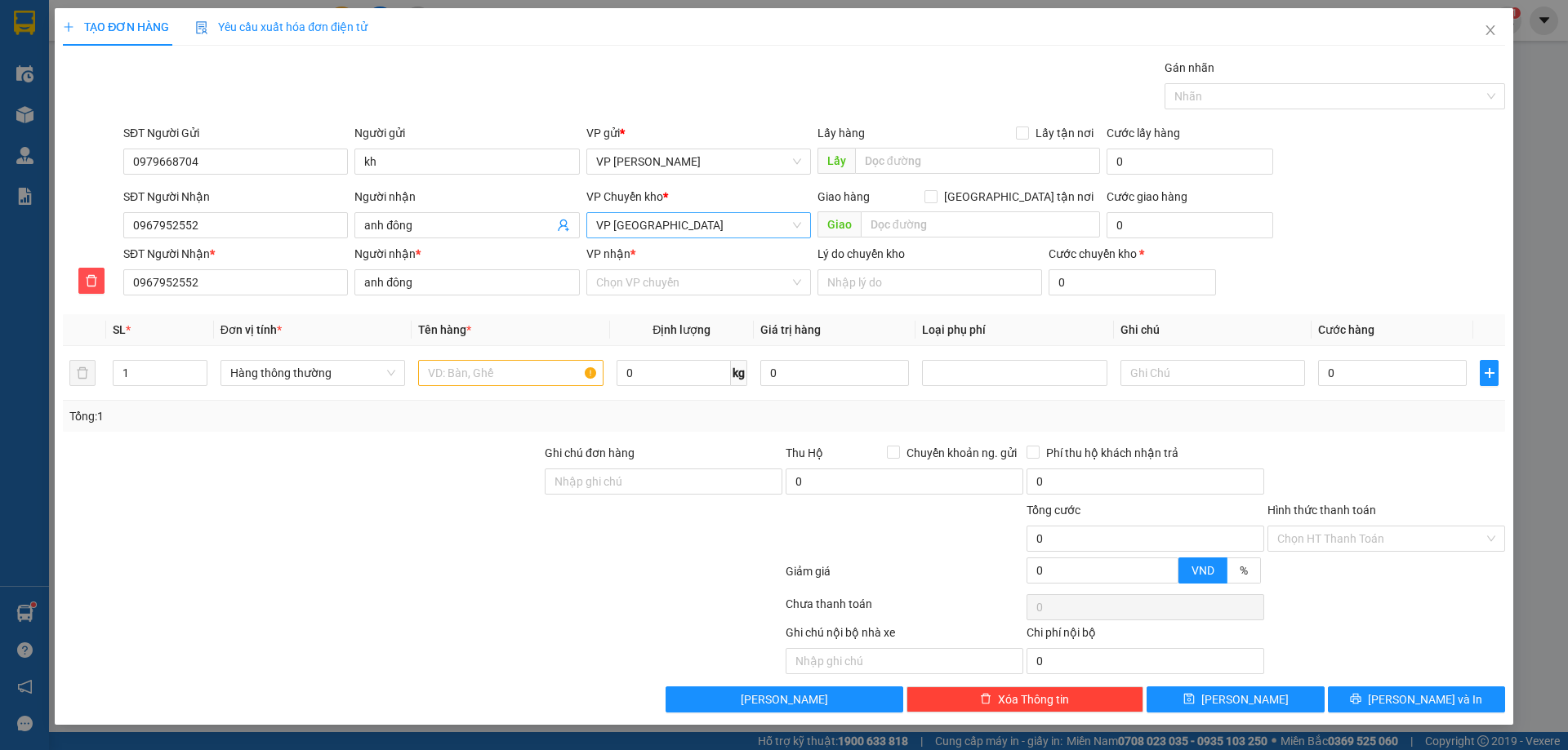
click at [644, 223] on span "VP [GEOGRAPHIC_DATA]" at bounding box center [698, 225] width 205 height 24
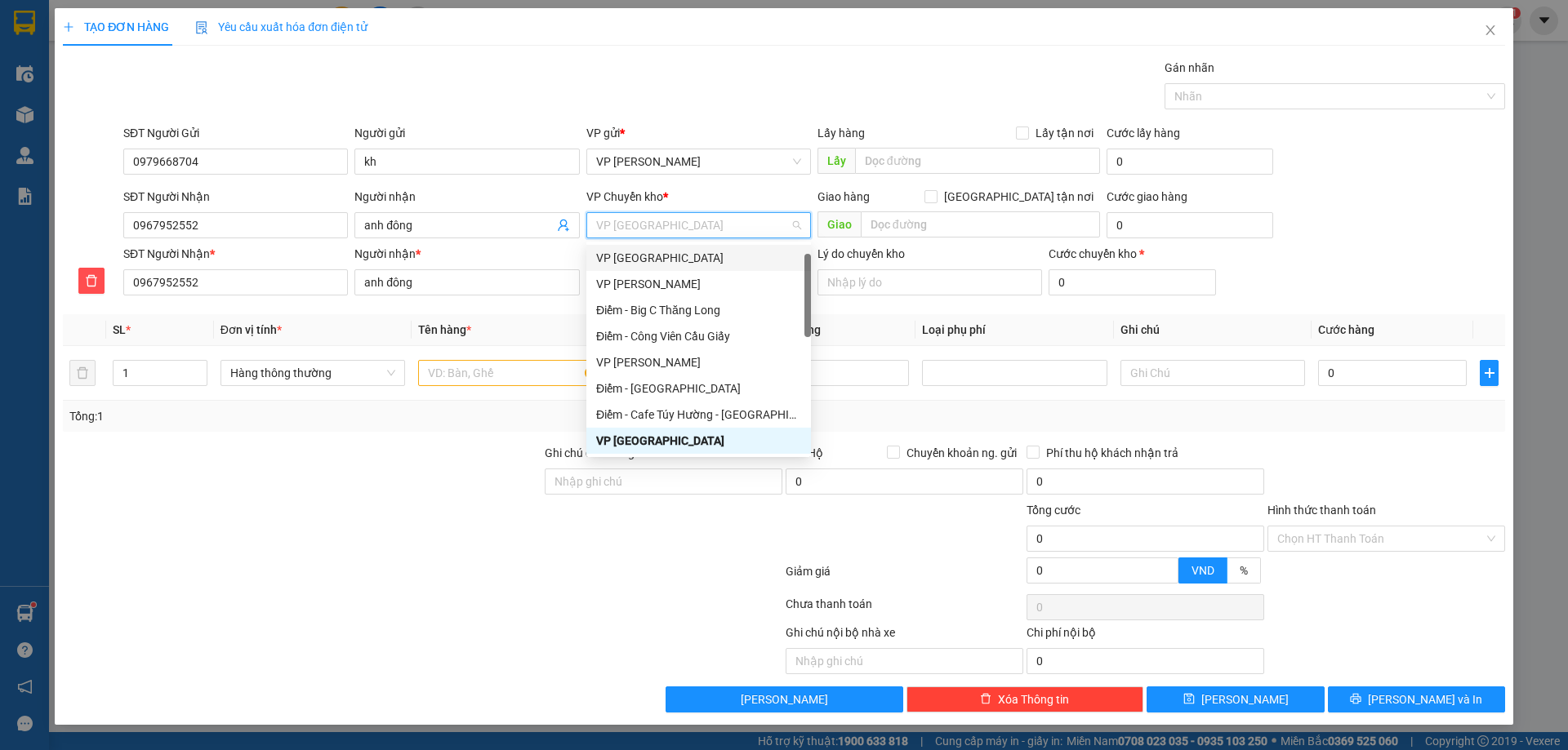
click at [640, 257] on div "VP [GEOGRAPHIC_DATA]" at bounding box center [698, 258] width 205 height 18
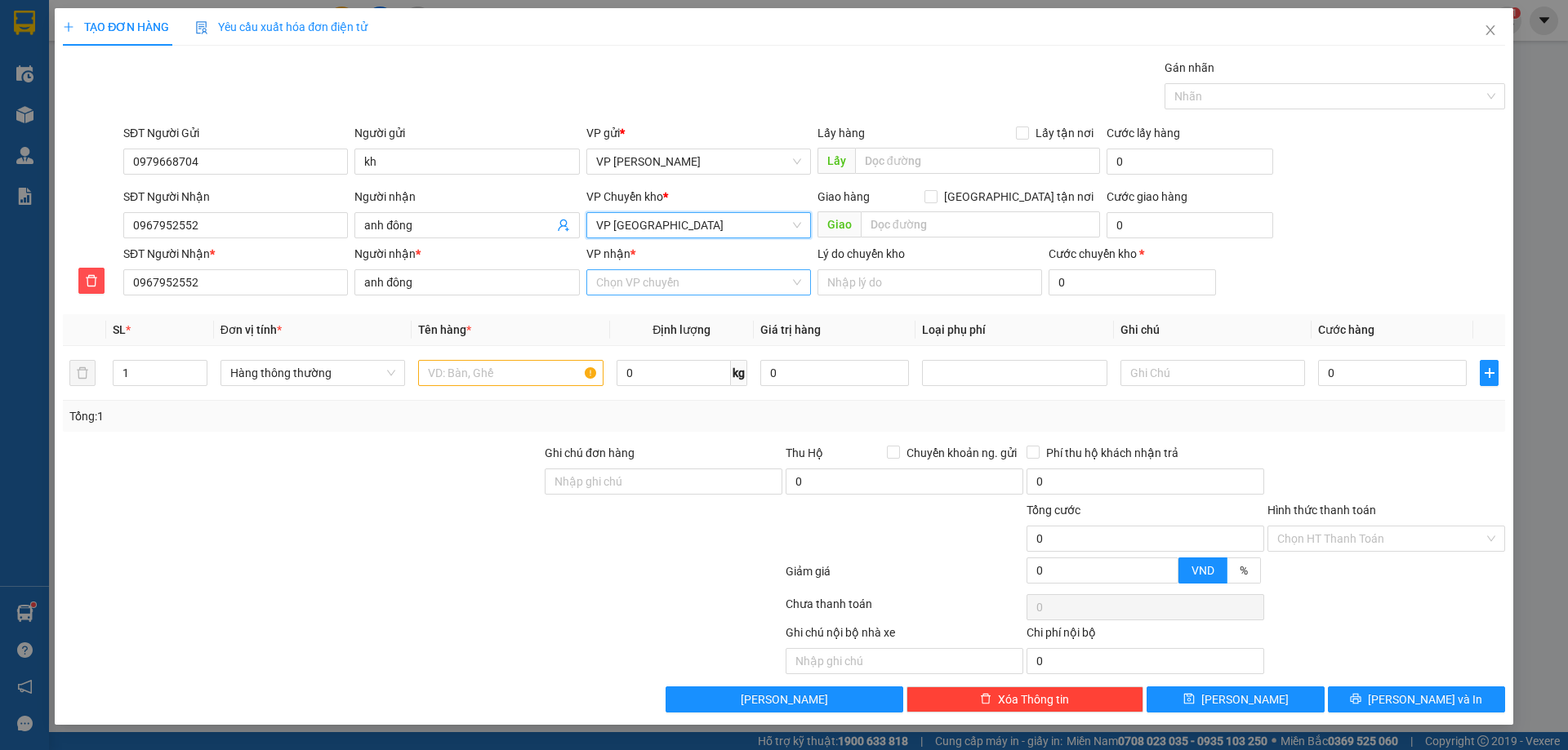
click at [634, 281] on input "VP nhận *" at bounding box center [693, 283] width 194 height 24
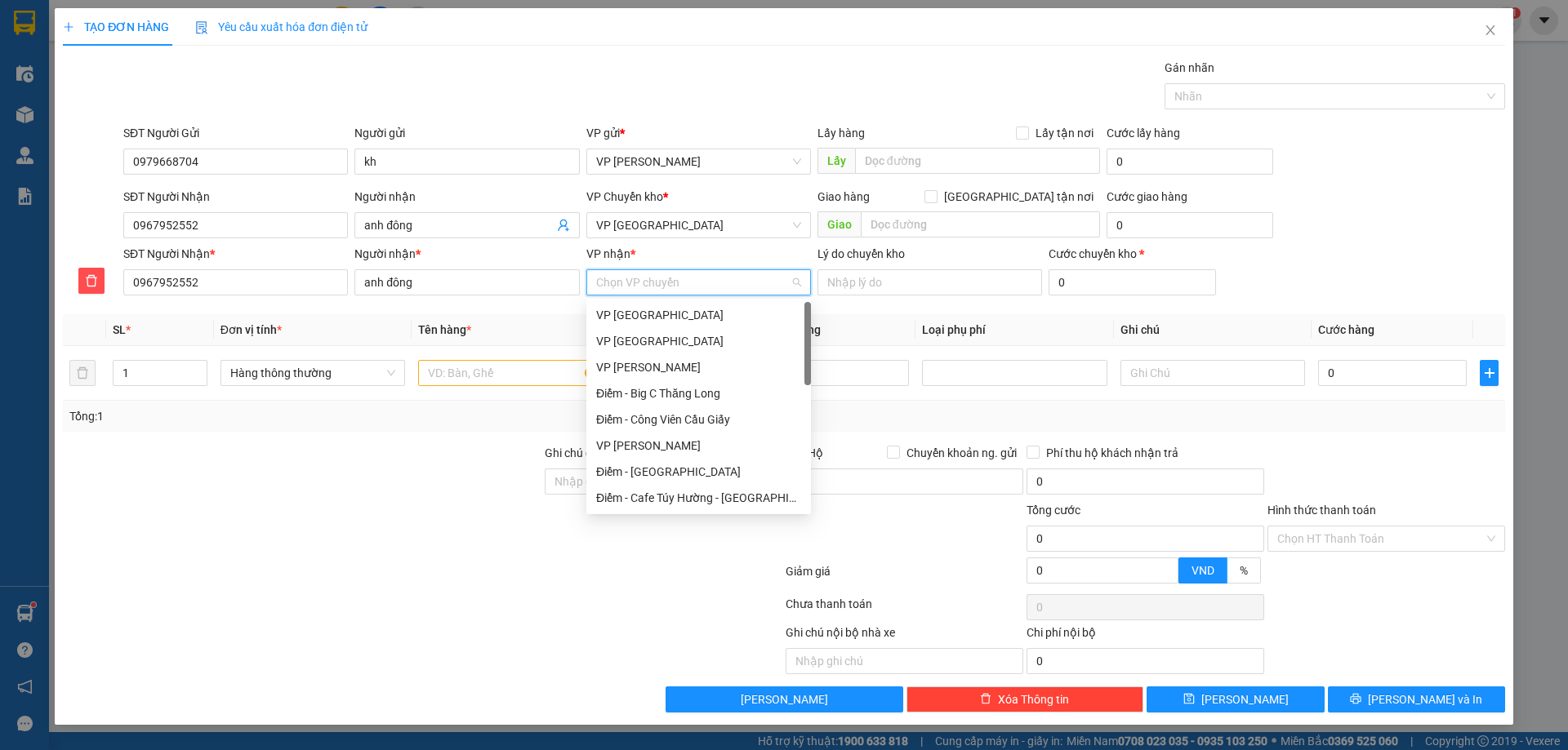
scroll to position [163, 0]
click at [650, 352] on div "VP [GEOGRAPHIC_DATA]" at bounding box center [698, 361] width 205 height 18
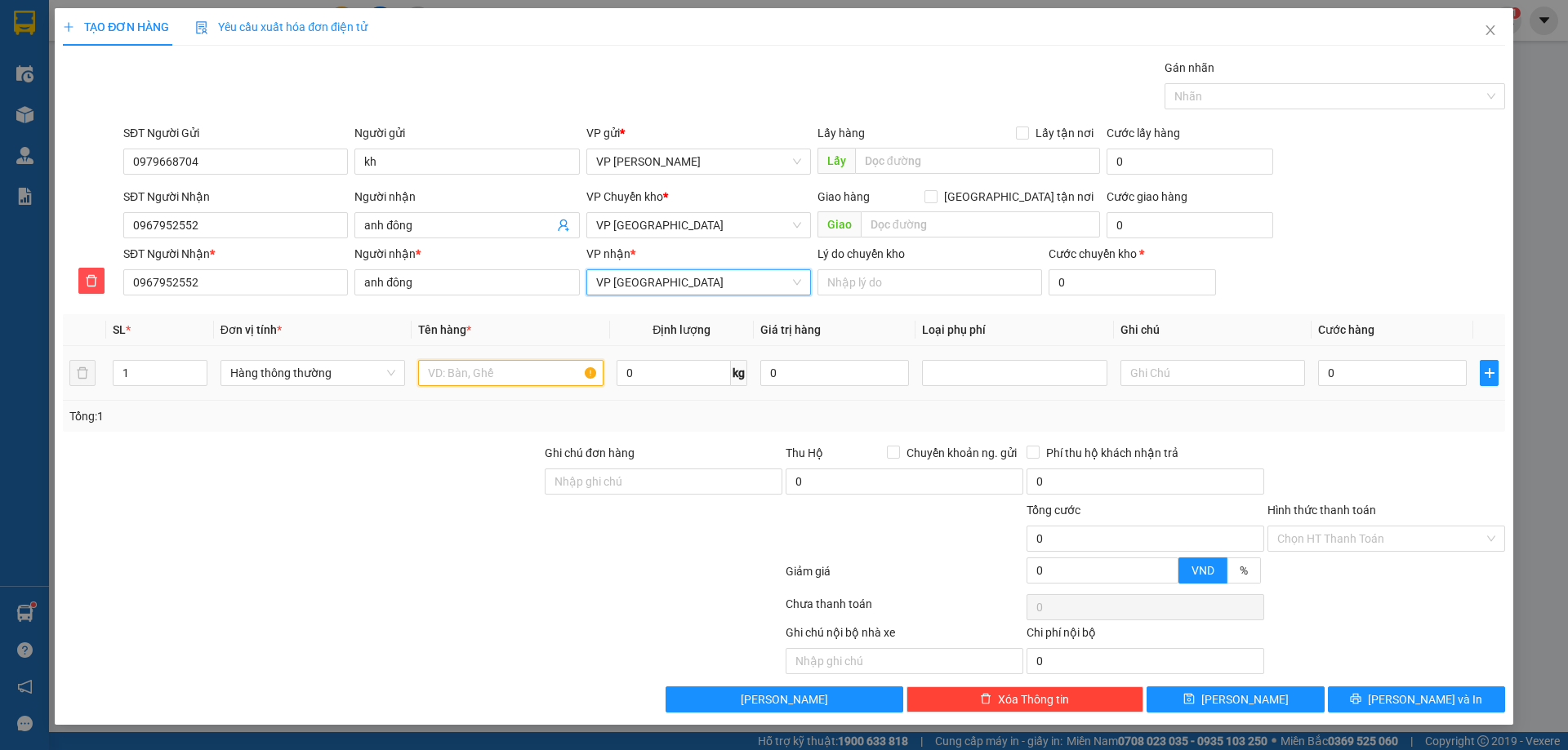
click at [531, 379] on input "text" at bounding box center [510, 373] width 185 height 26
type input "hct máy tính"
click at [688, 366] on input "0" at bounding box center [673, 373] width 114 height 26
type input "9"
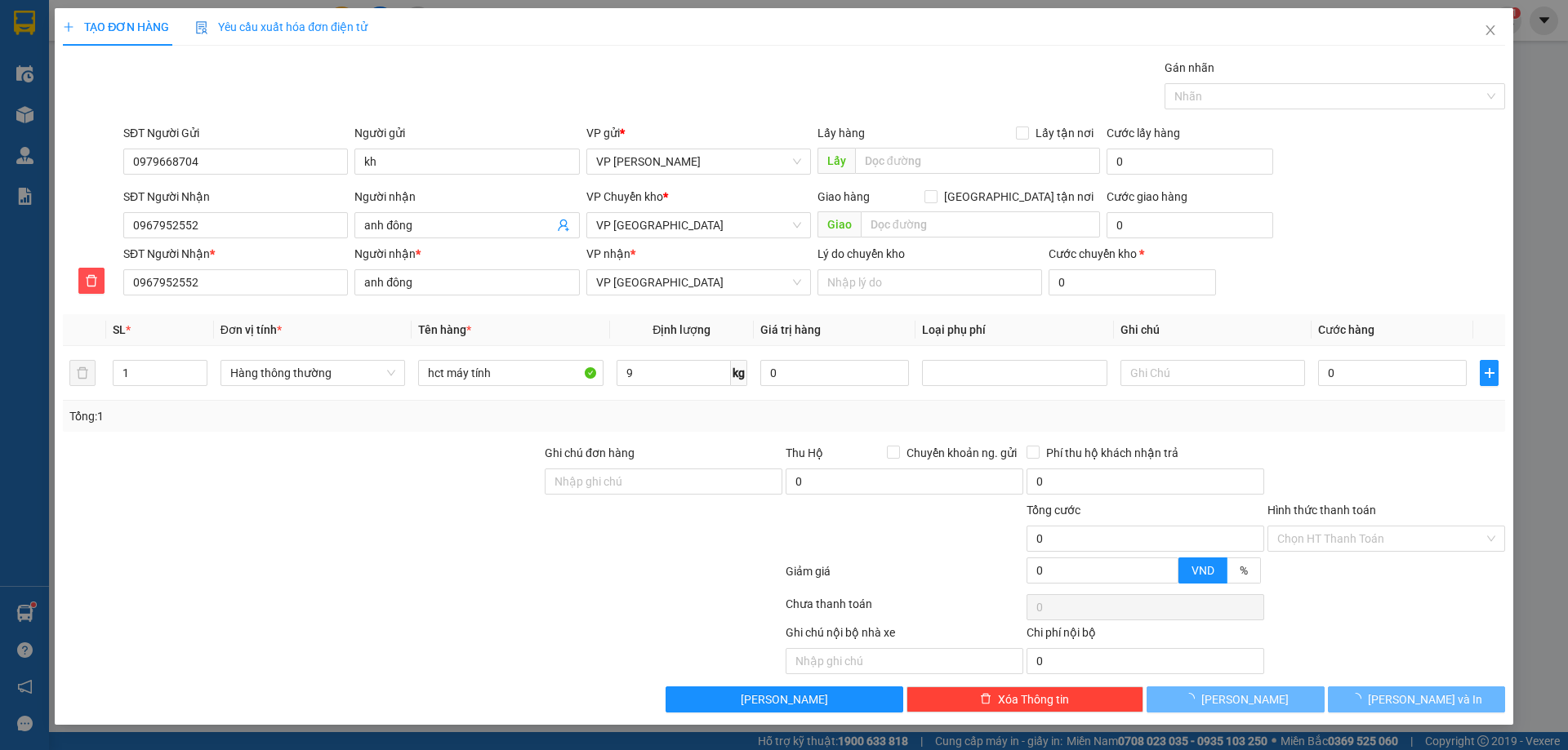
click at [491, 485] on div at bounding box center [302, 473] width 482 height 57
type input "40.000"
click at [1050, 375] on div at bounding box center [1014, 373] width 176 height 19
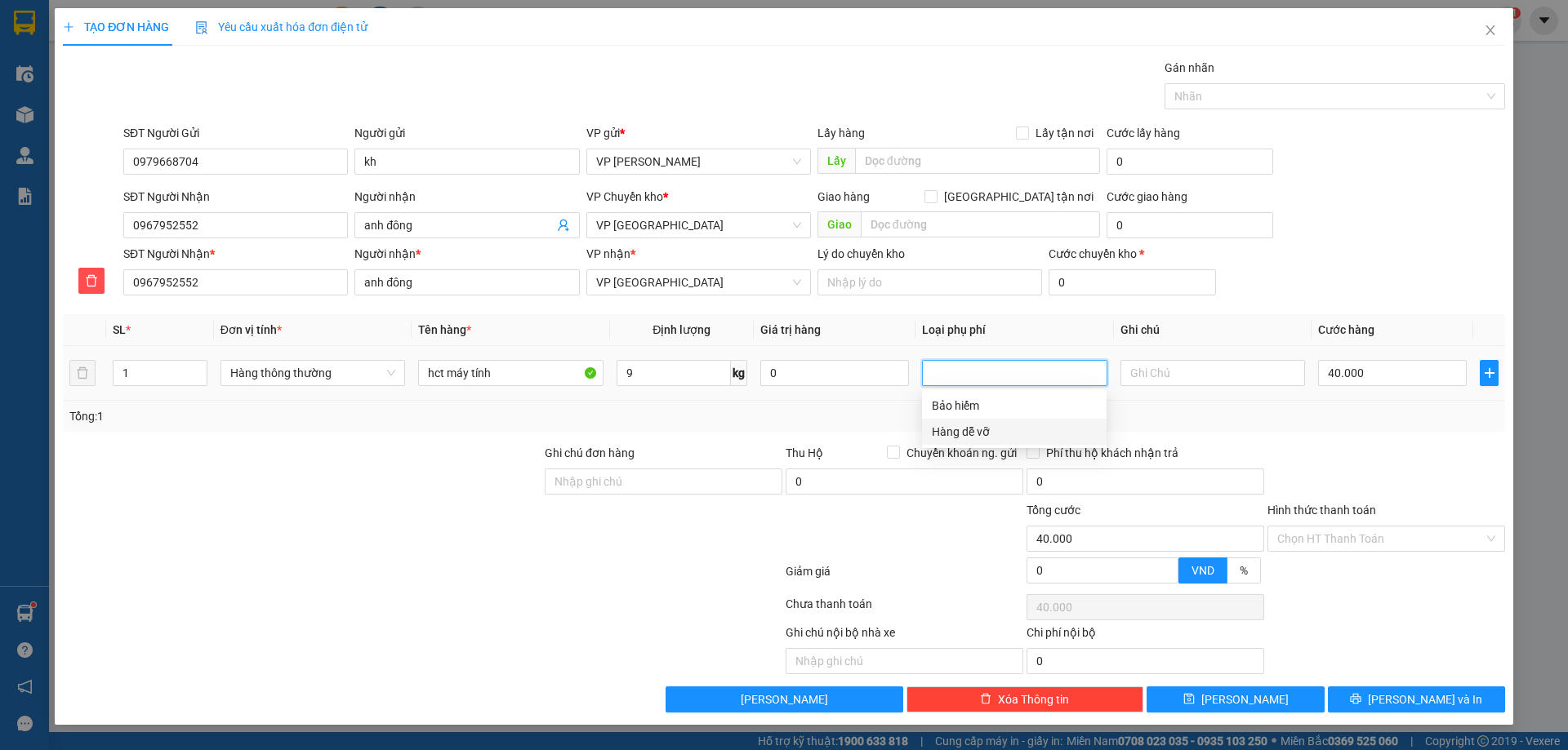
click at [967, 431] on div "Hàng dễ vỡ" at bounding box center [1014, 431] width 165 height 18
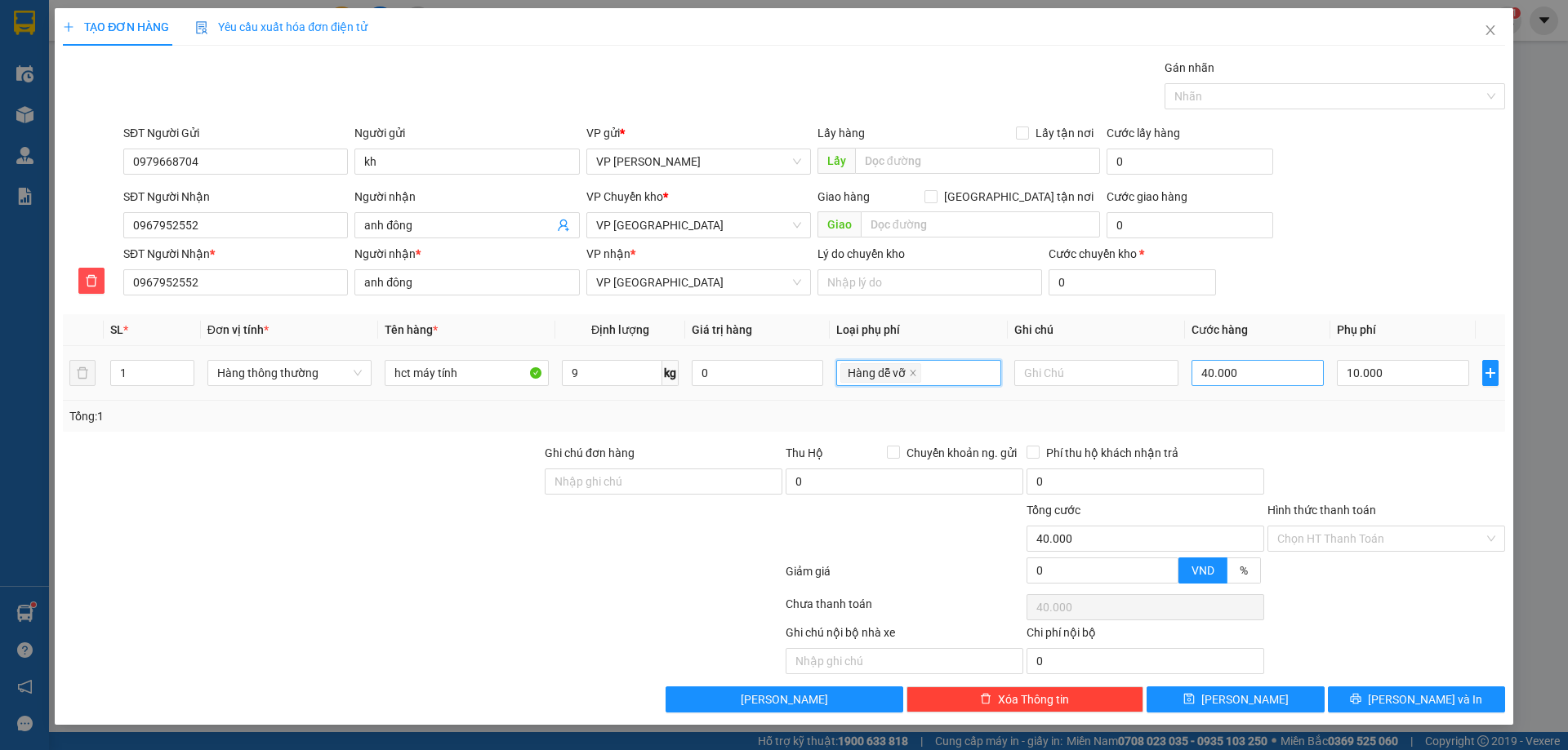
type input "50.000"
type input "10.000"
click at [1267, 372] on input "40.000" at bounding box center [1257, 373] width 133 height 26
click at [1361, 702] on icon "printer" at bounding box center [1356, 699] width 10 height 10
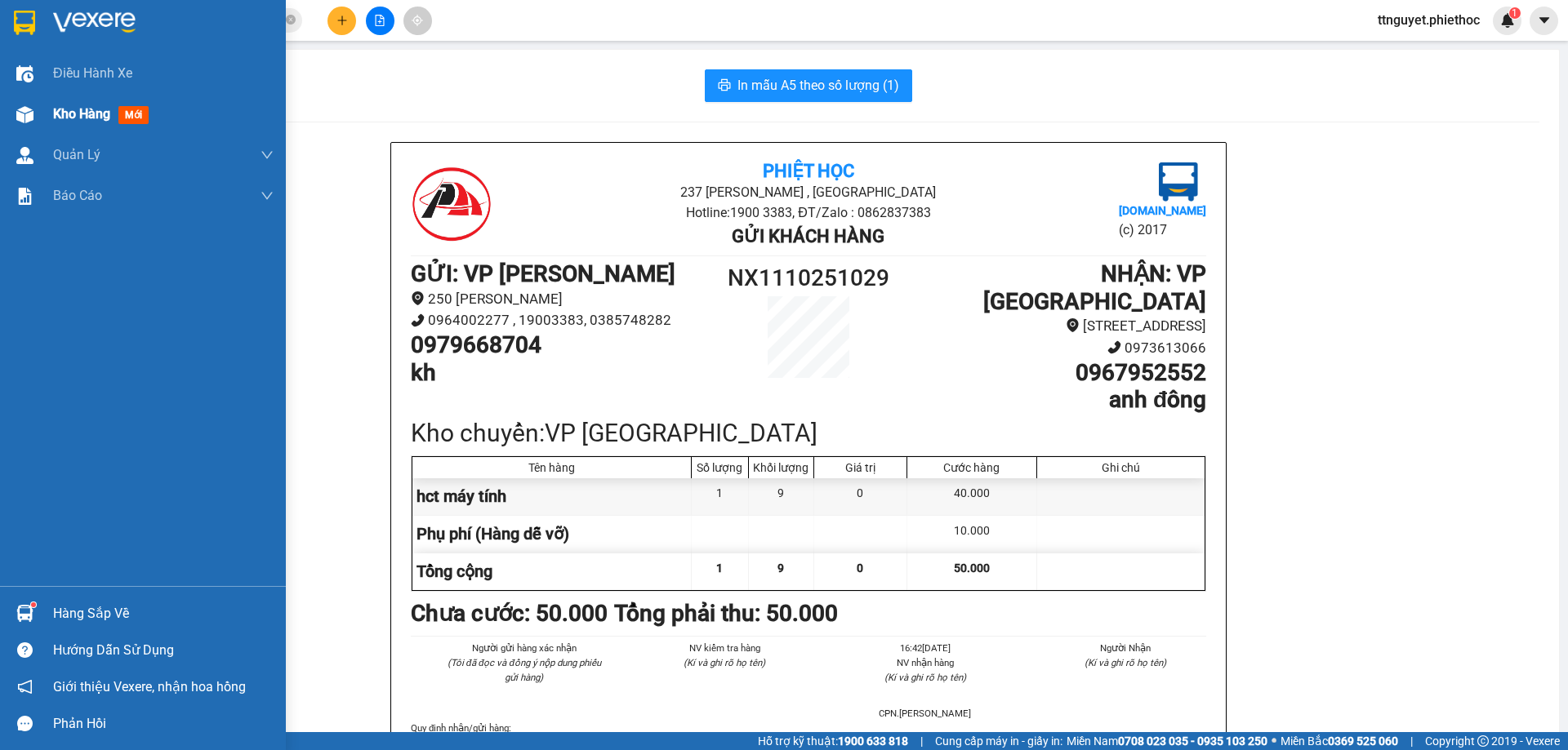
click at [21, 117] on img at bounding box center [25, 115] width 17 height 17
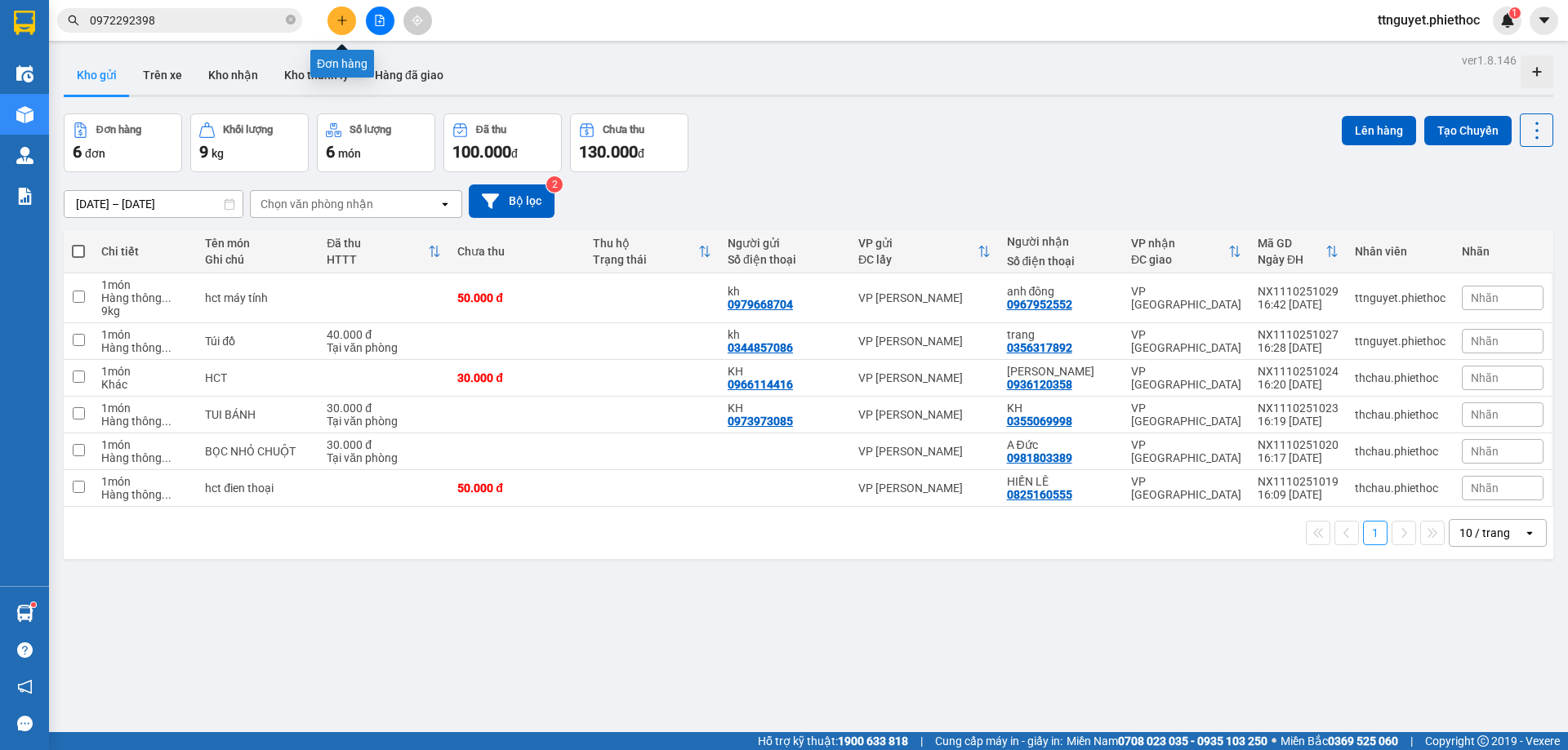
click at [335, 22] on button at bounding box center [341, 20] width 29 height 29
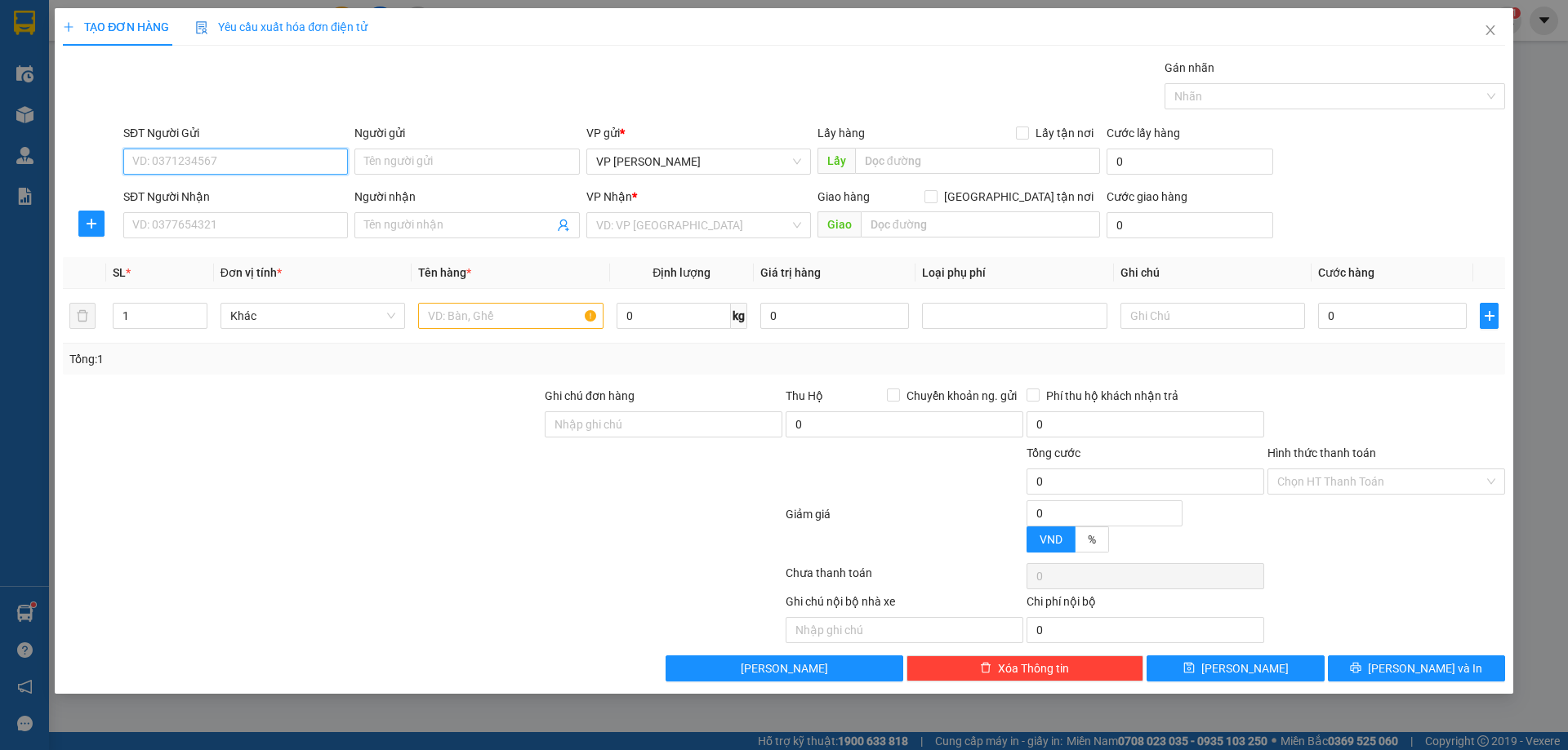
click at [286, 168] on input "SĐT Người Gửi" at bounding box center [236, 161] width 224 height 26
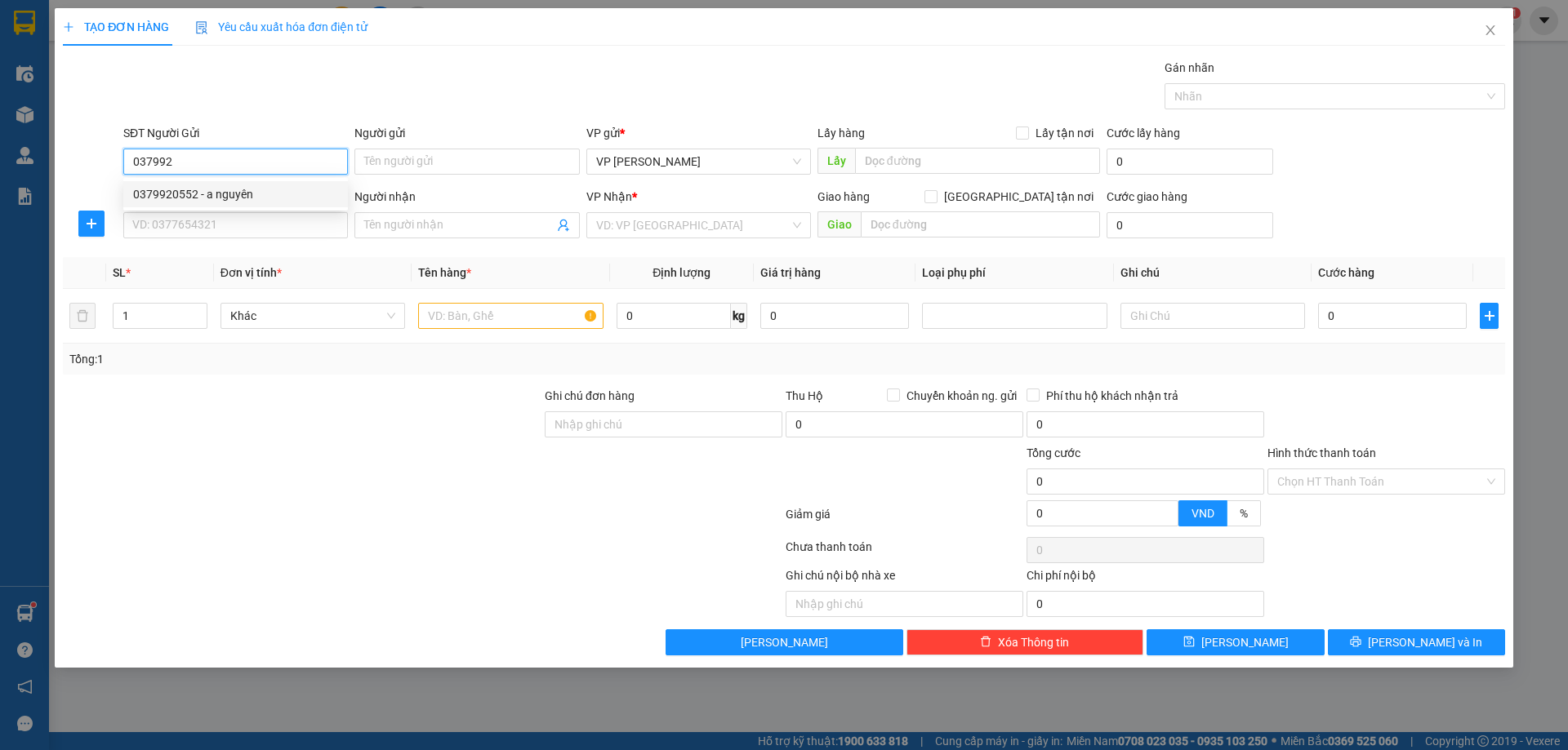
click at [262, 195] on div "0379920552 - a nguyên" at bounding box center [236, 194] width 205 height 18
type input "0379920552"
type input "a nguyên"
type input "0379920552"
click at [255, 242] on div "SĐT Người Nhận VD: 0377654321" at bounding box center [236, 217] width 224 height 57
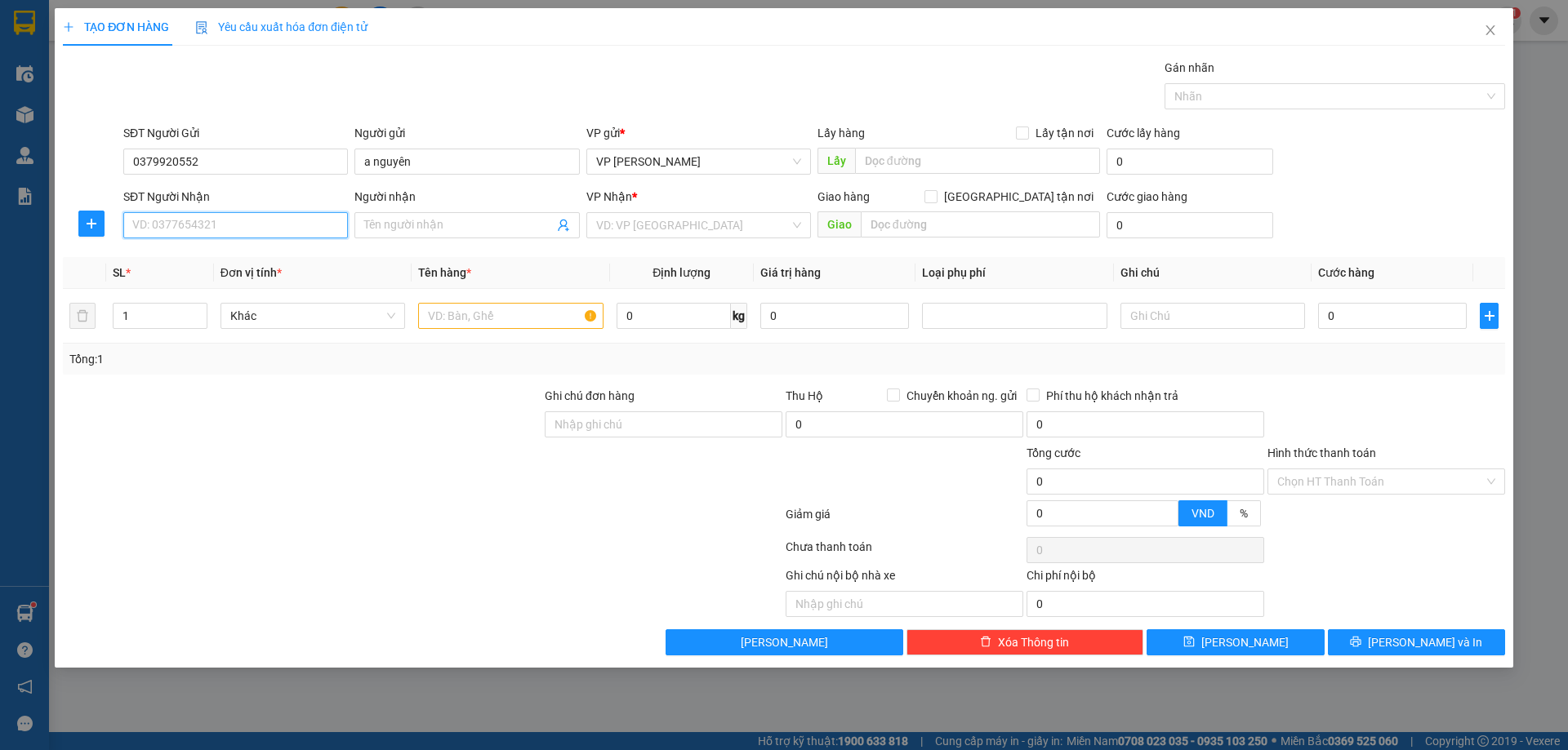
click at [255, 232] on input "SĐT Người Nhận" at bounding box center [236, 225] width 224 height 26
click at [236, 250] on div "0981179999 - Anh Ngọc" at bounding box center [236, 258] width 205 height 18
type input "0981179999"
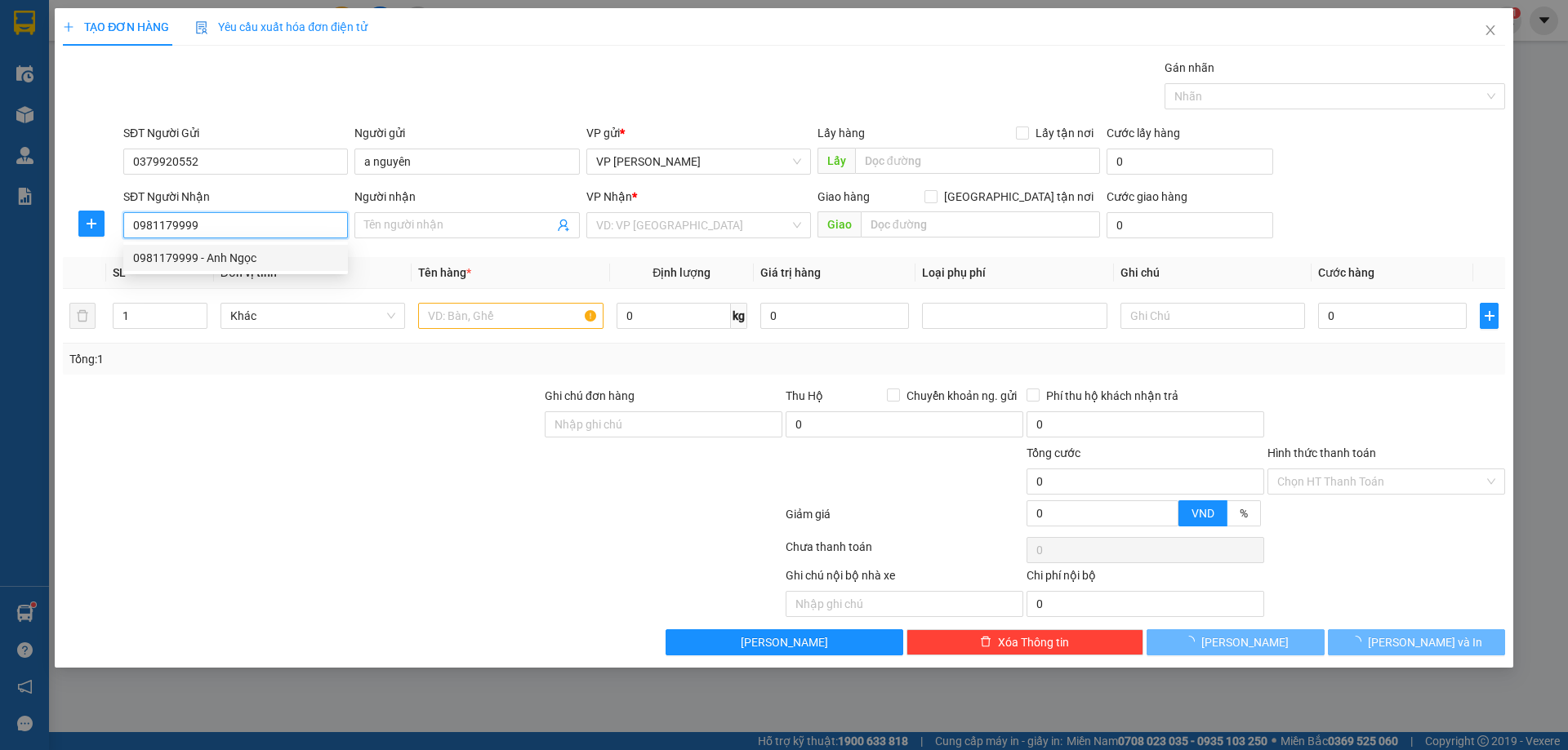
type input "Anh Ngọc"
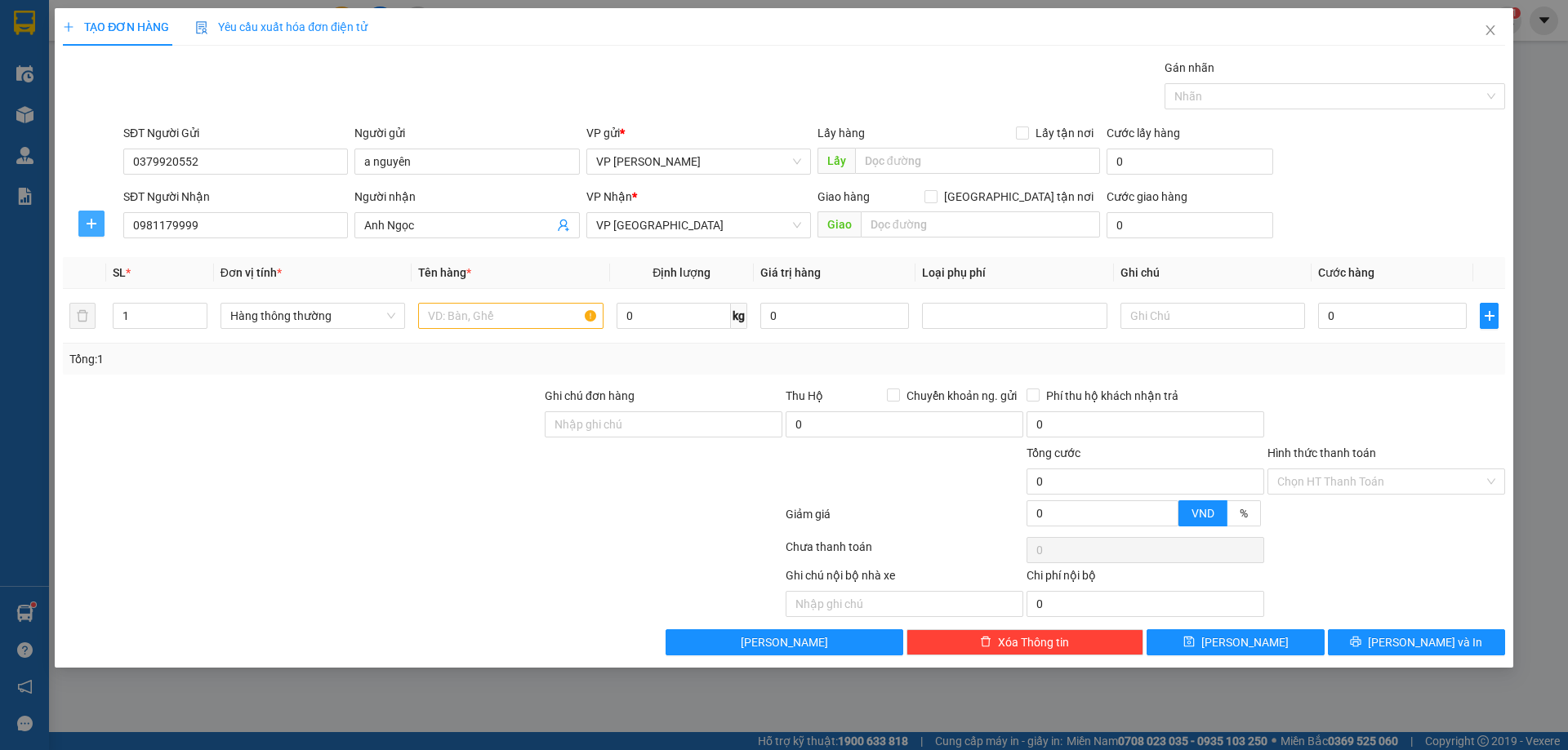
click at [83, 226] on span "plus" at bounding box center [91, 223] width 24 height 13
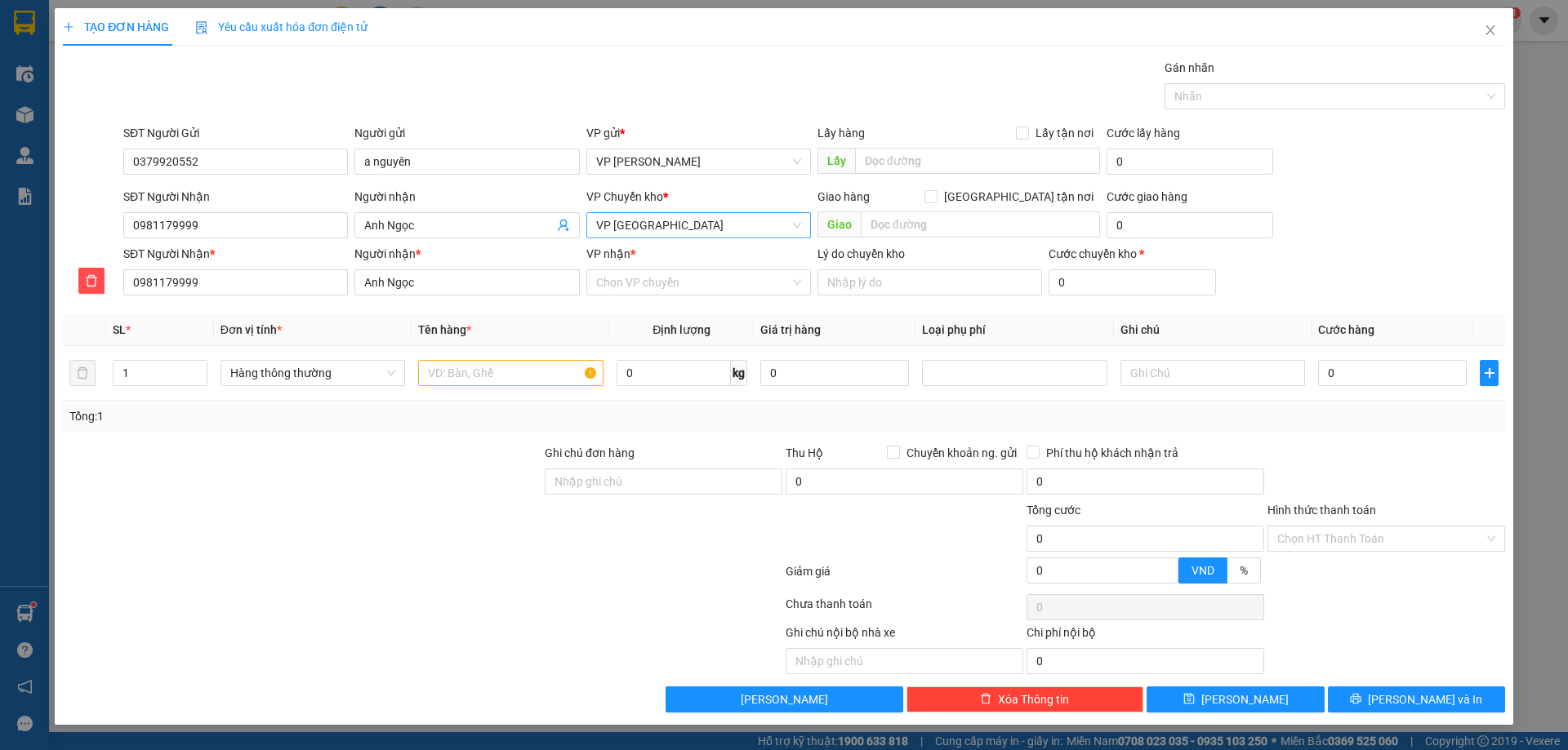
click at [634, 222] on span "VP [GEOGRAPHIC_DATA]" at bounding box center [698, 225] width 205 height 24
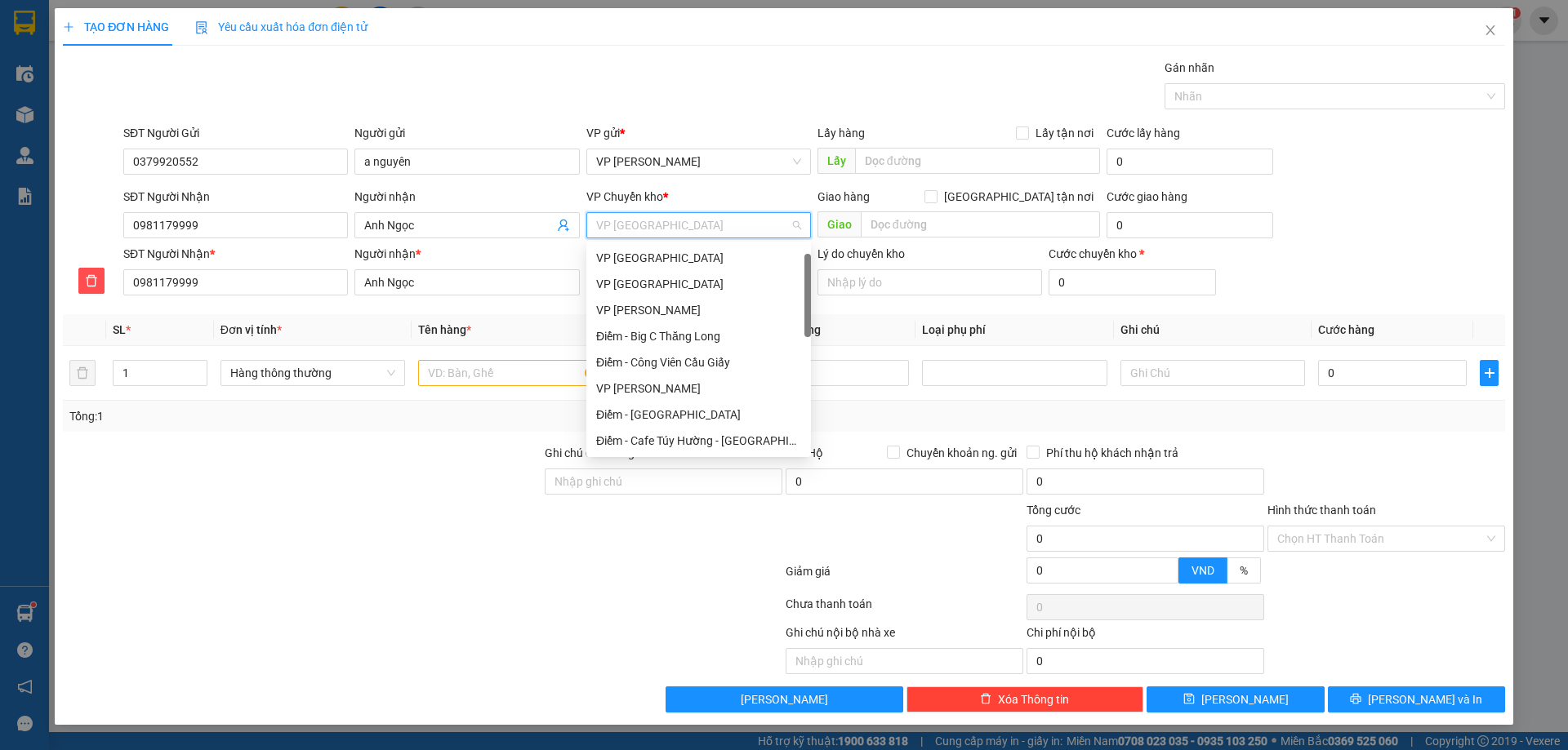
scroll to position [26, 0]
click at [633, 255] on div "VP [GEOGRAPHIC_DATA]" at bounding box center [698, 258] width 205 height 18
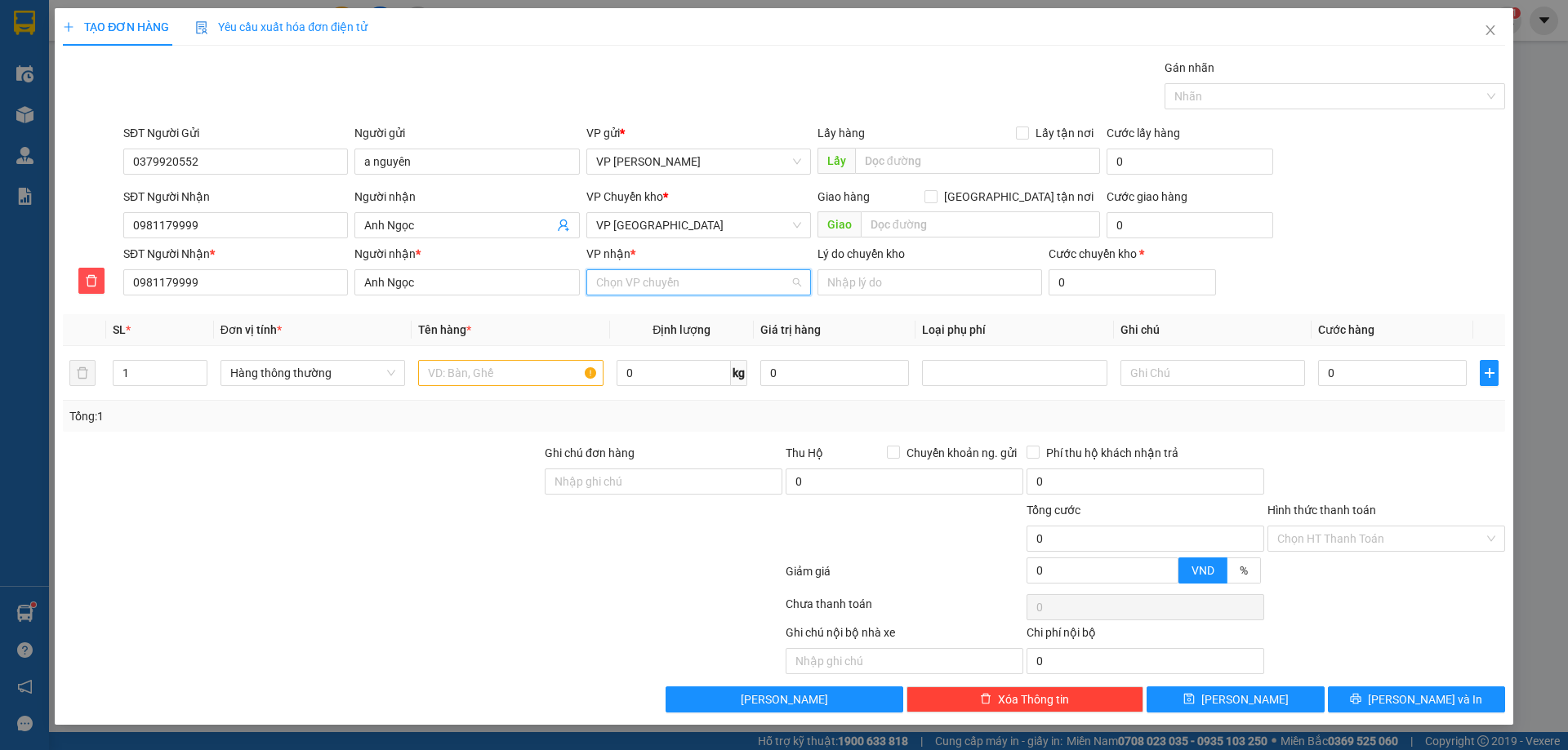
click at [638, 291] on input "VP nhận *" at bounding box center [693, 283] width 194 height 24
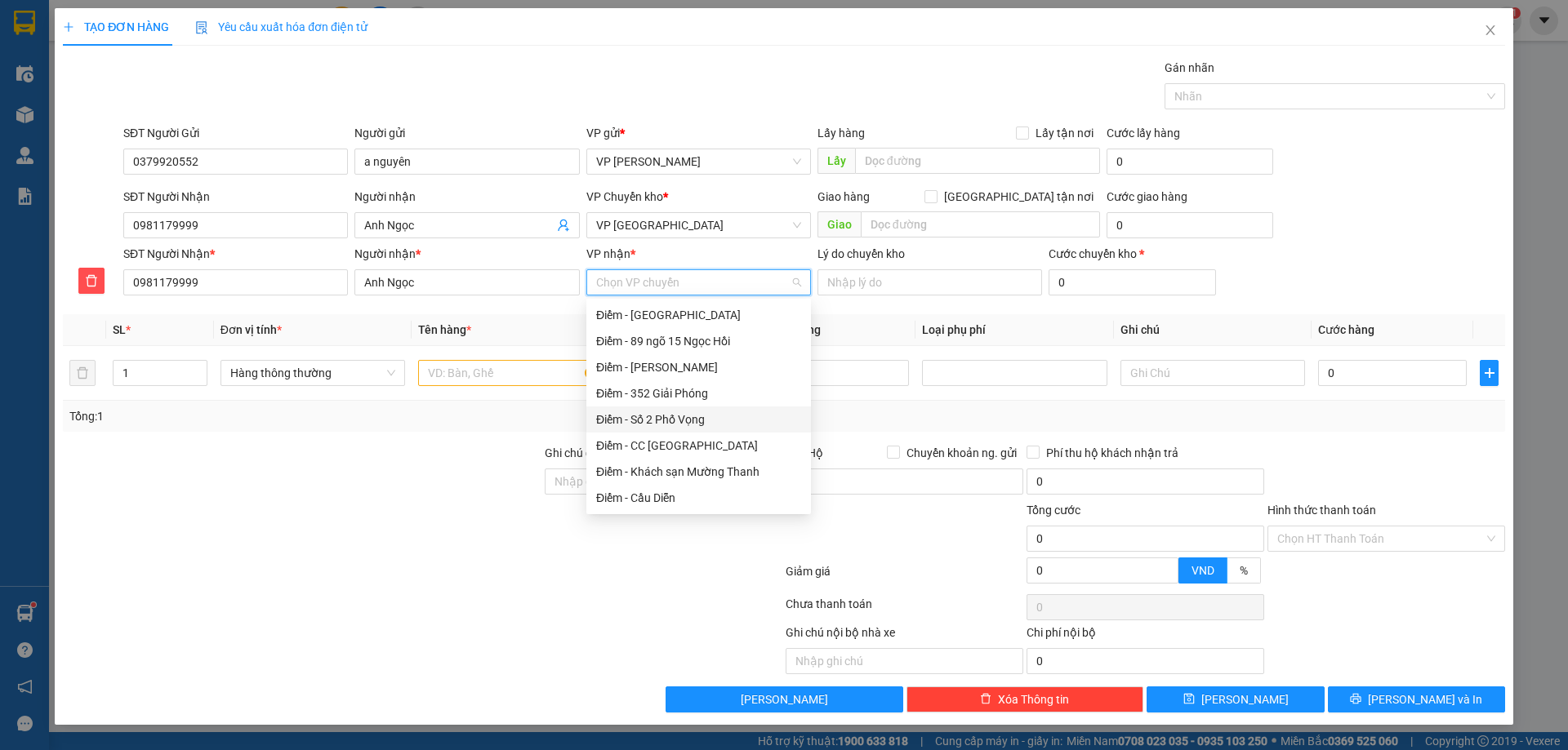
scroll to position [199, 0]
click at [661, 323] on div "VP [GEOGRAPHIC_DATA]" at bounding box center [698, 324] width 205 height 18
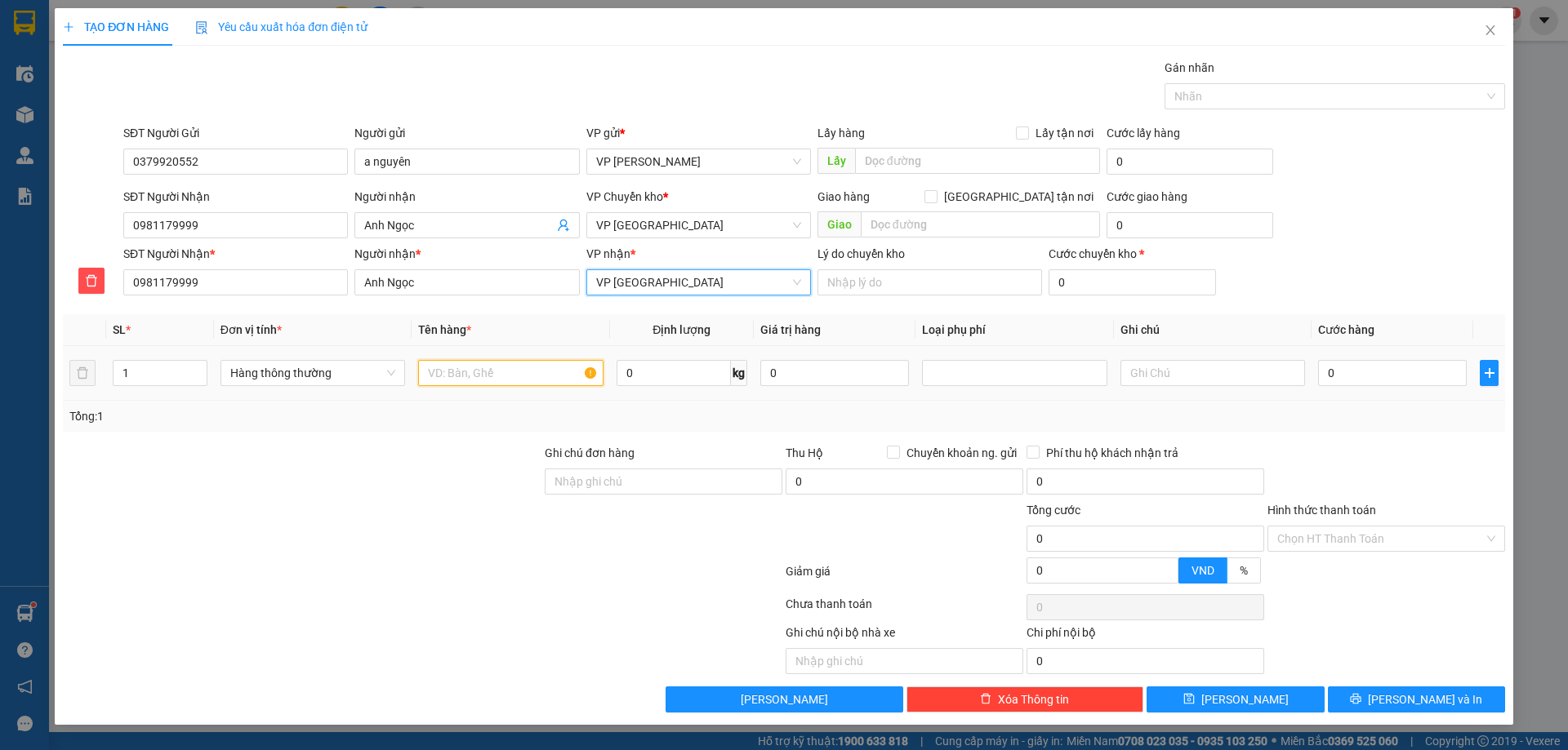
click at [490, 369] on input "text" at bounding box center [510, 373] width 185 height 26
type input "thanh dài"
click at [1366, 370] on input "0" at bounding box center [1393, 373] width 148 height 26
type input "03"
type input "3"
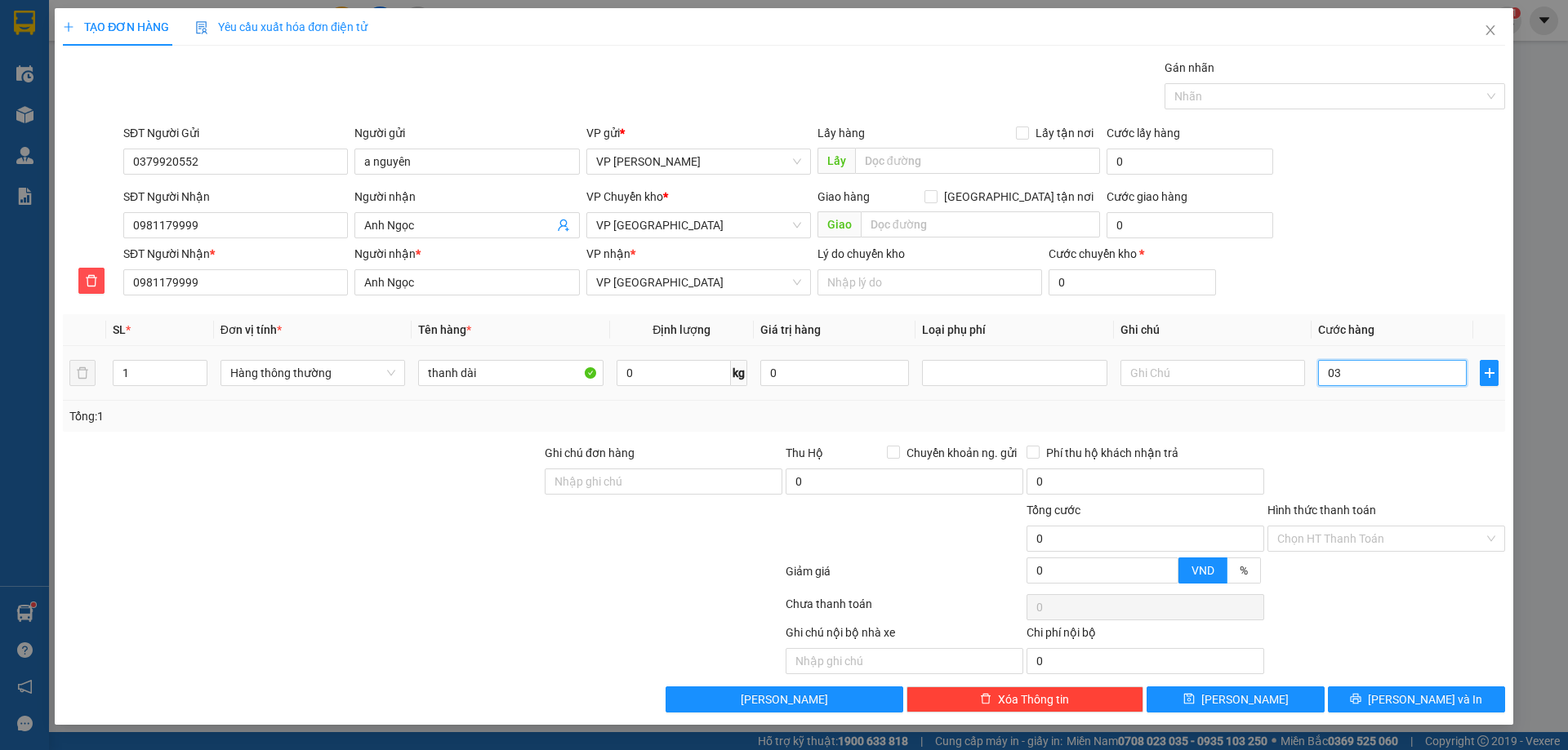
type input "3"
type input "030"
type input "30"
type input "30.000"
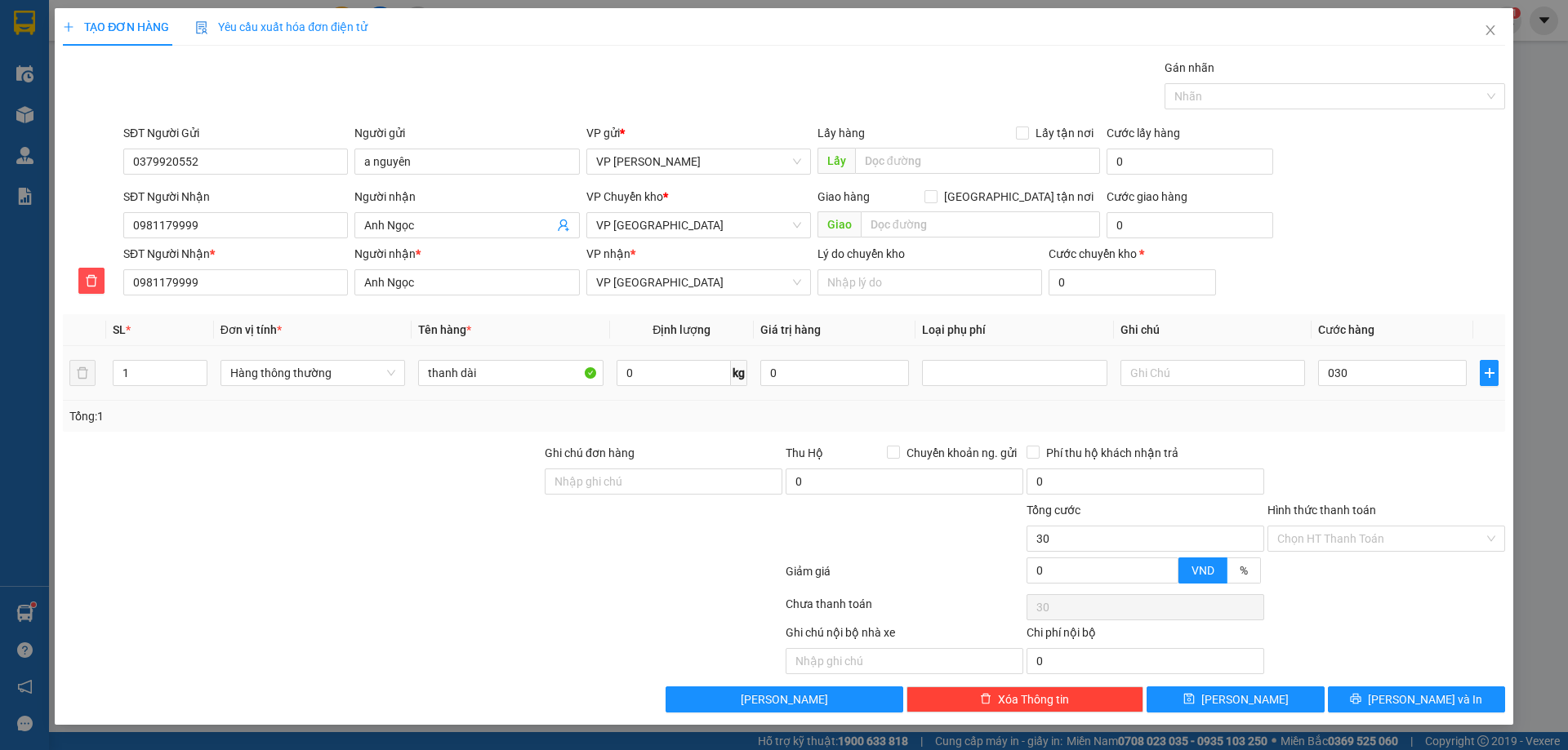
type input "30.000"
click at [1382, 426] on div "Tổng: 1" at bounding box center [784, 415] width 1443 height 31
click at [1361, 704] on icon "printer" at bounding box center [1356, 699] width 11 height 11
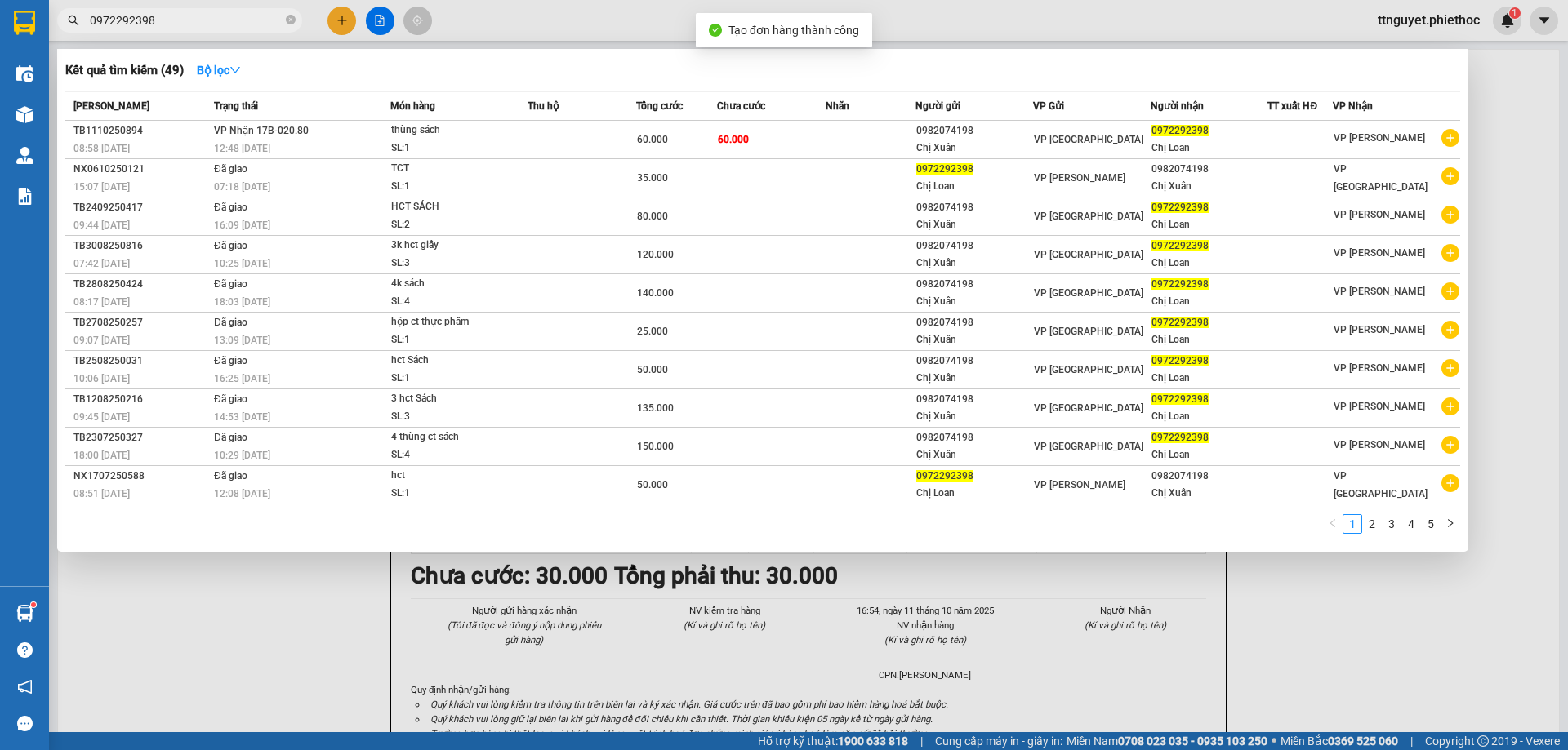
click at [215, 26] on input "0972292398" at bounding box center [186, 19] width 193 height 18
click at [210, 26] on input "0972292398" at bounding box center [186, 19] width 193 height 18
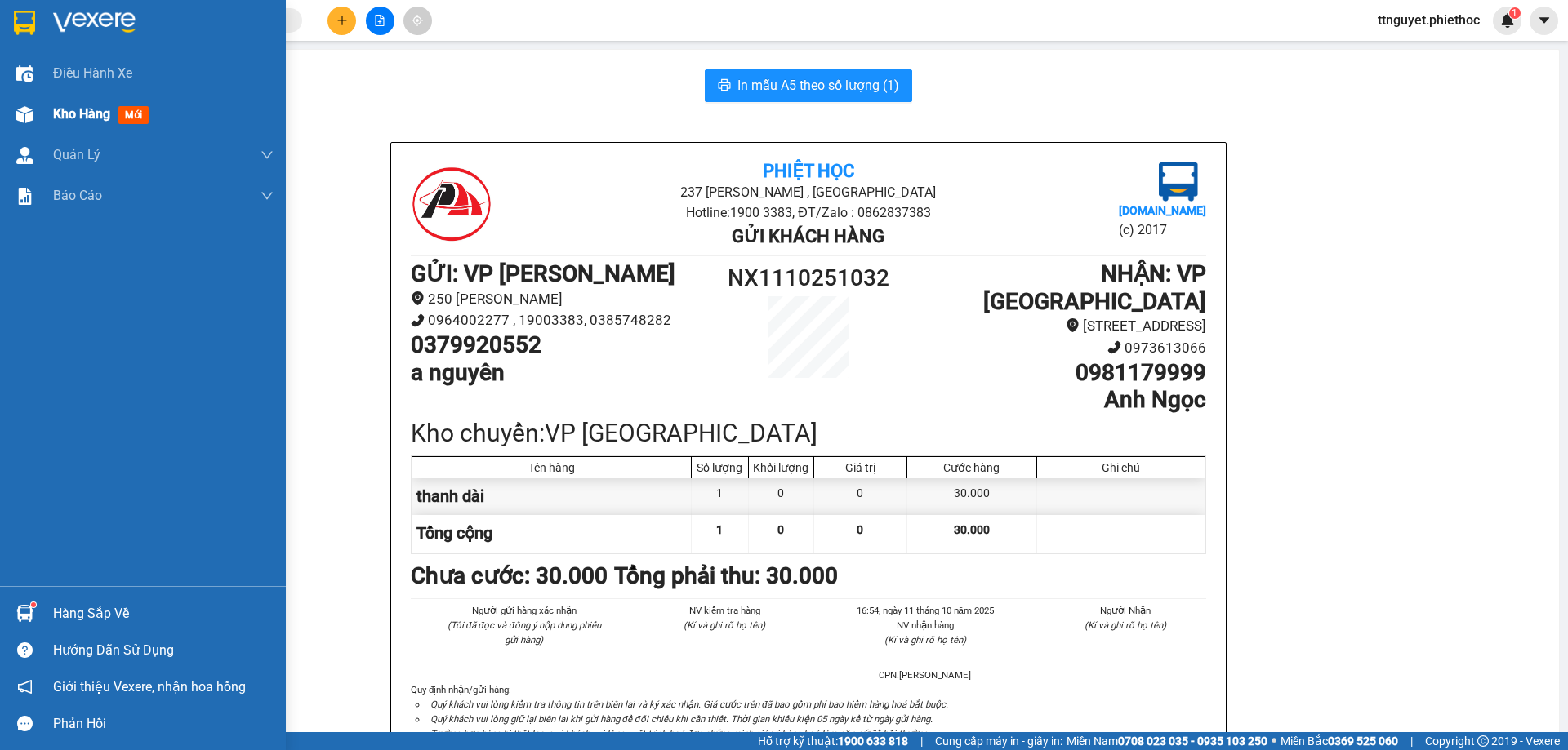
click at [9, 109] on div "Kho hàng mới" at bounding box center [143, 114] width 286 height 41
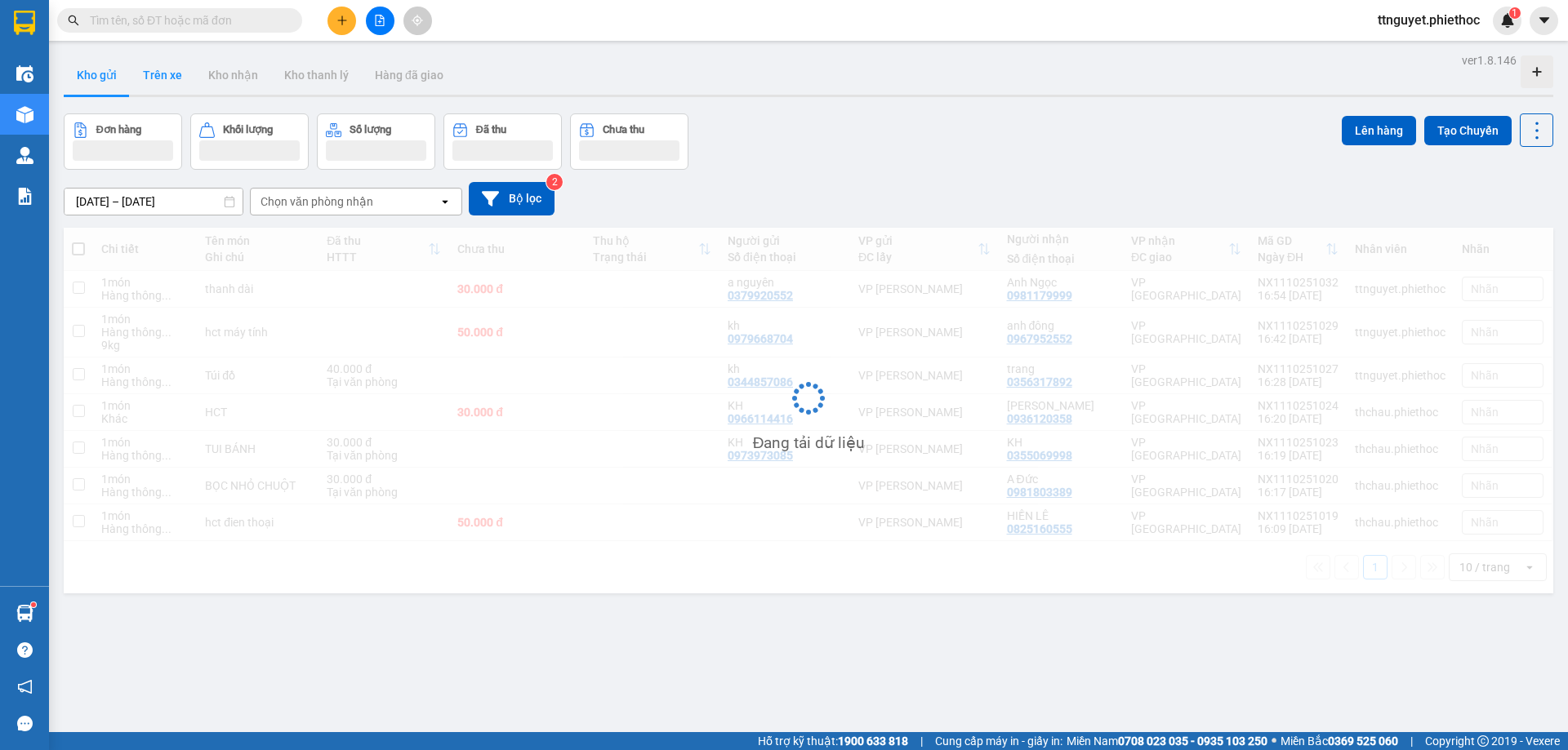
click at [163, 83] on button "Trên xe" at bounding box center [162, 75] width 65 height 39
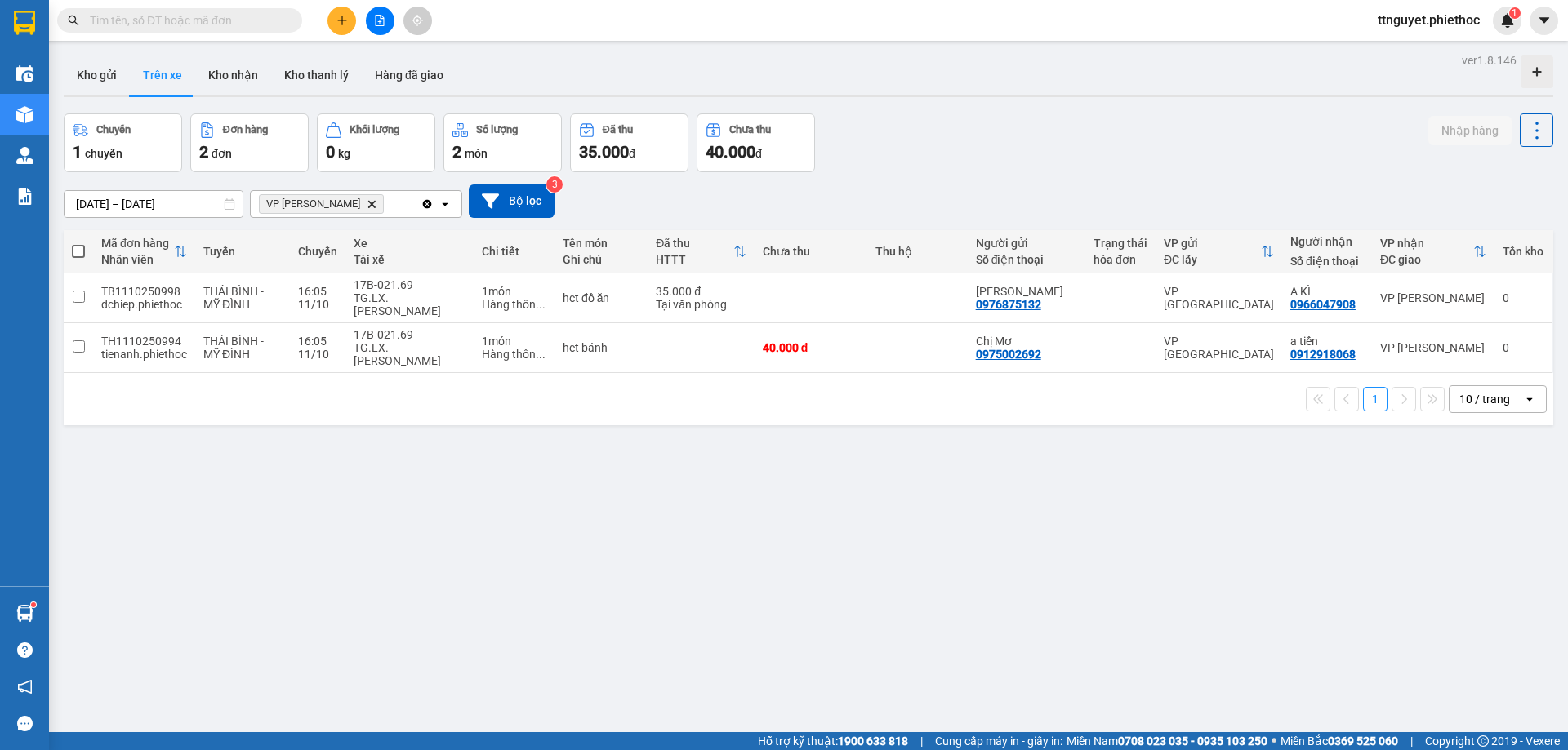
click at [353, 16] on button at bounding box center [341, 20] width 29 height 29
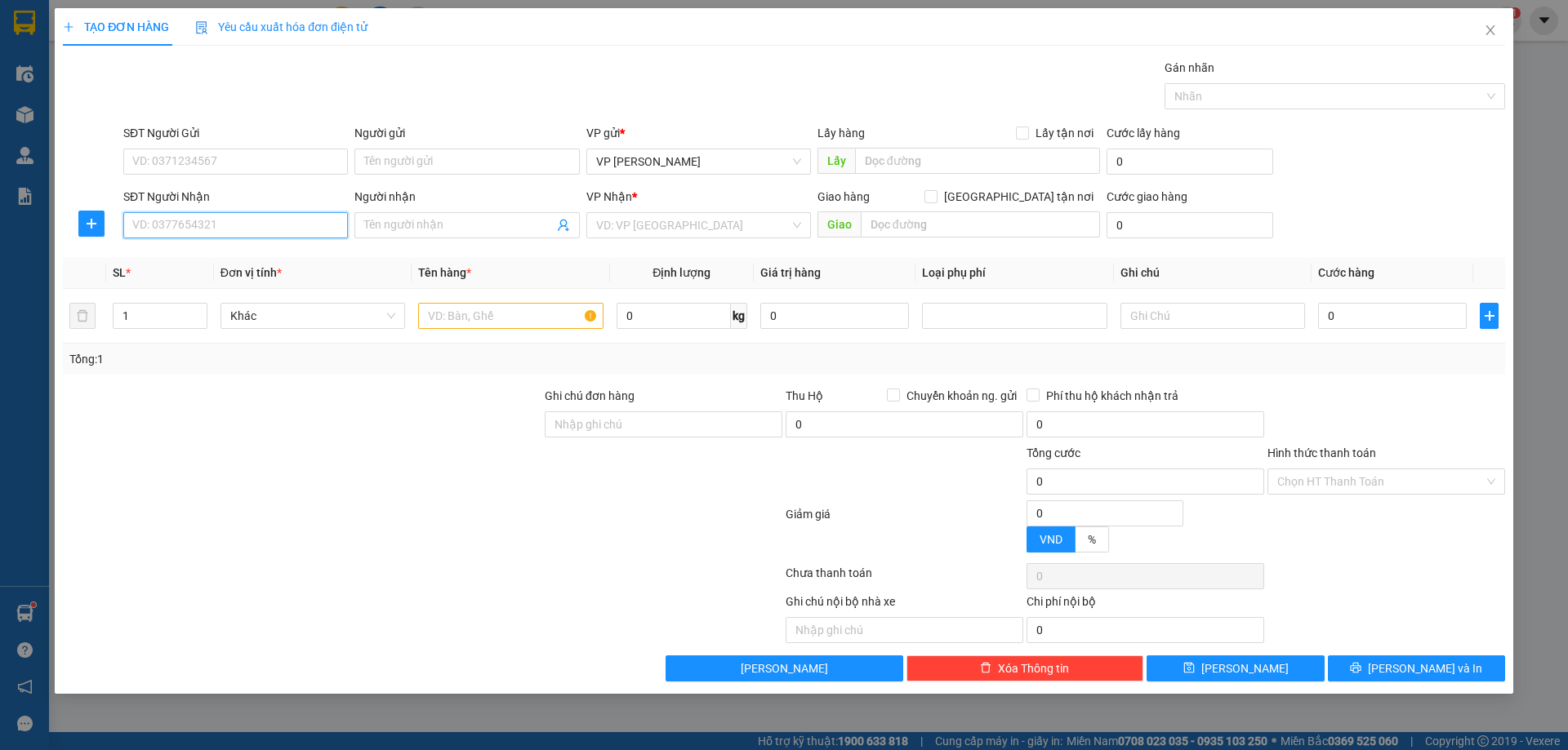
click at [247, 228] on input "SĐT Người Nhận" at bounding box center [236, 225] width 224 height 26
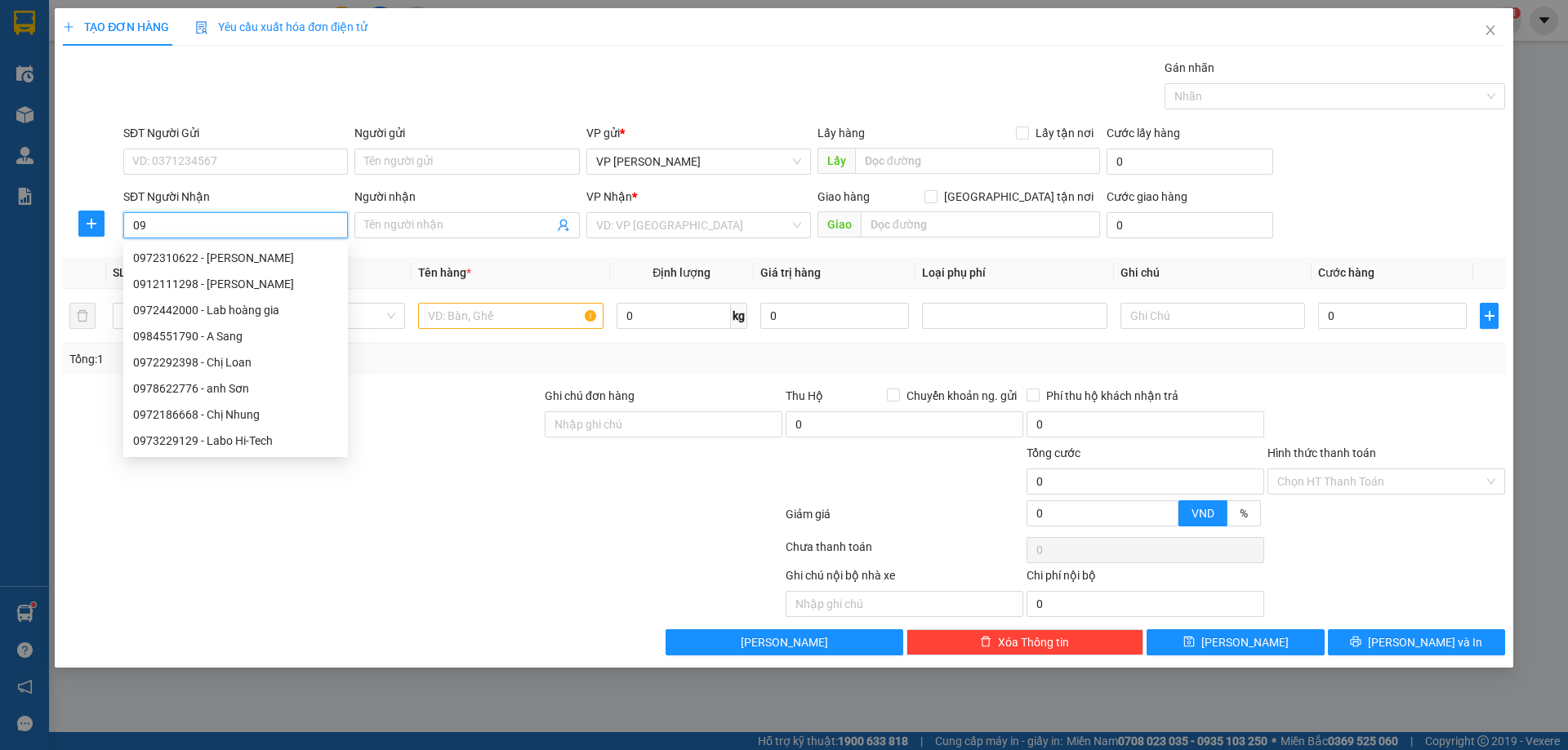
type input "0"
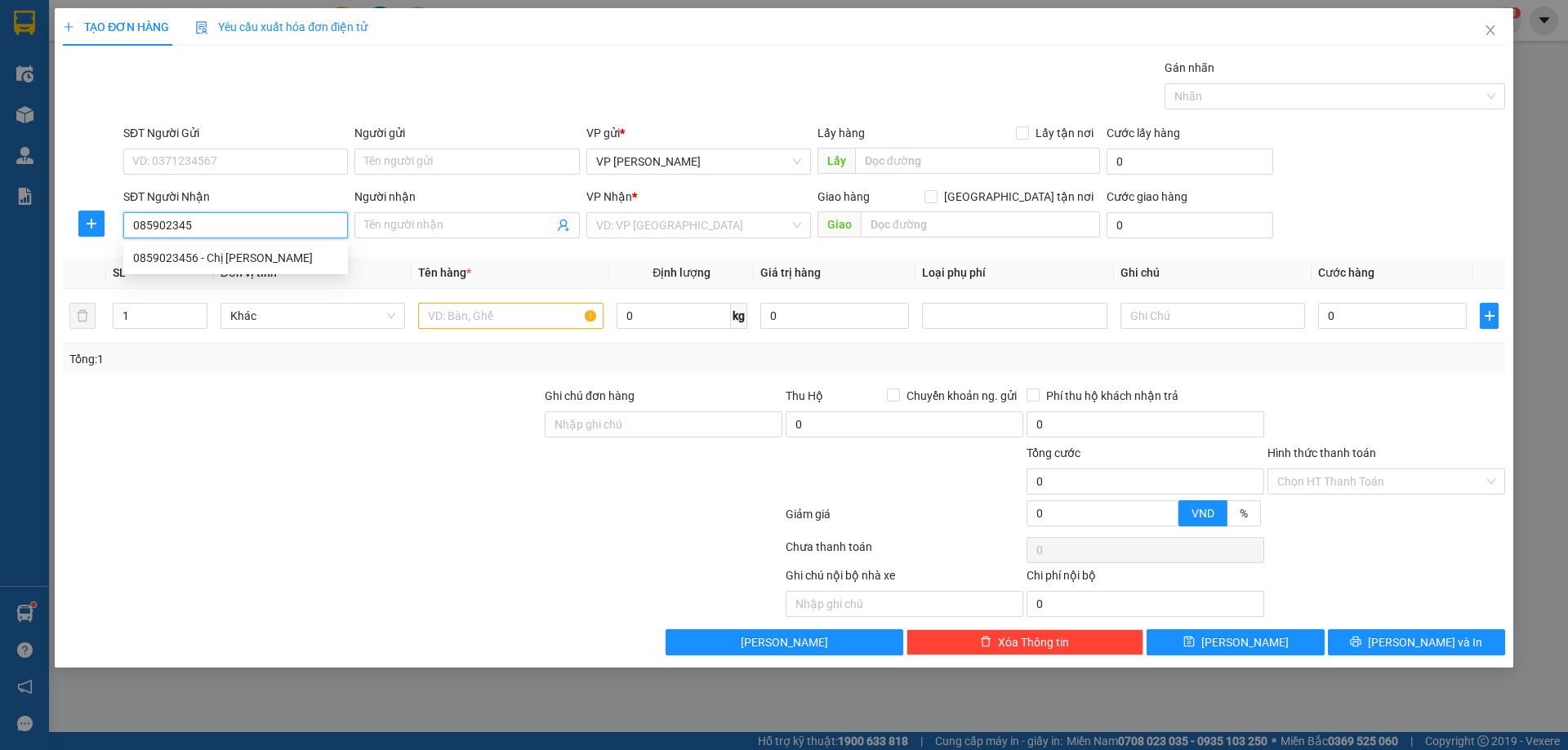
type input "0859023456"
click at [236, 263] on div "0859023456 - Chị [PERSON_NAME]" at bounding box center [236, 258] width 205 height 18
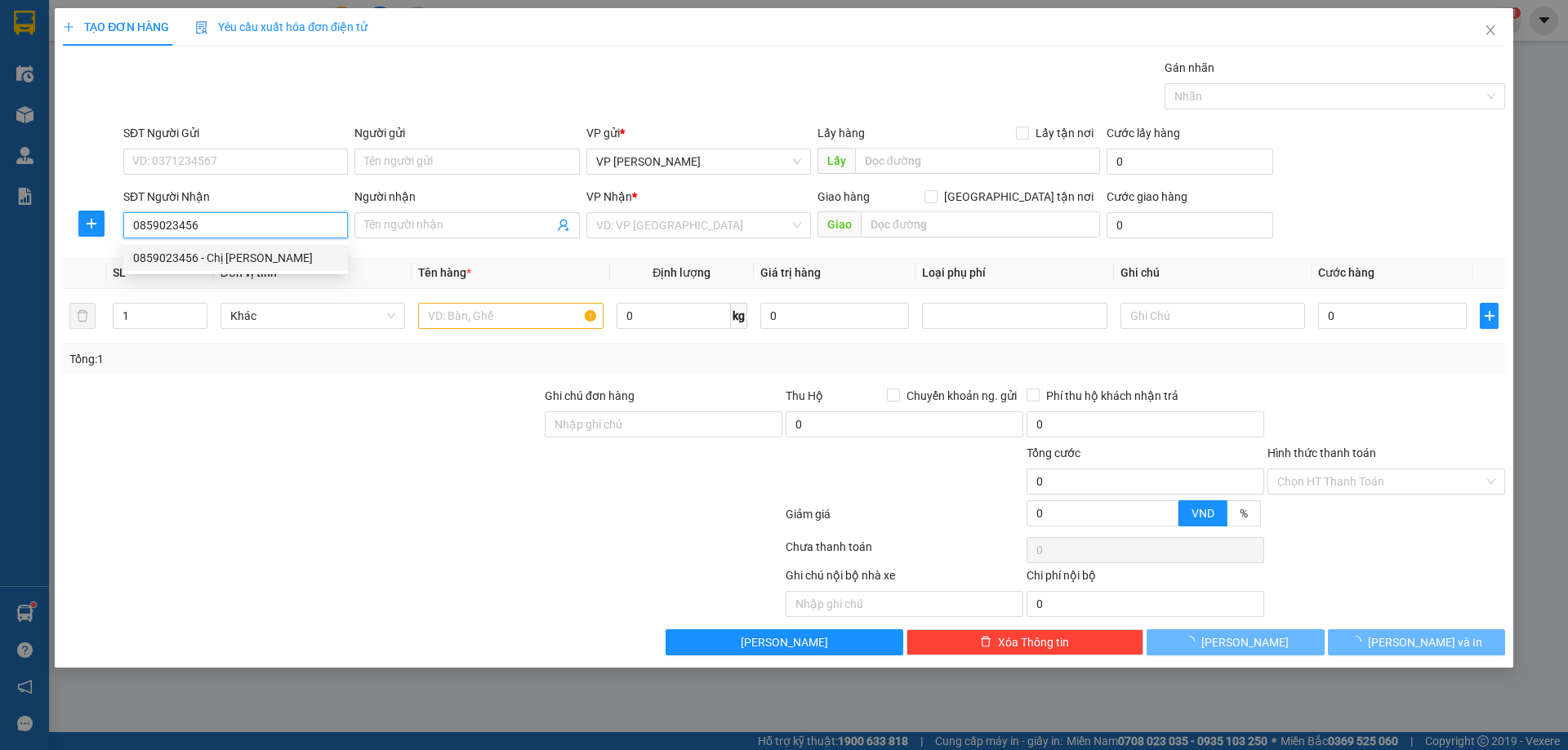
type input "Chị [PERSON_NAME]"
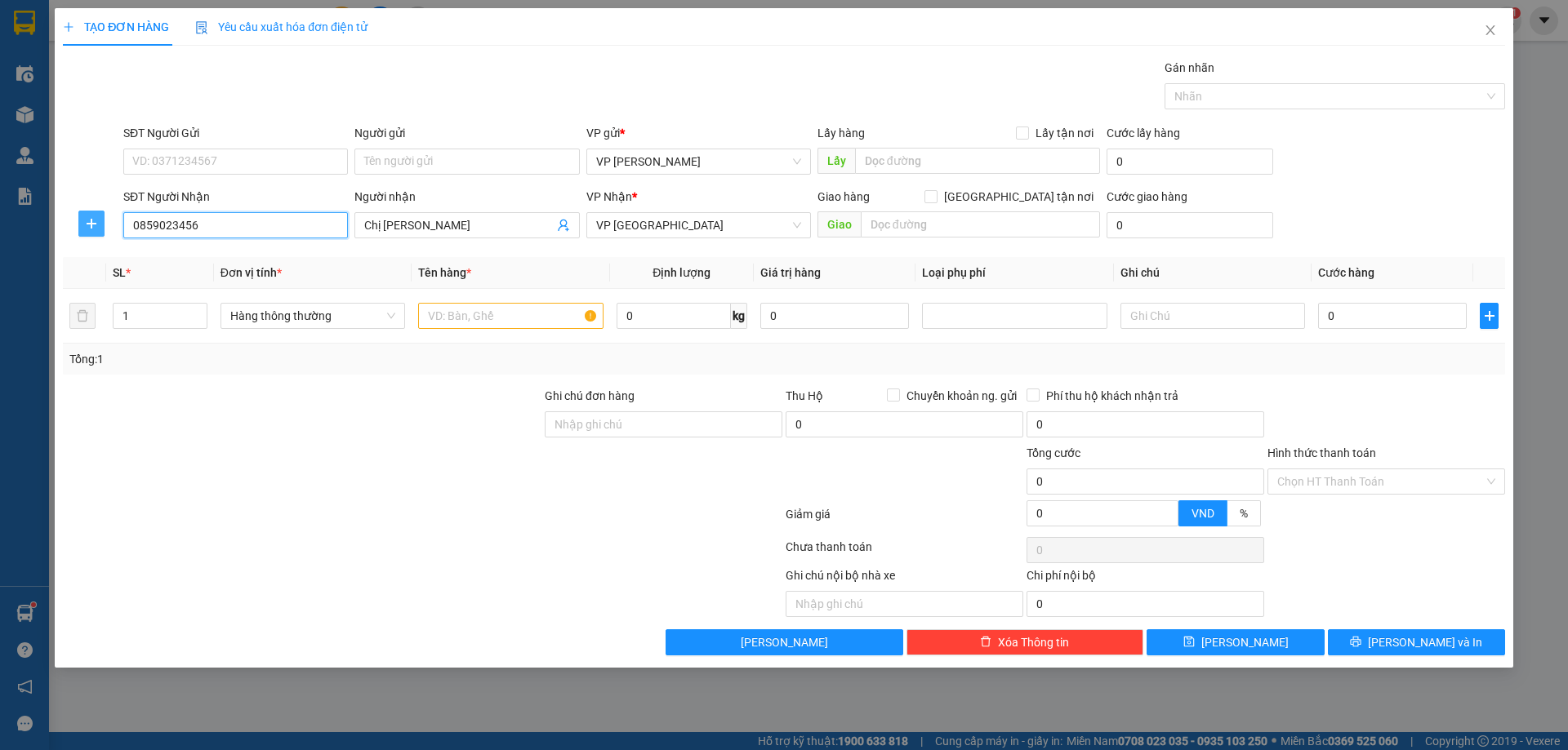
type input "0859023456"
click at [85, 217] on span "plus" at bounding box center [91, 223] width 24 height 13
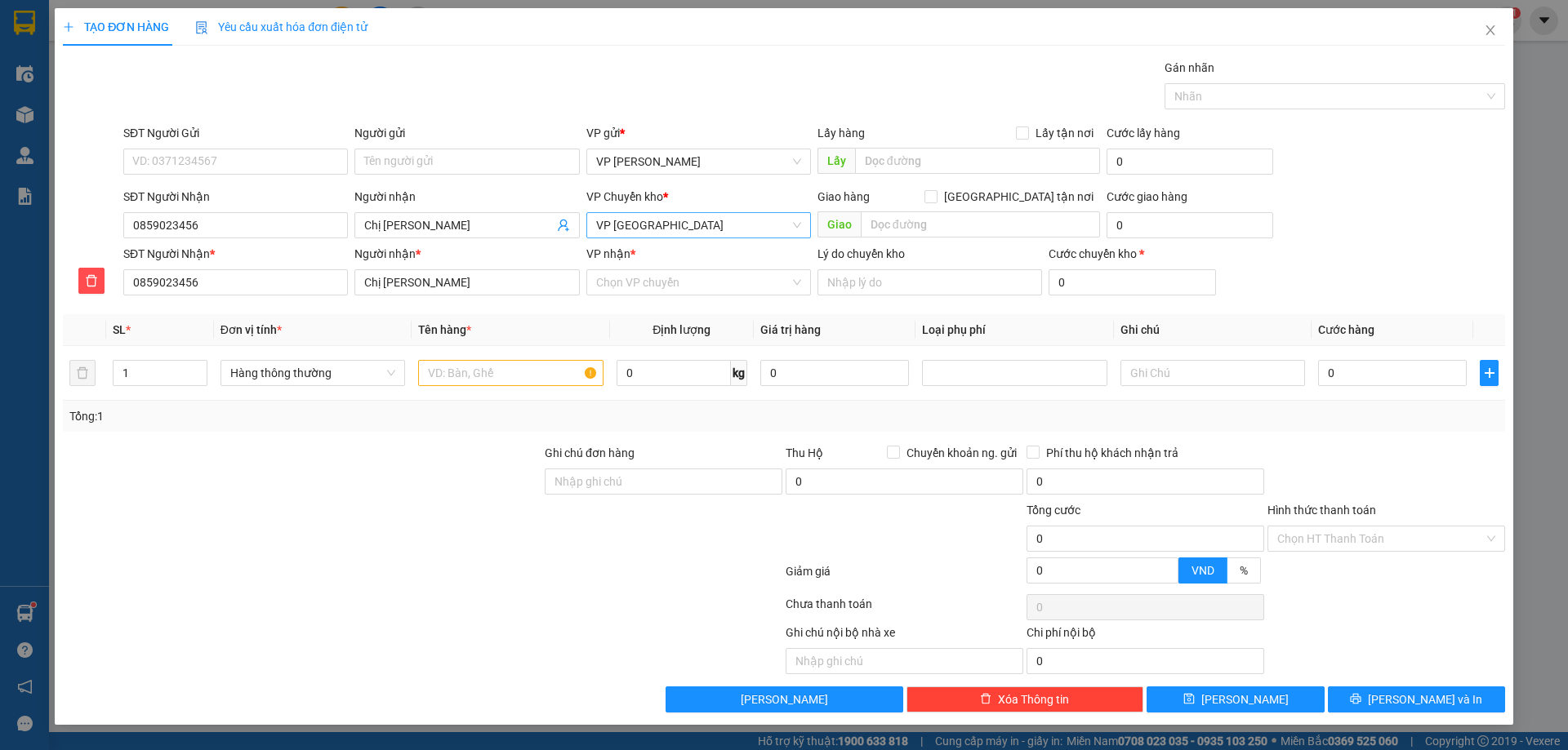
click at [654, 218] on span "VP [GEOGRAPHIC_DATA]" at bounding box center [698, 225] width 205 height 24
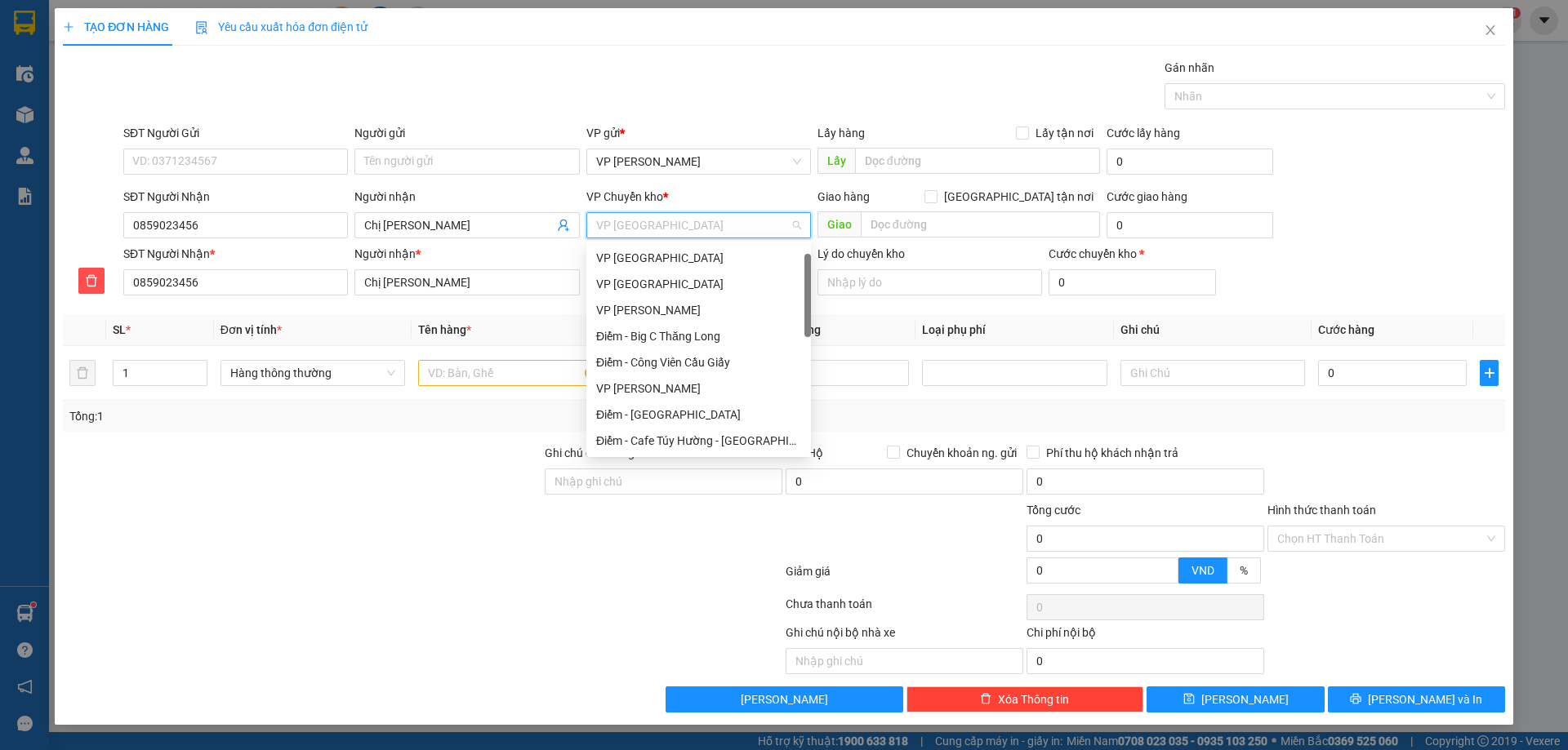
scroll to position [26, 0]
click at [643, 248] on div "VP [GEOGRAPHIC_DATA]" at bounding box center [698, 258] width 224 height 26
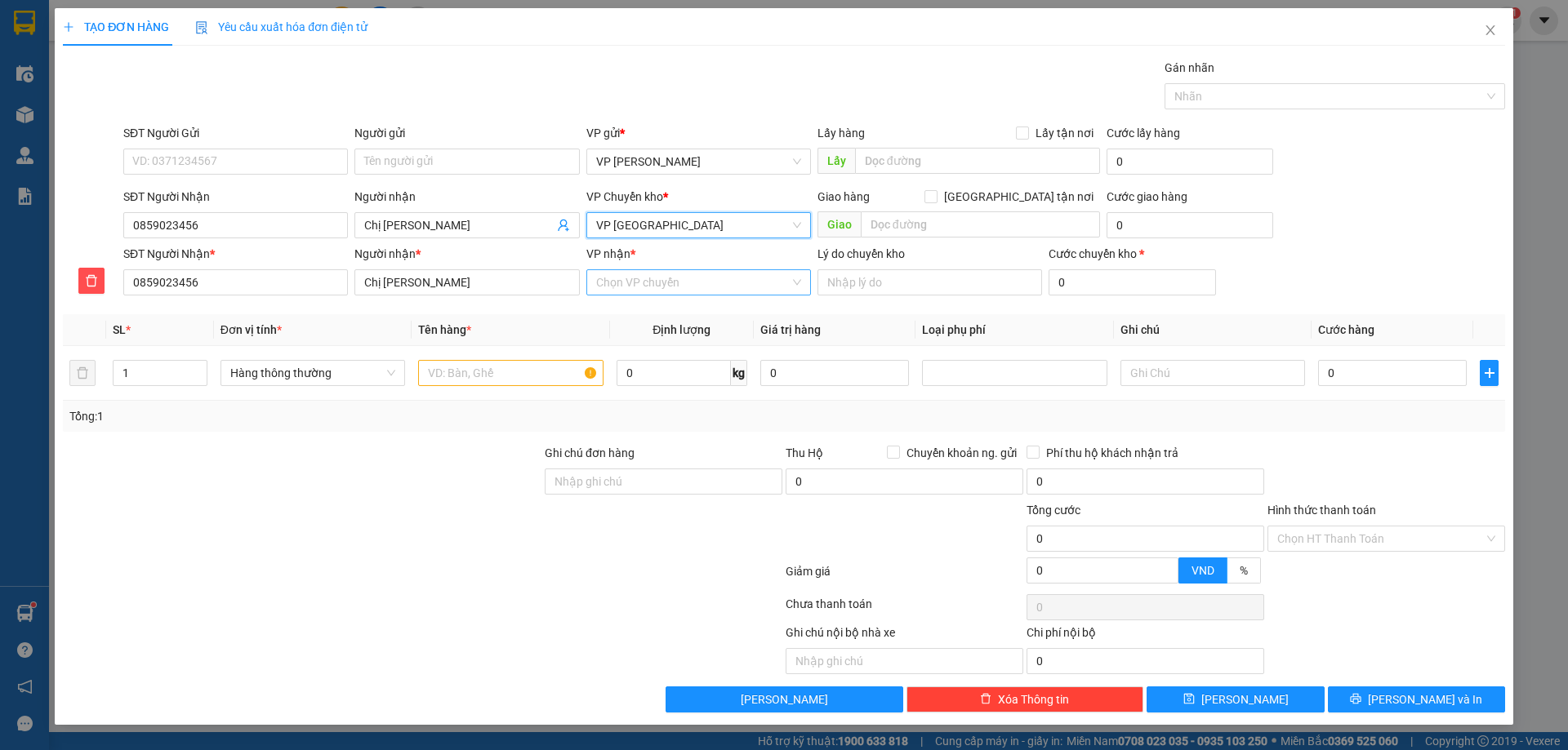
click at [657, 291] on input "VP nhận *" at bounding box center [693, 283] width 194 height 24
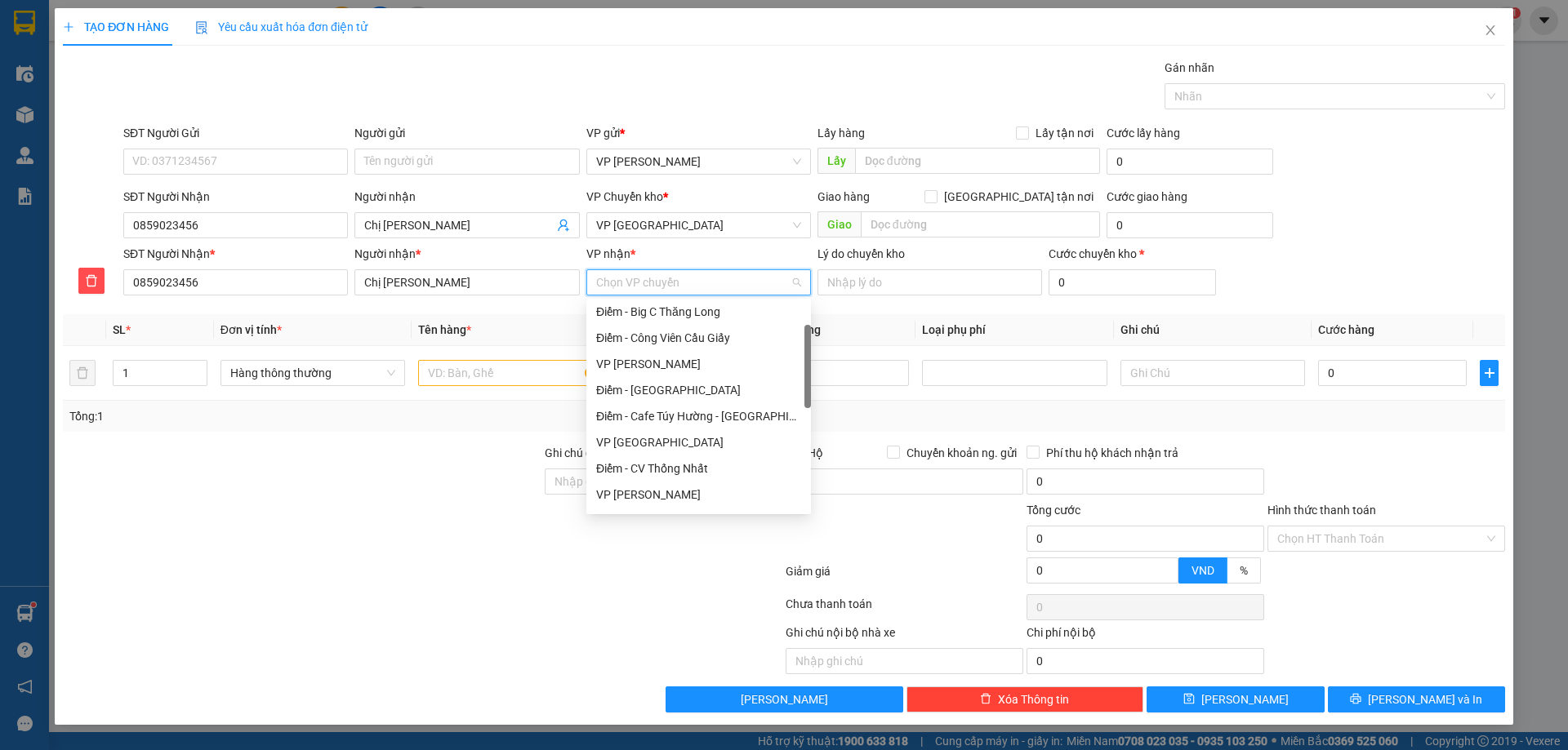
scroll to position [82, 0]
click at [638, 442] on div "VP [GEOGRAPHIC_DATA]" at bounding box center [698, 442] width 205 height 18
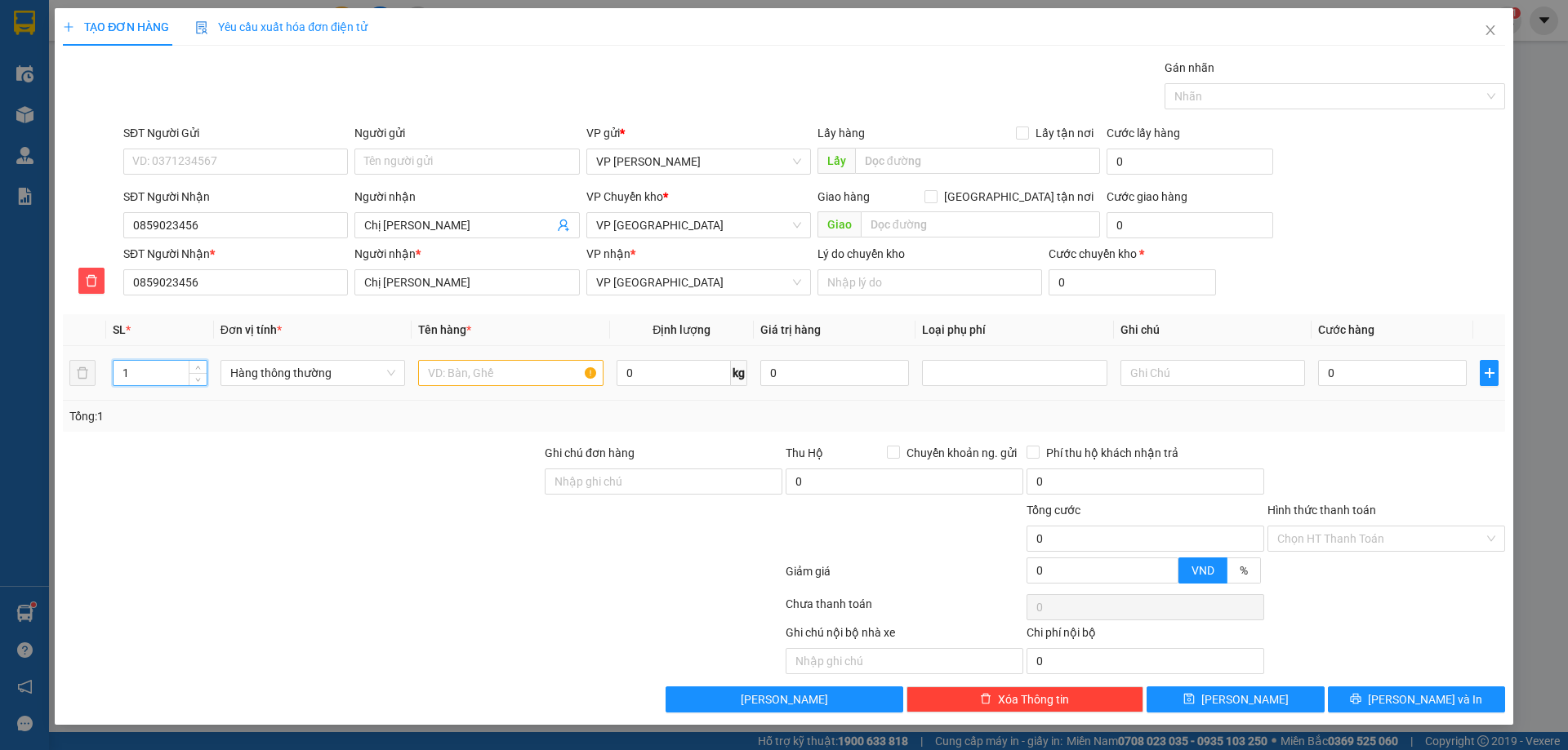
click at [175, 373] on input "1" at bounding box center [159, 373] width 93 height 24
type input "3"
click at [468, 370] on input "text" at bounding box center [510, 373] width 185 height 26
type input "hct"
click at [1366, 370] on input "0" at bounding box center [1393, 373] width 148 height 26
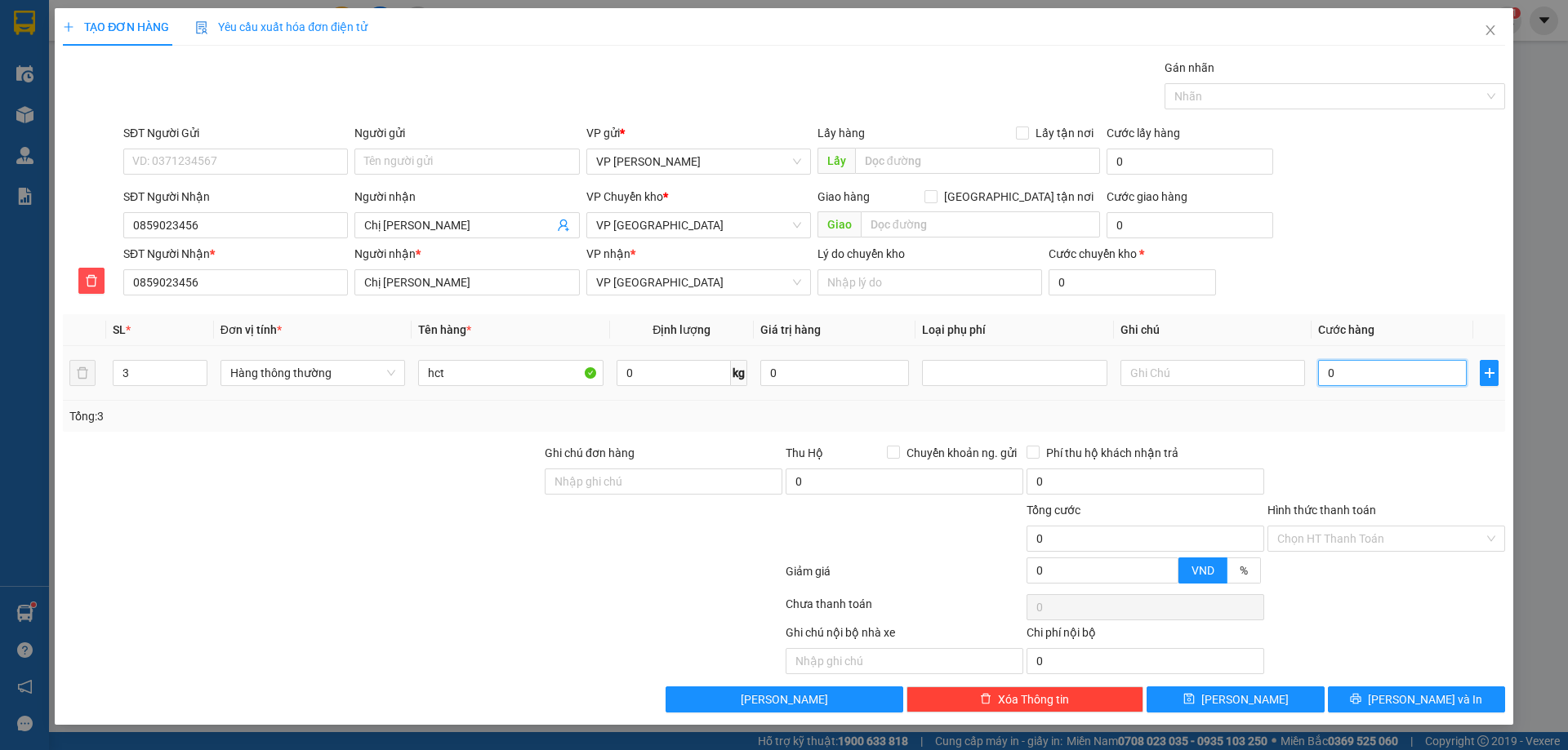
type input "01"
type input "1"
type input "013"
type input "13"
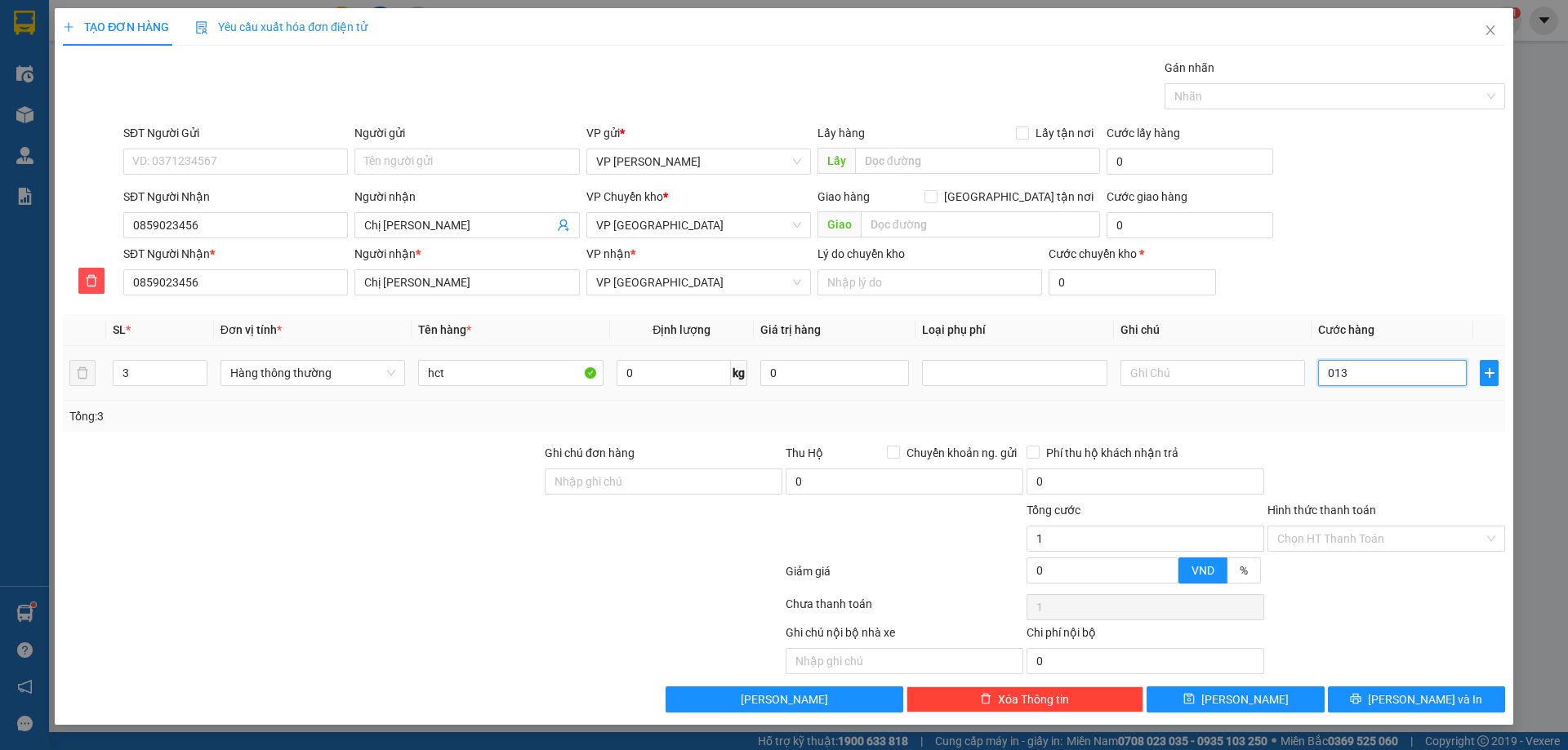
type input "13"
type input "0.130"
type input "130"
type input "130.000"
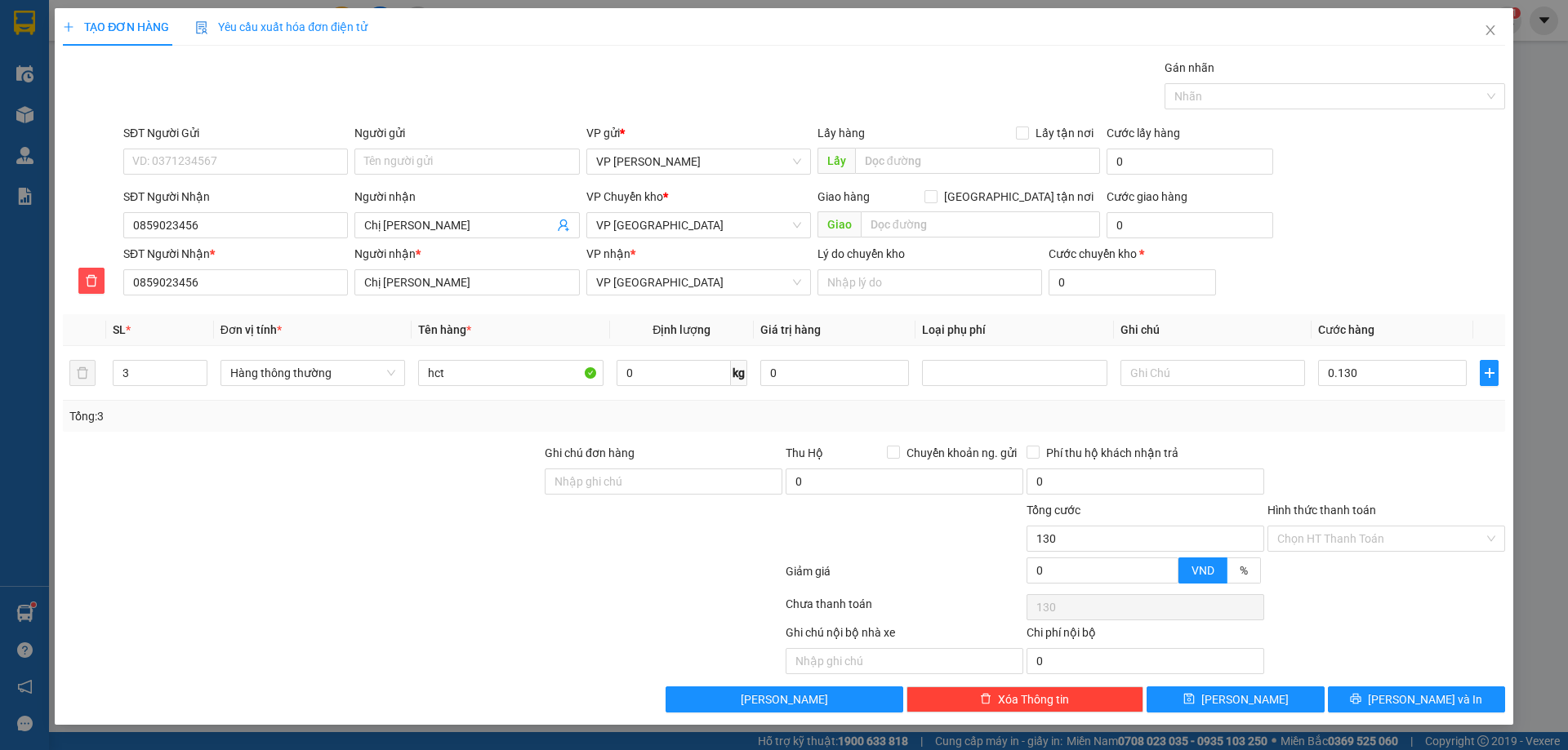
type input "130.000"
click at [1383, 425] on div "Tổng: 3" at bounding box center [784, 416] width 1429 height 18
click at [1361, 694] on icon "printer" at bounding box center [1356, 699] width 11 height 11
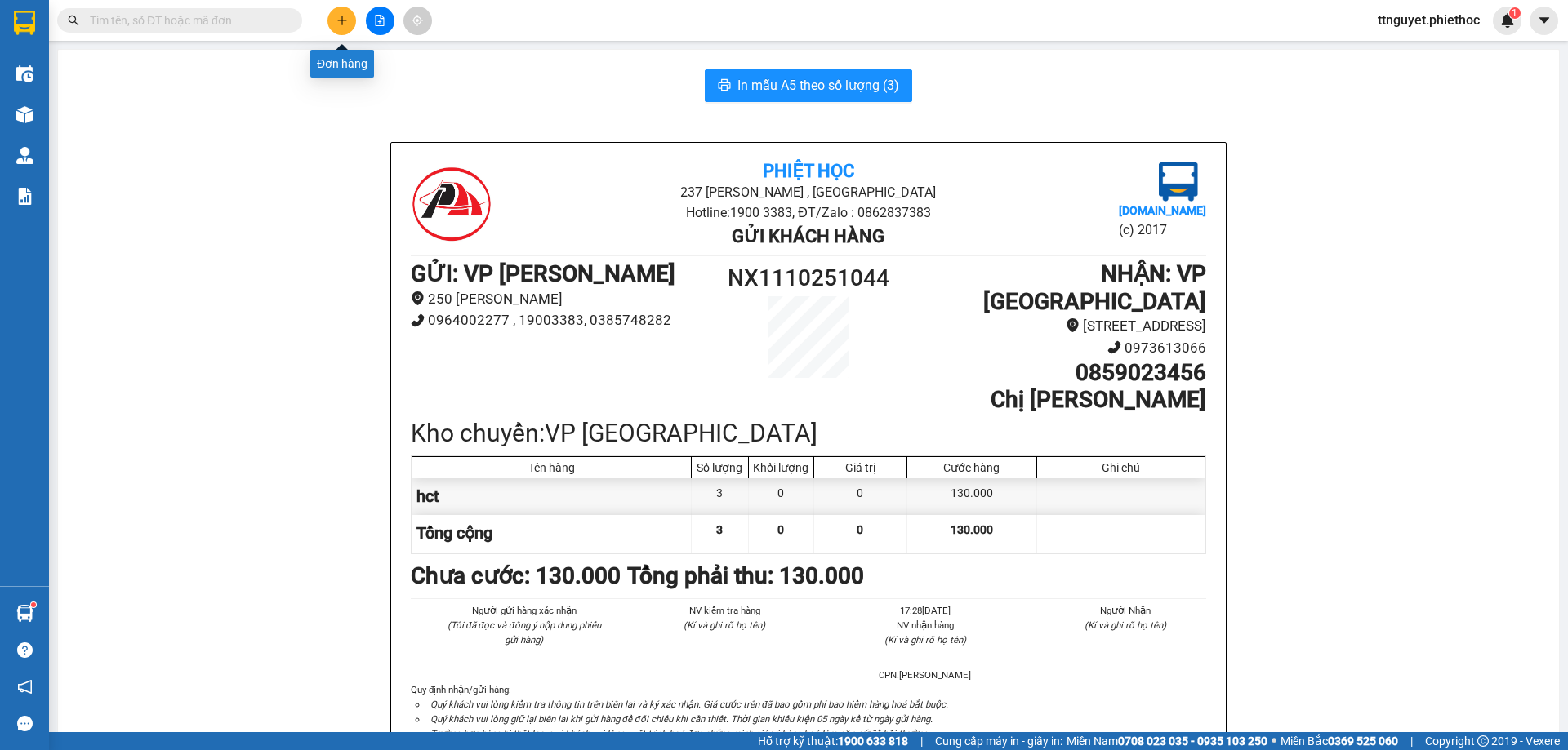
click at [346, 14] on button at bounding box center [341, 20] width 29 height 29
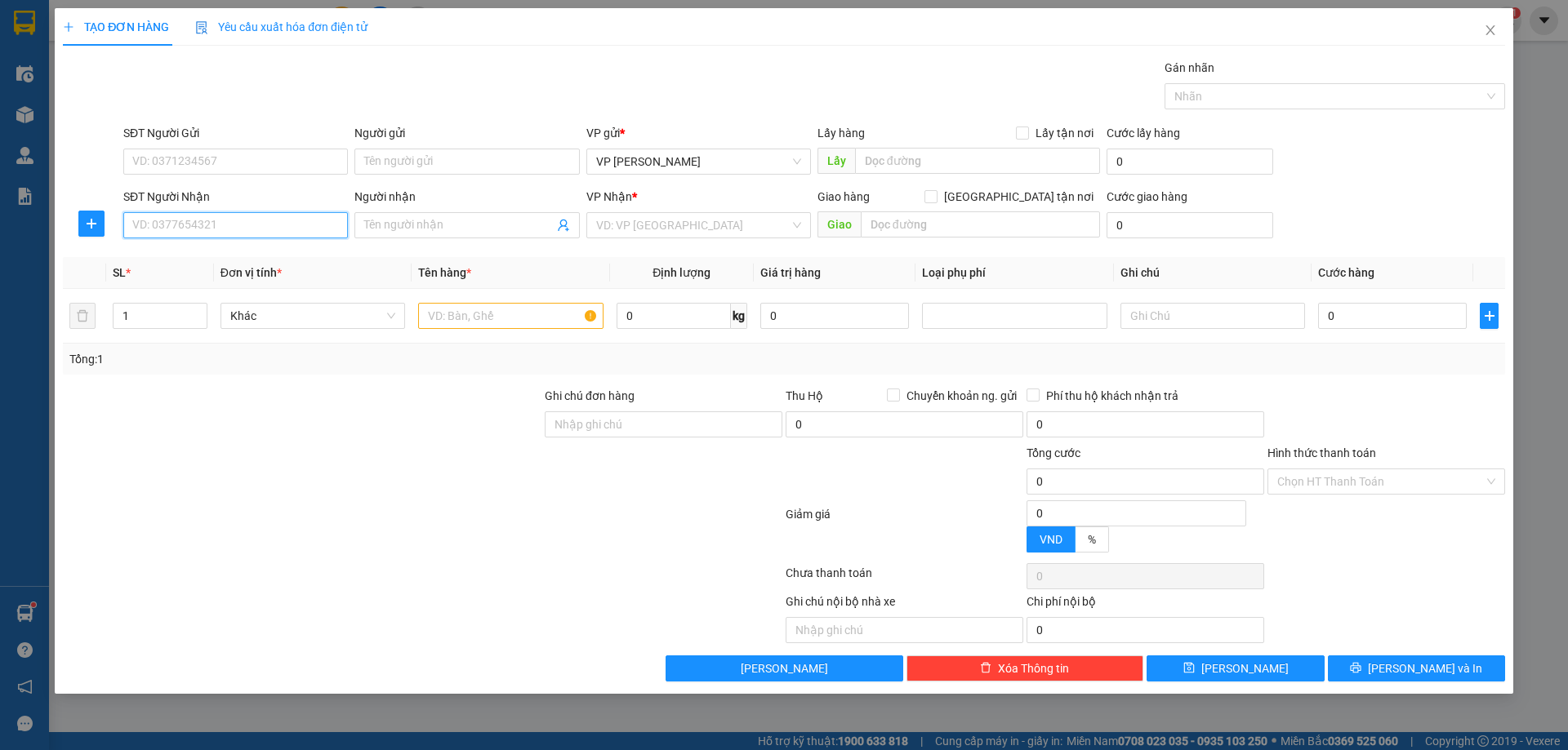
click at [215, 231] on input "SĐT Người Nhận" at bounding box center [236, 225] width 224 height 26
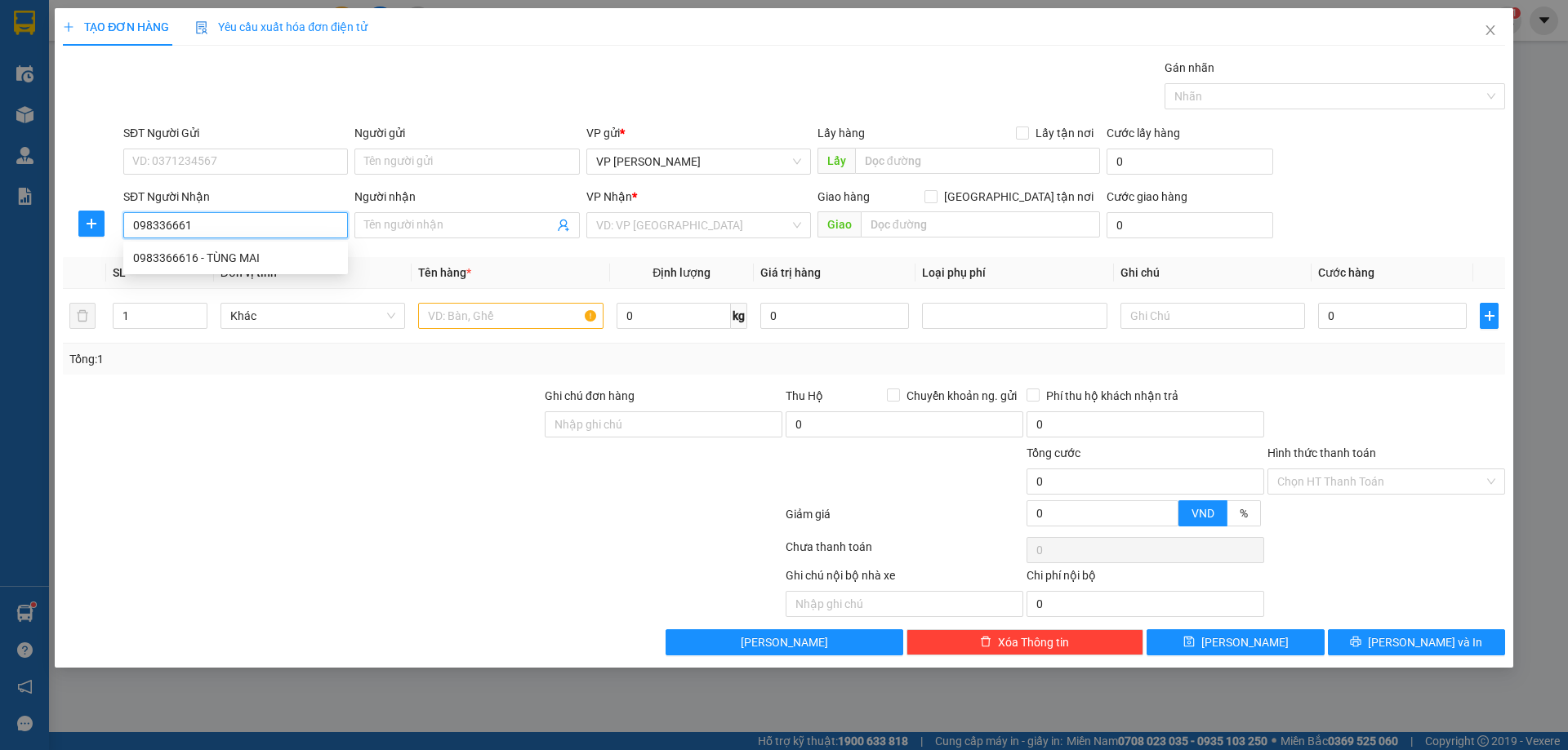
type input "0983366616"
click at [237, 257] on div "0983366616 - TÙNG MAI" at bounding box center [236, 258] width 205 height 18
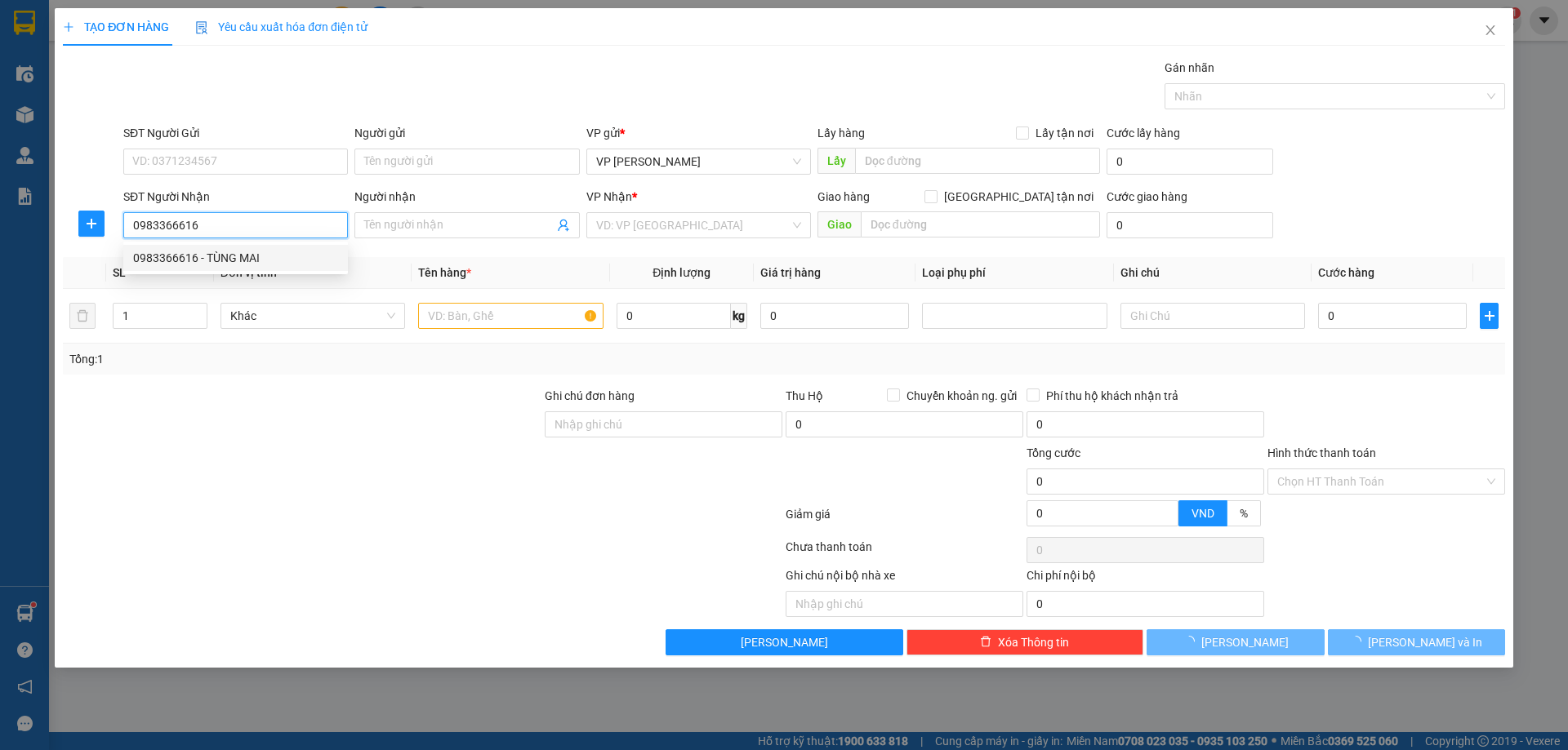
type input "TÙNG MAI"
type input "BỜ [PERSON_NAME]"
type input "10.000"
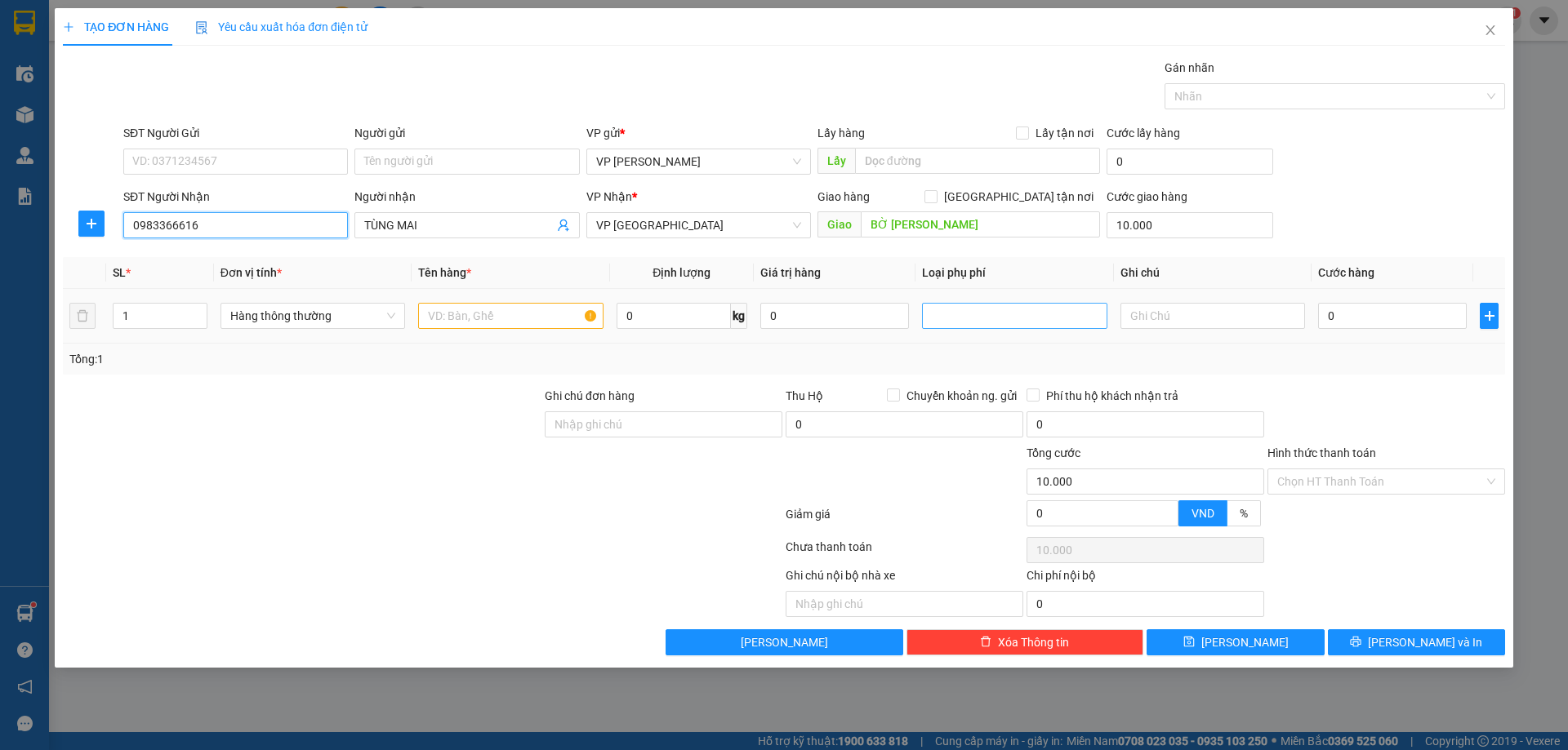
click at [993, 305] on div at bounding box center [1013, 316] width 185 height 26
type input "0983366616"
click at [987, 367] on div "Hàng dễ vỡ" at bounding box center [1014, 375] width 165 height 18
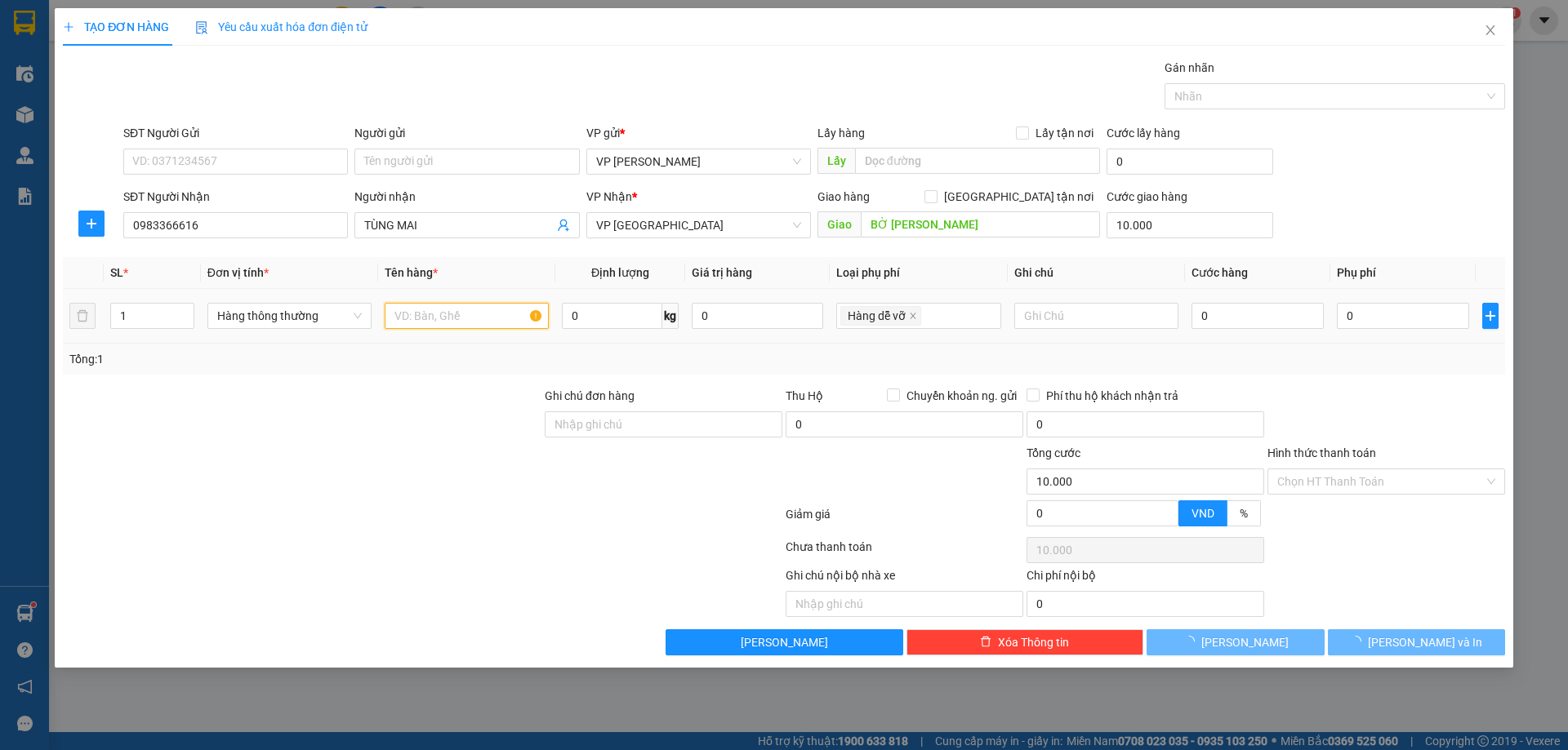
click at [434, 311] on input "text" at bounding box center [466, 316] width 164 height 26
type input "20.000"
type input "10.000"
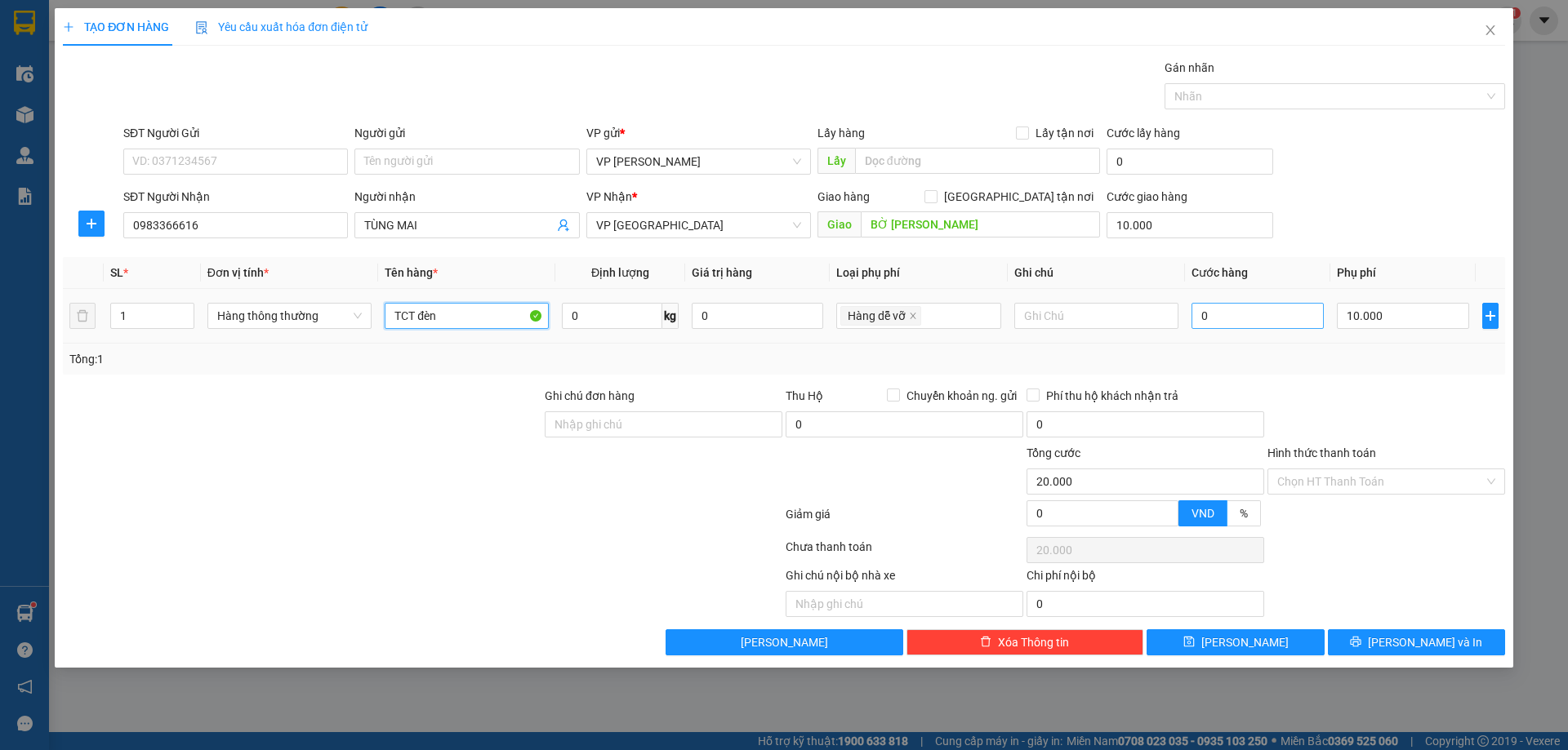
type input "TCT đèn"
click at [1256, 311] on input "0" at bounding box center [1257, 316] width 133 height 26
type input "05"
type input "20.005"
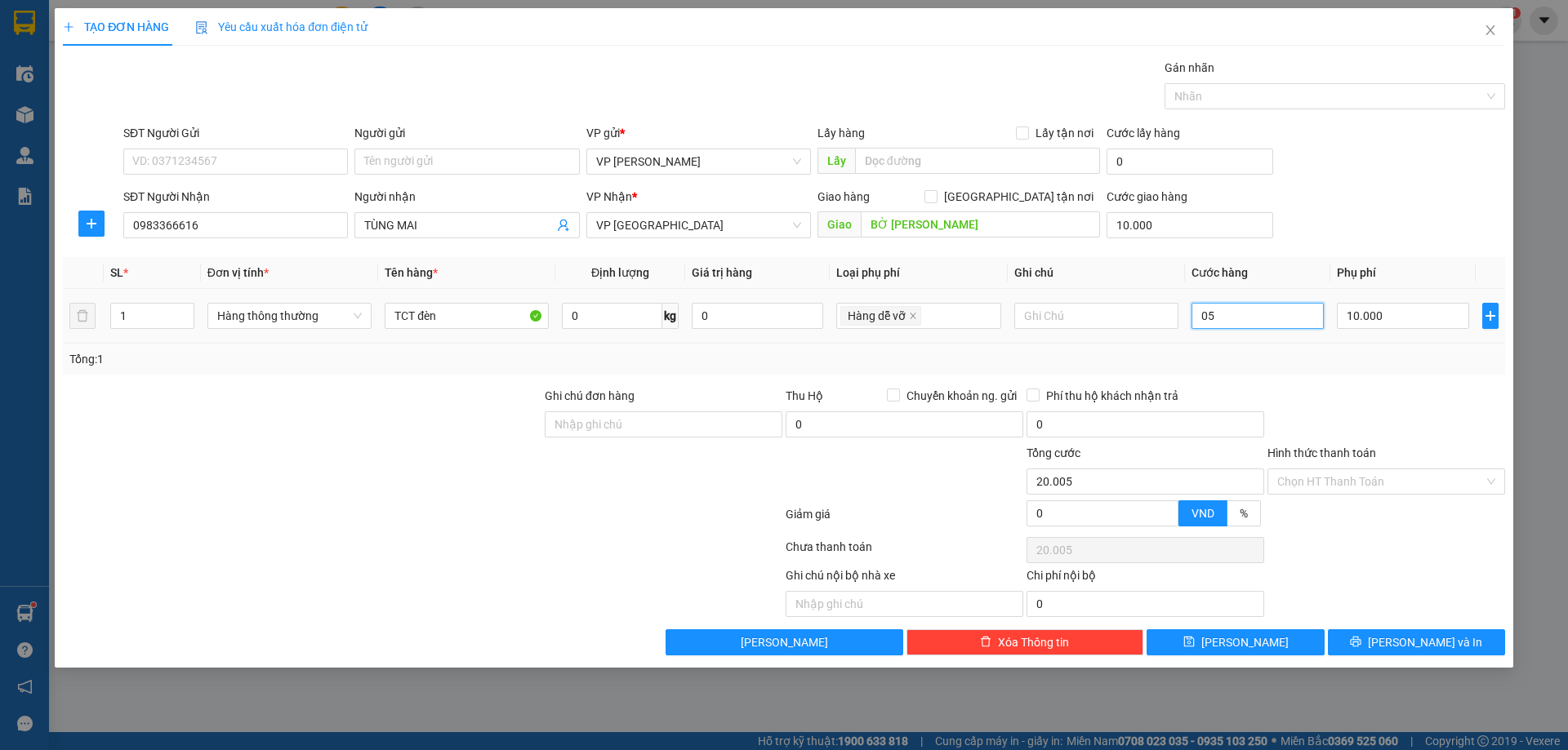
type input "055"
type input "20.055"
type input "55.000"
type input "75.000"
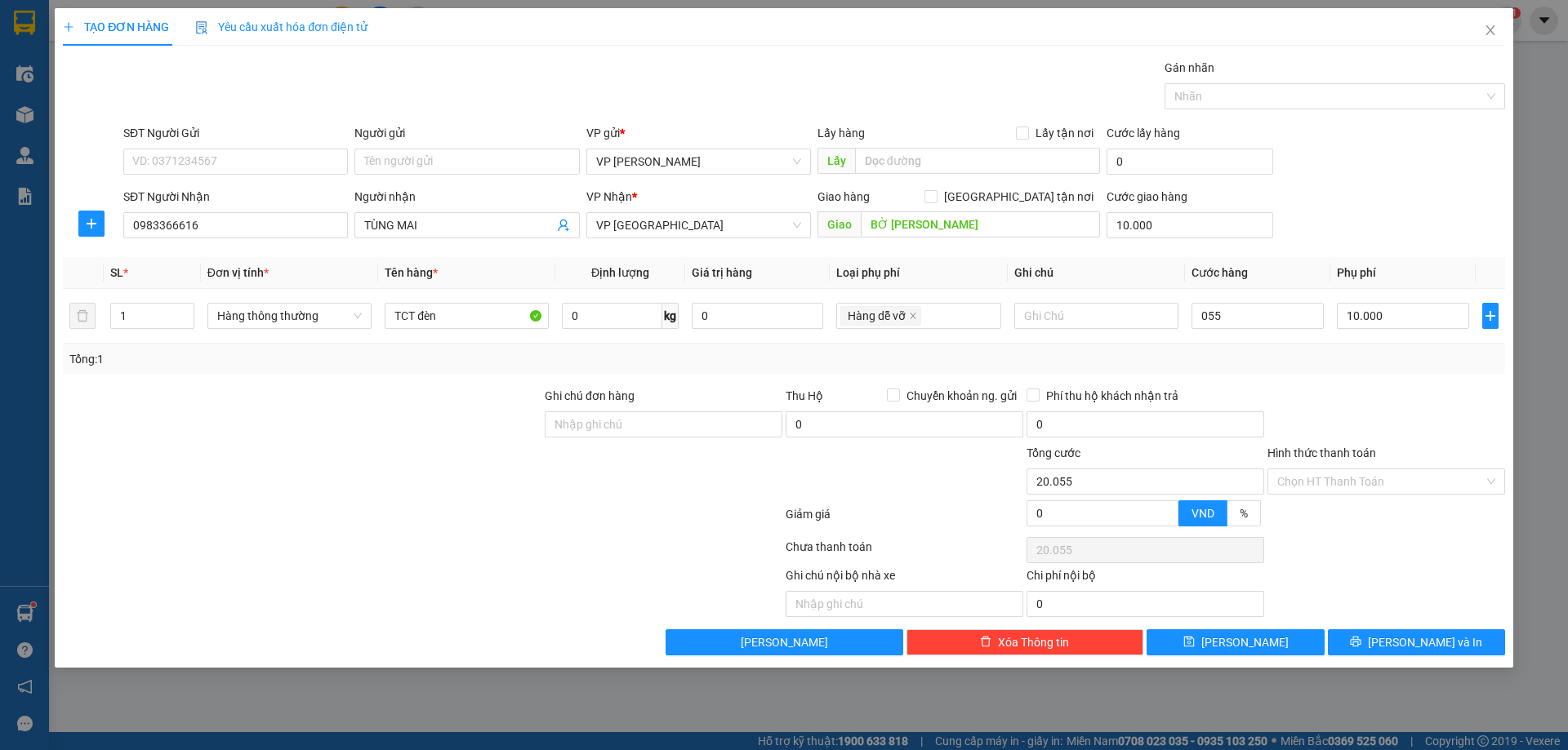
type input "75.000"
click at [1409, 366] on div "Tổng: 1" at bounding box center [784, 359] width 1429 height 18
click at [1361, 641] on icon "printer" at bounding box center [1356, 642] width 10 height 10
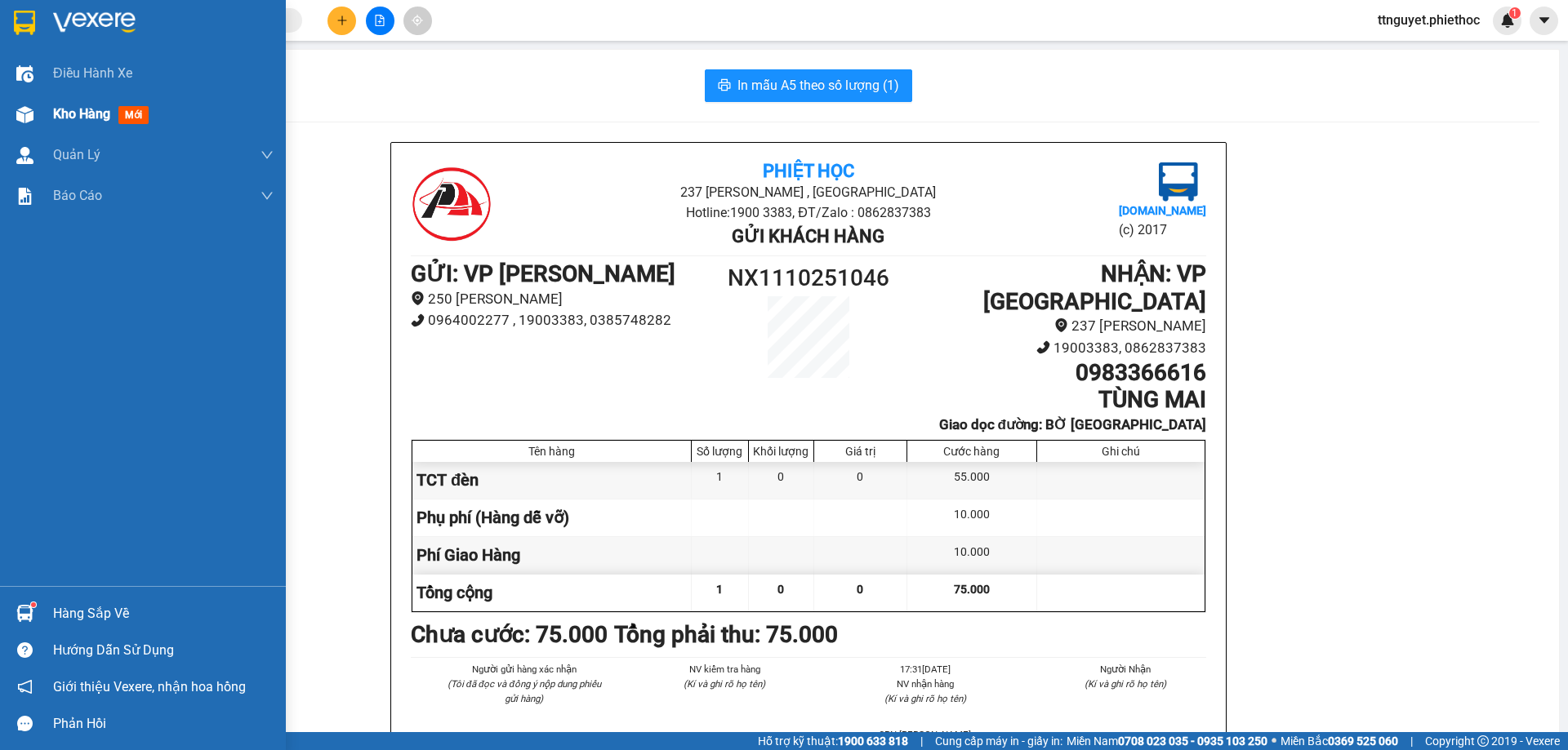
click at [26, 107] on img at bounding box center [25, 115] width 17 height 17
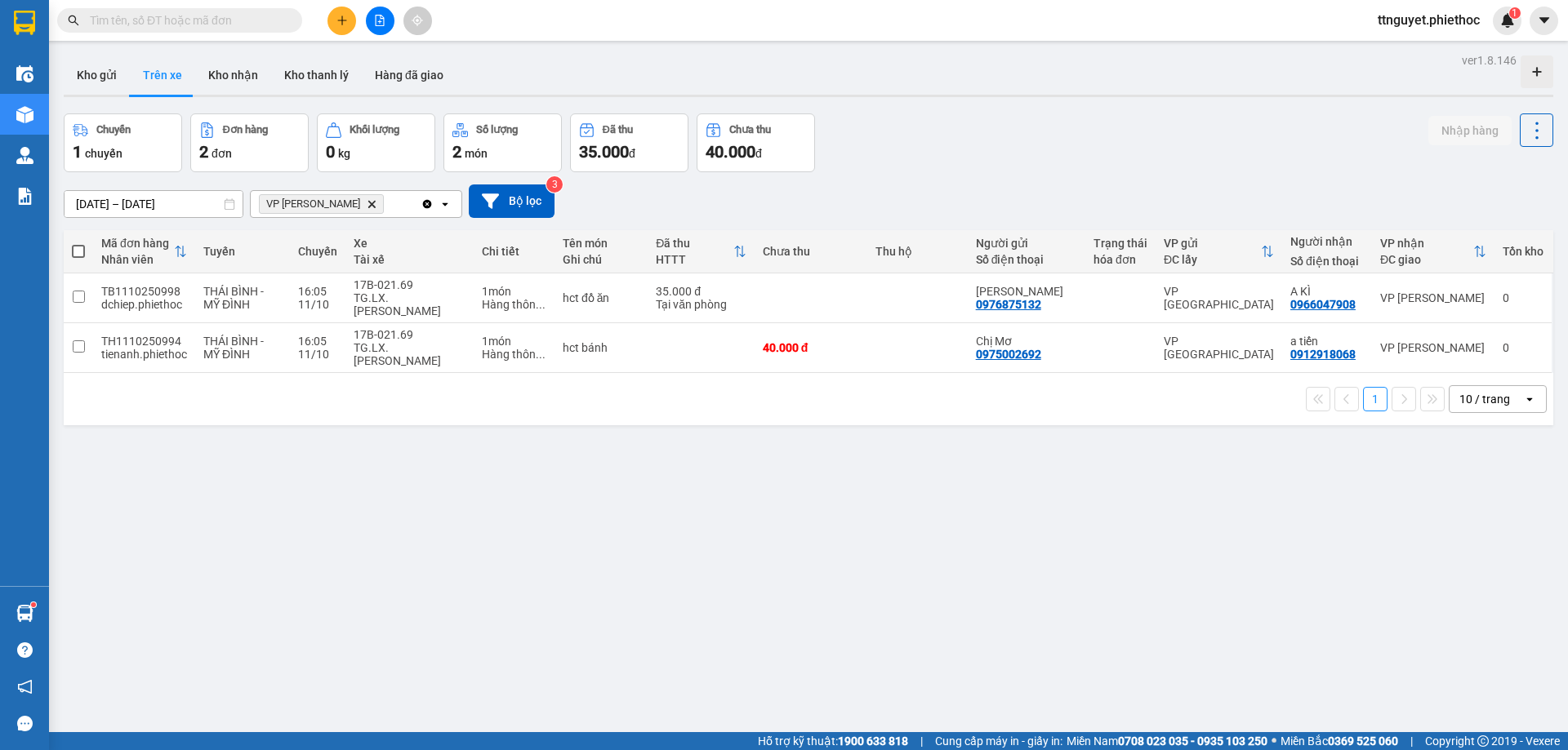
click at [200, 26] on input "text" at bounding box center [186, 19] width 193 height 18
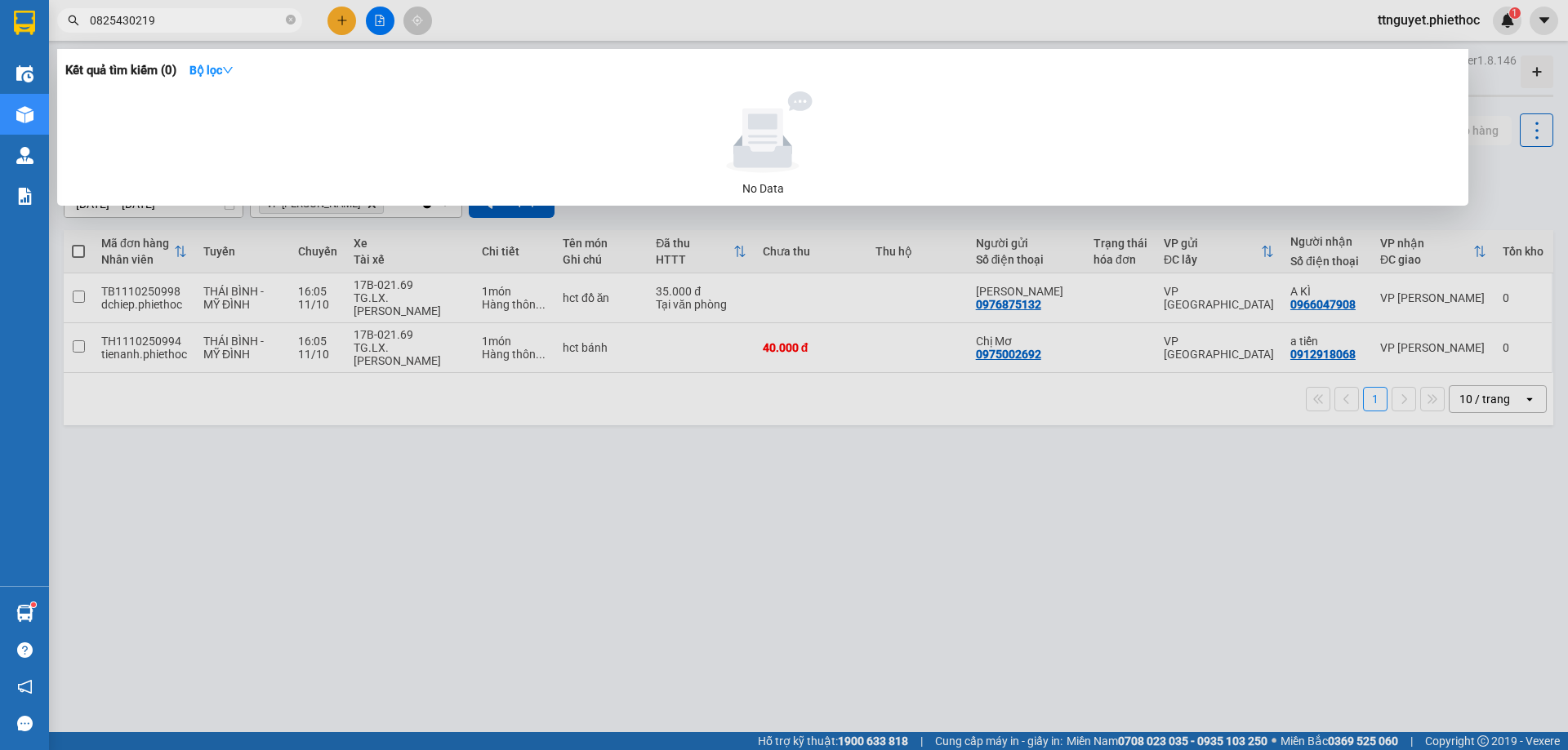
drag, startPoint x: 163, startPoint y: 19, endPoint x: 93, endPoint y: 18, distance: 70.0
click at [86, 22] on span "0825430219" at bounding box center [180, 20] width 245 height 24
type input "0825430219"
click at [291, 18] on icon "close-circle" at bounding box center [290, 19] width 10 height 10
